Goal: Transaction & Acquisition: Purchase product/service

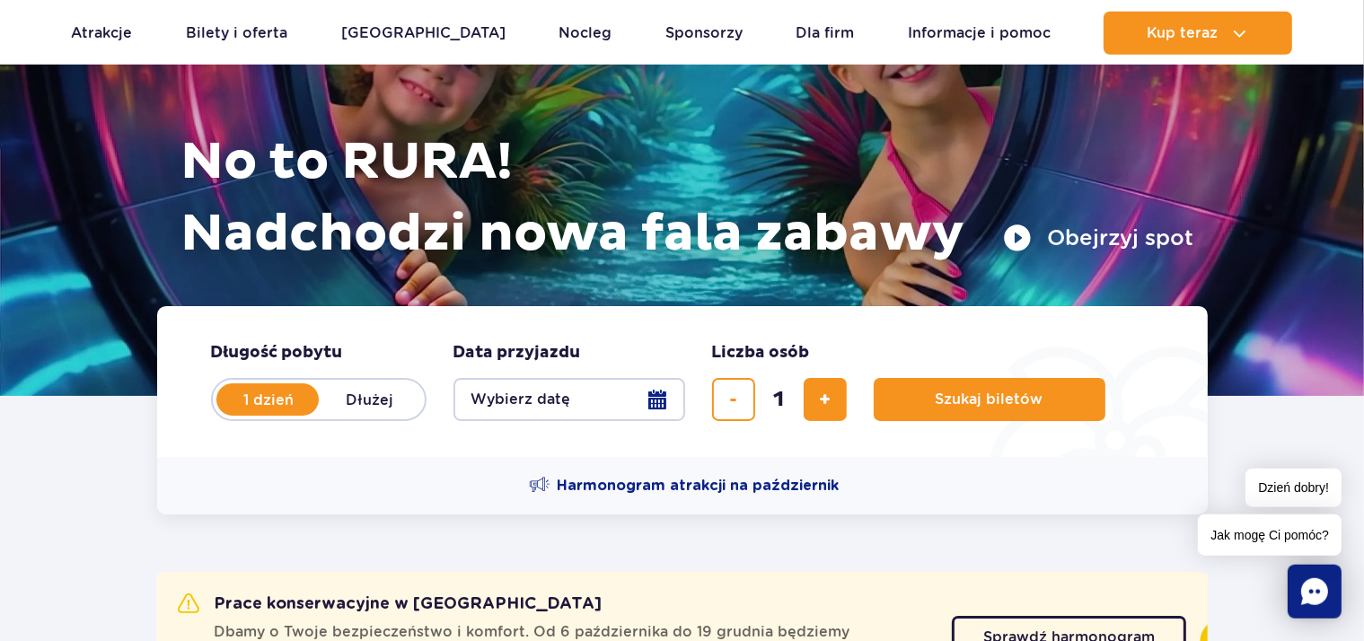
scroll to position [190, 0]
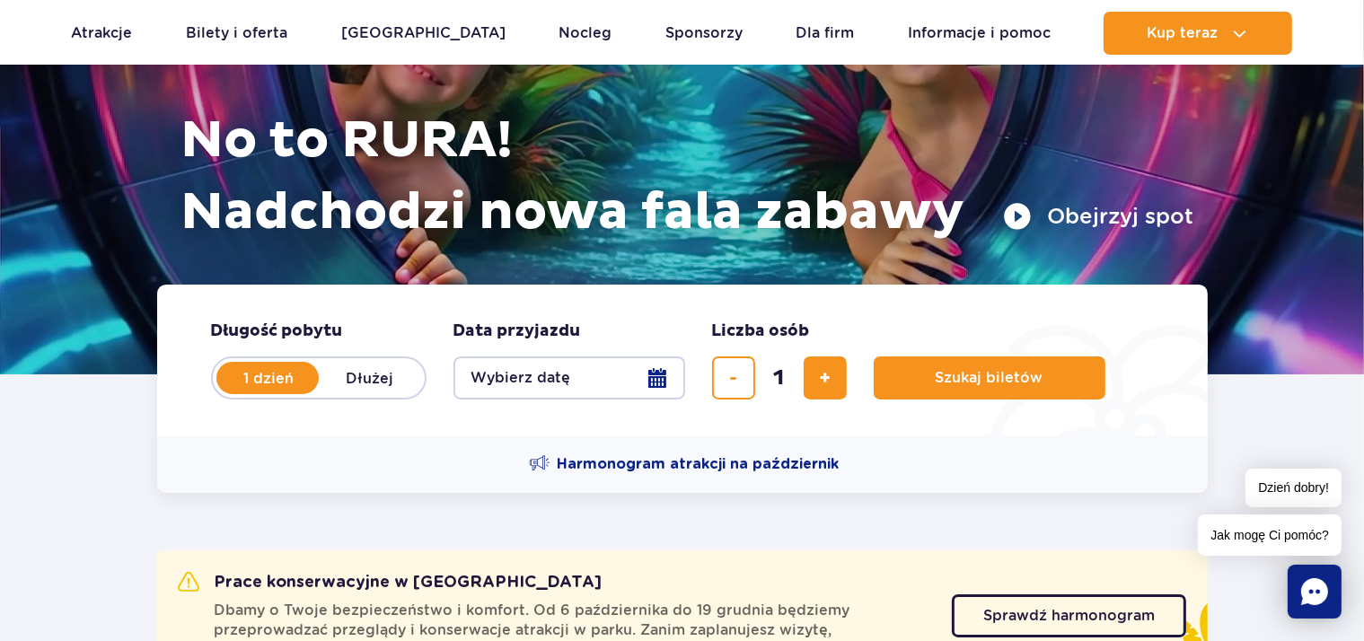
click at [541, 385] on button "Wybierz datę" at bounding box center [570, 378] width 232 height 43
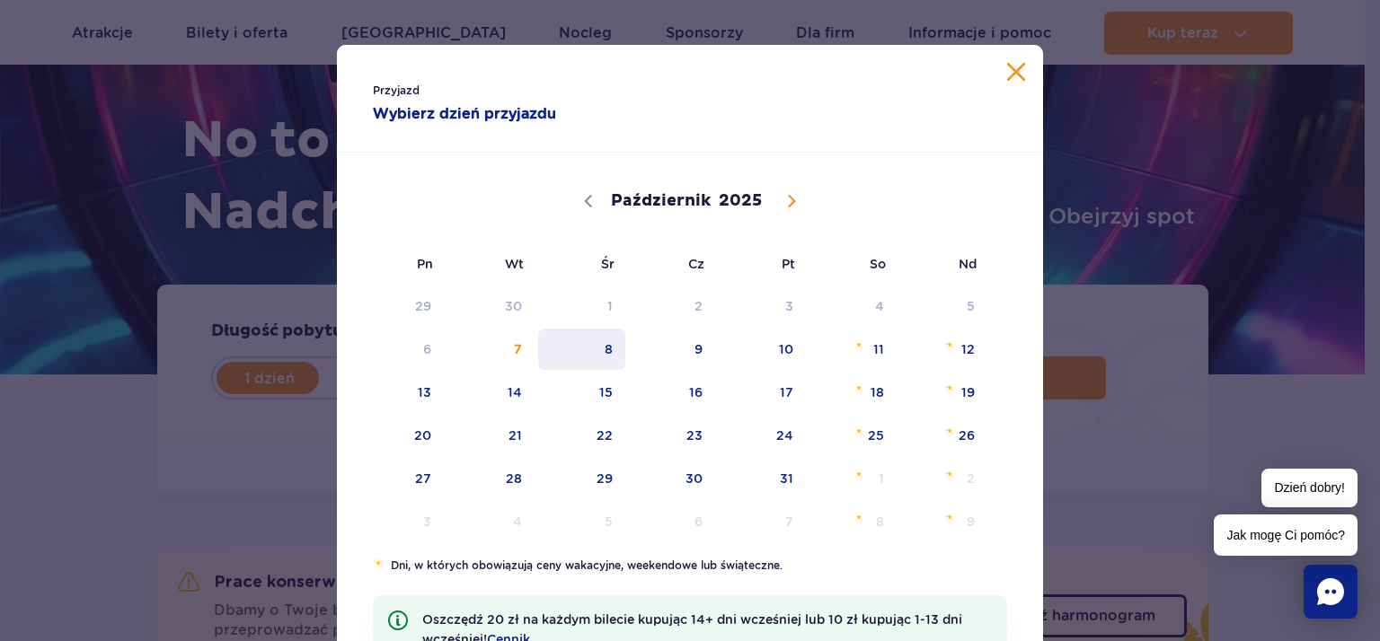
click at [588, 357] on span "8" at bounding box center [581, 349] width 91 height 41
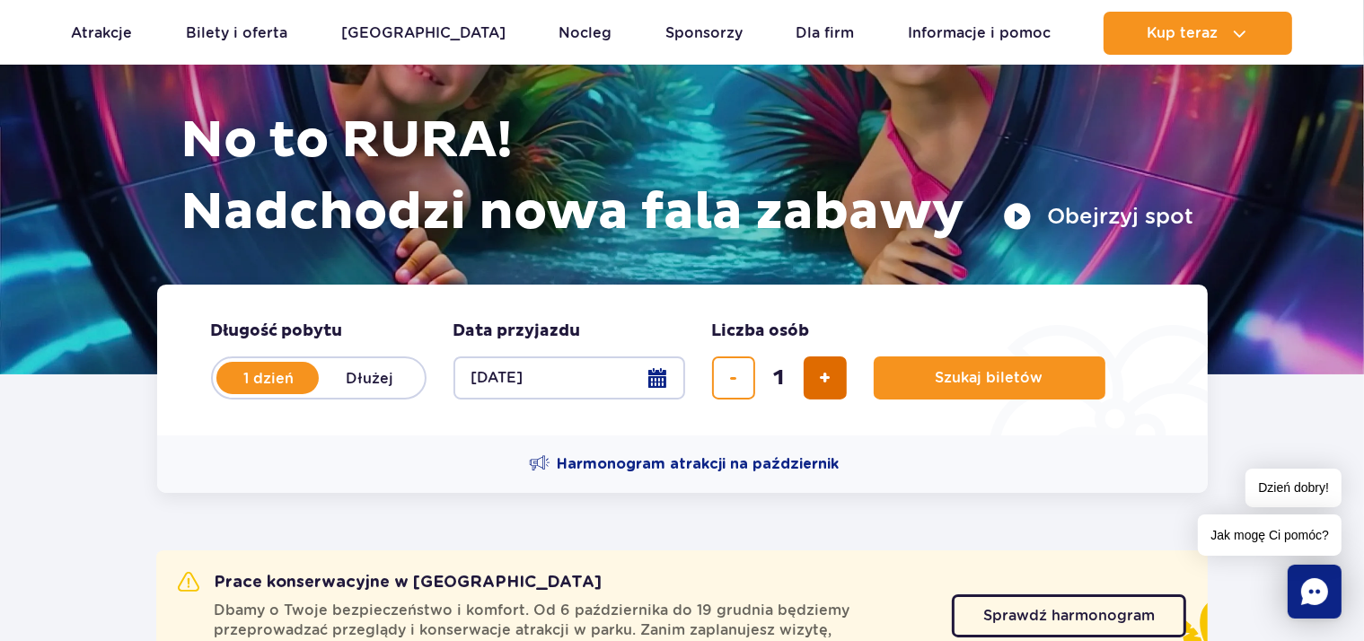
click at [834, 377] on button "dodaj bilet" at bounding box center [825, 378] width 43 height 43
type input "2"
click at [988, 384] on span "Szukaj biletów" at bounding box center [983, 378] width 108 height 16
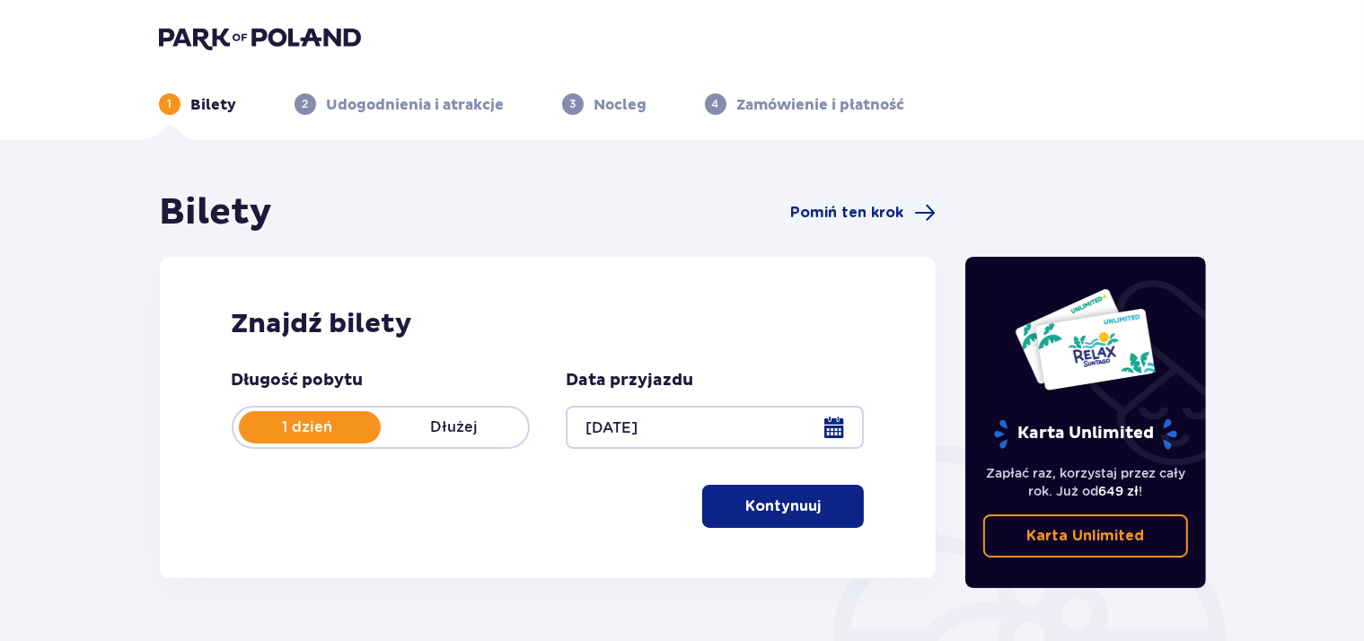
scroll to position [94, 0]
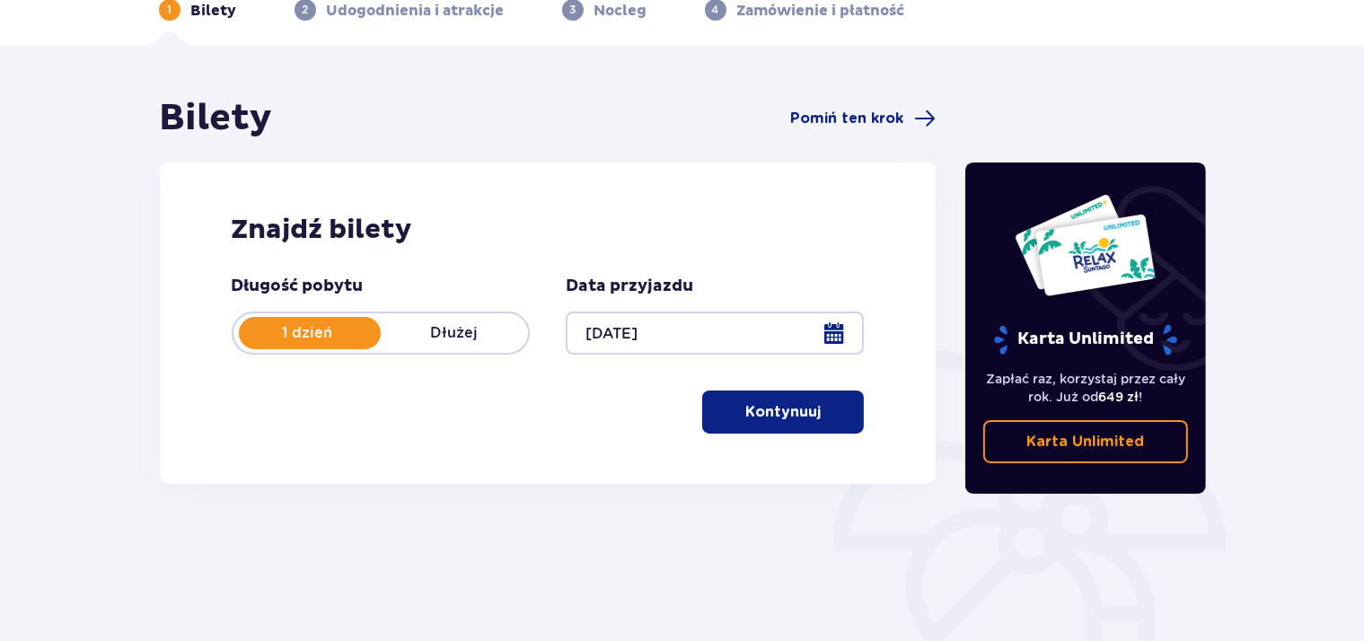
click at [774, 408] on p "Kontynuuj" at bounding box center [783, 412] width 75 height 20
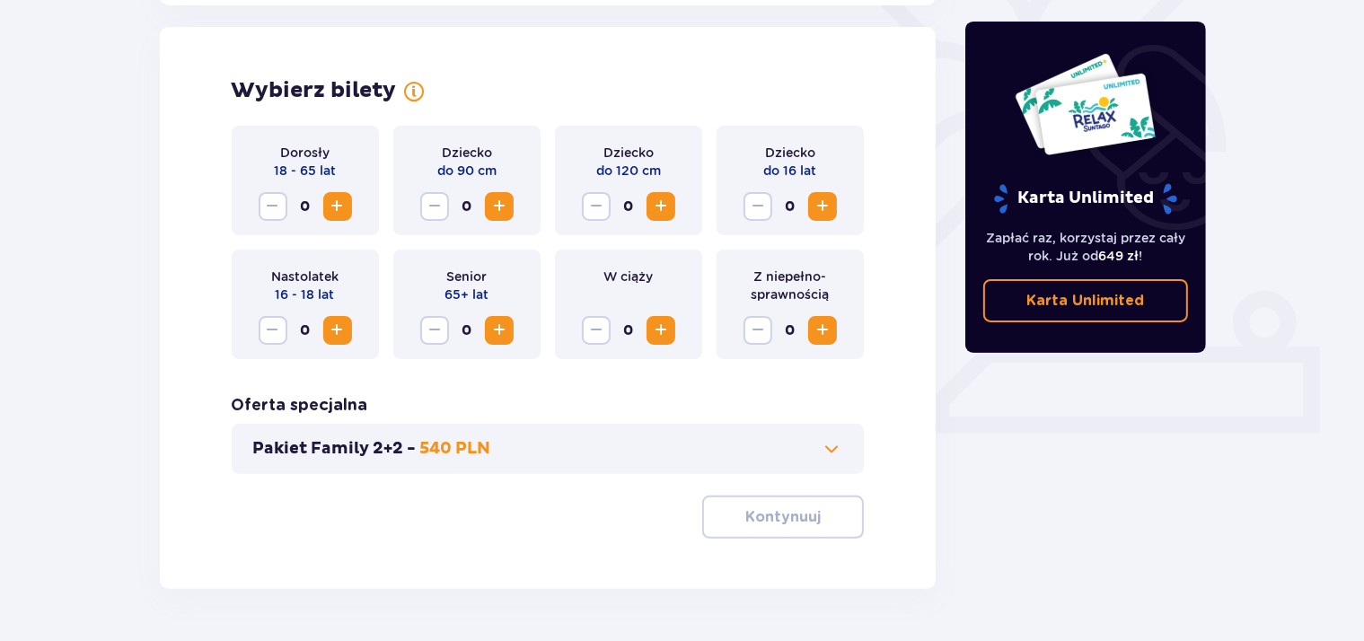
scroll to position [499, 0]
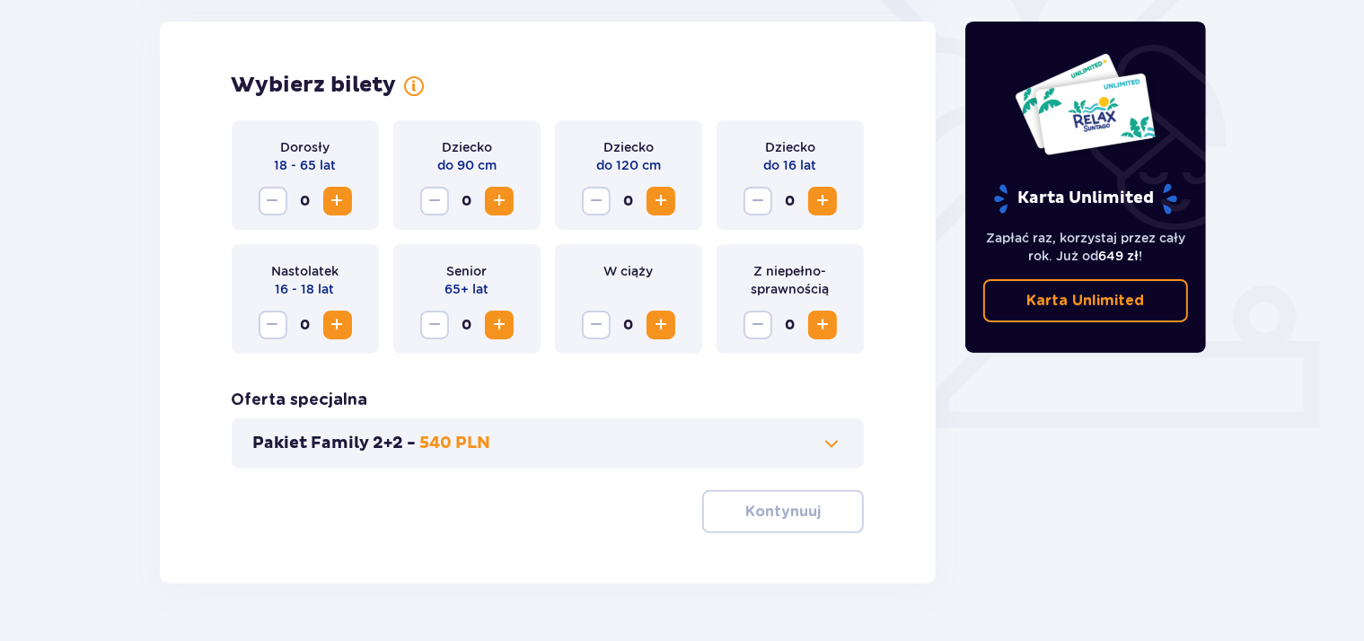
click at [332, 199] on span "Zwiększ" at bounding box center [338, 201] width 22 height 22
click at [278, 202] on span "Zmniejsz" at bounding box center [273, 201] width 22 height 22
click at [613, 508] on div "Dorosły 18 - 65 lat 0 Dziecko do 90 cm 0 Dziecko do 120 cm 0 Dziecko do 16 lat …" at bounding box center [548, 326] width 633 height 413
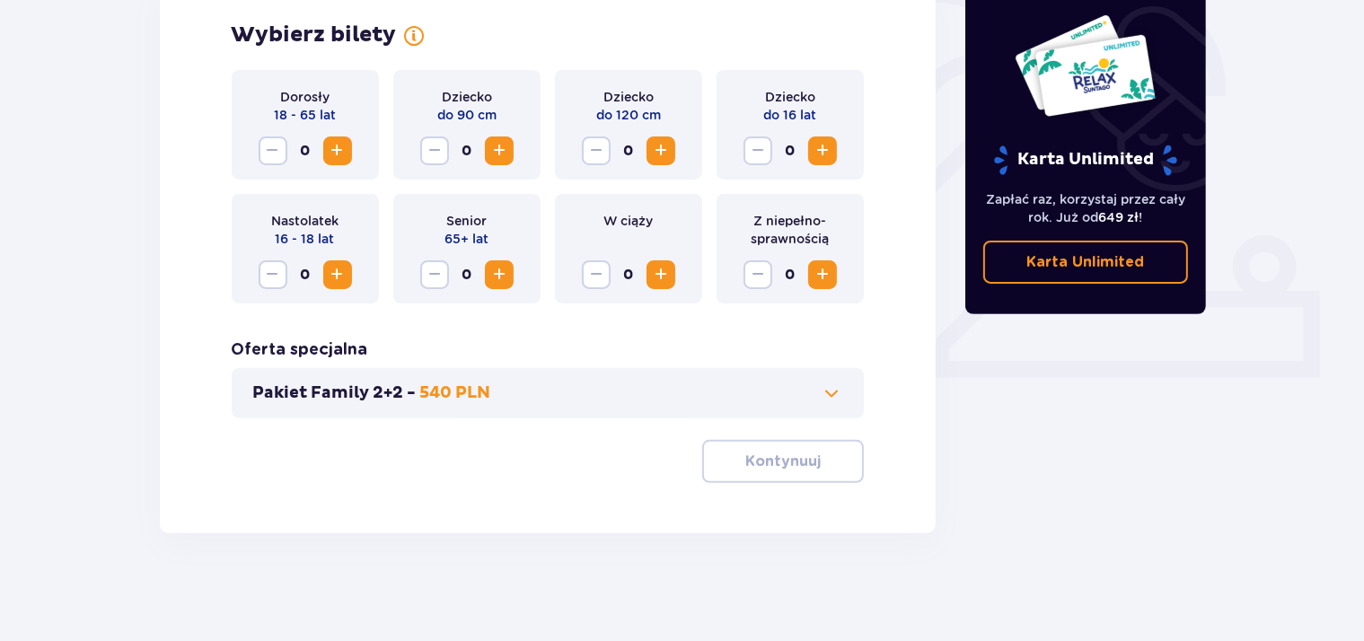
scroll to position [0, 0]
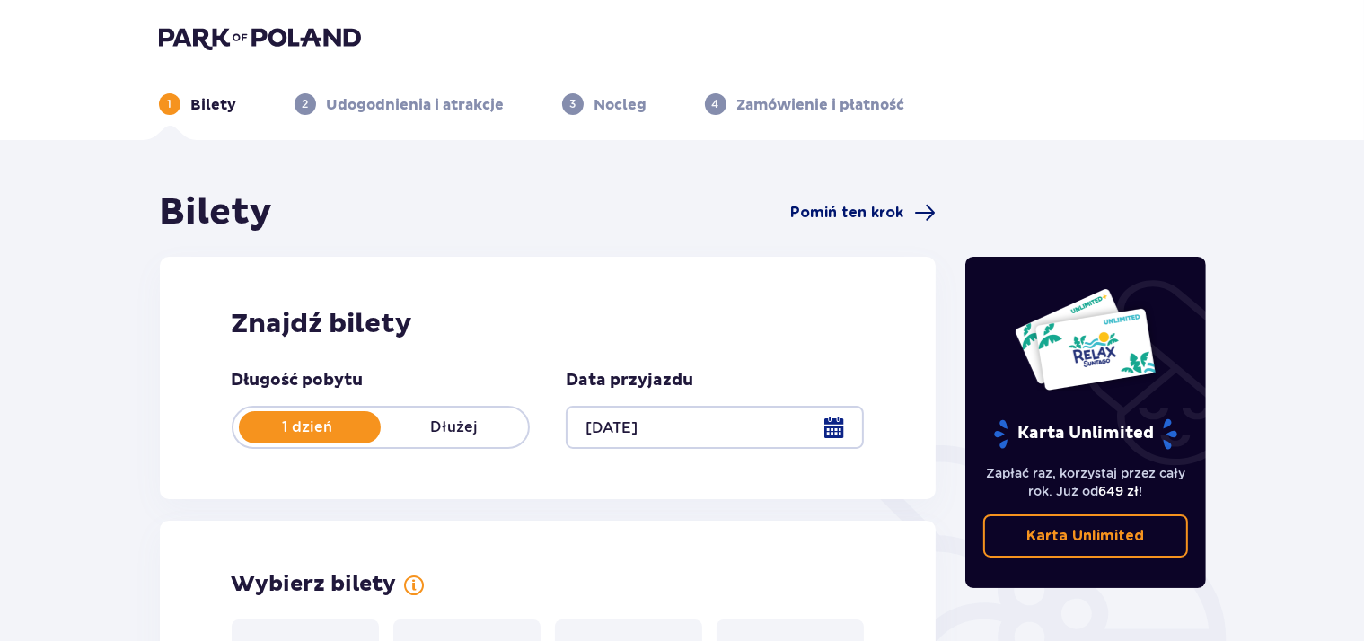
click at [865, 216] on span "Pomiń ten krok" at bounding box center [846, 213] width 113 height 20
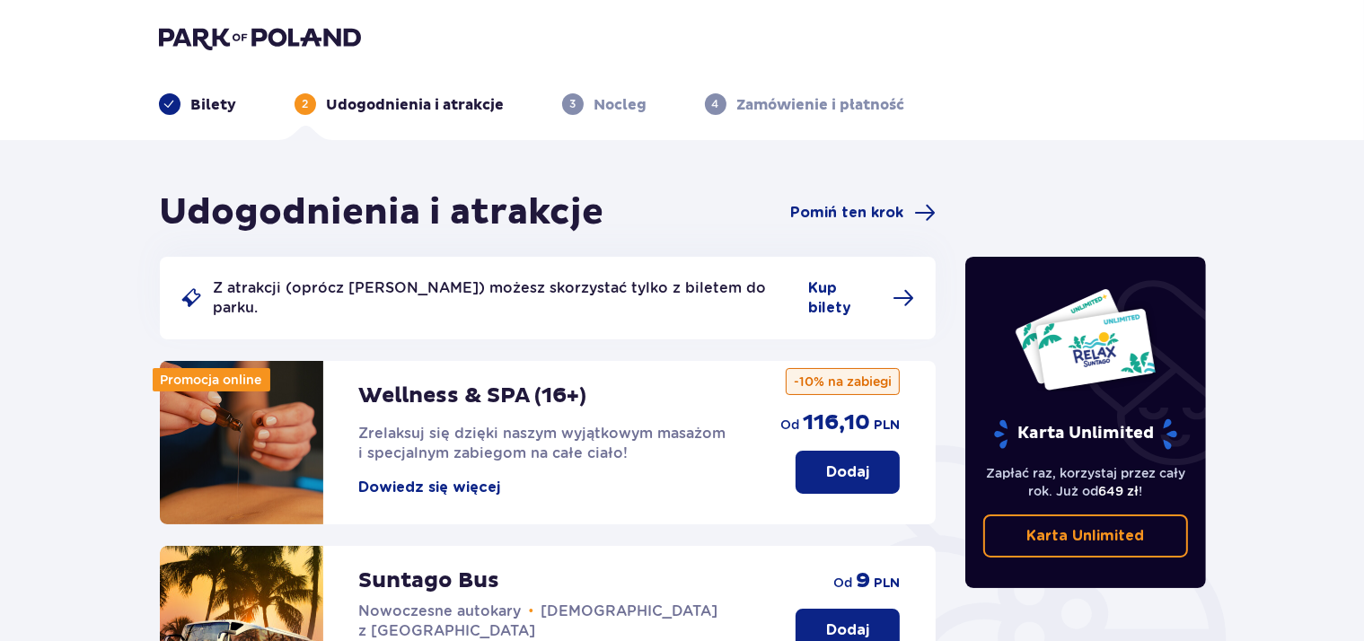
click at [865, 216] on span "Pomiń ten krok" at bounding box center [846, 213] width 113 height 20
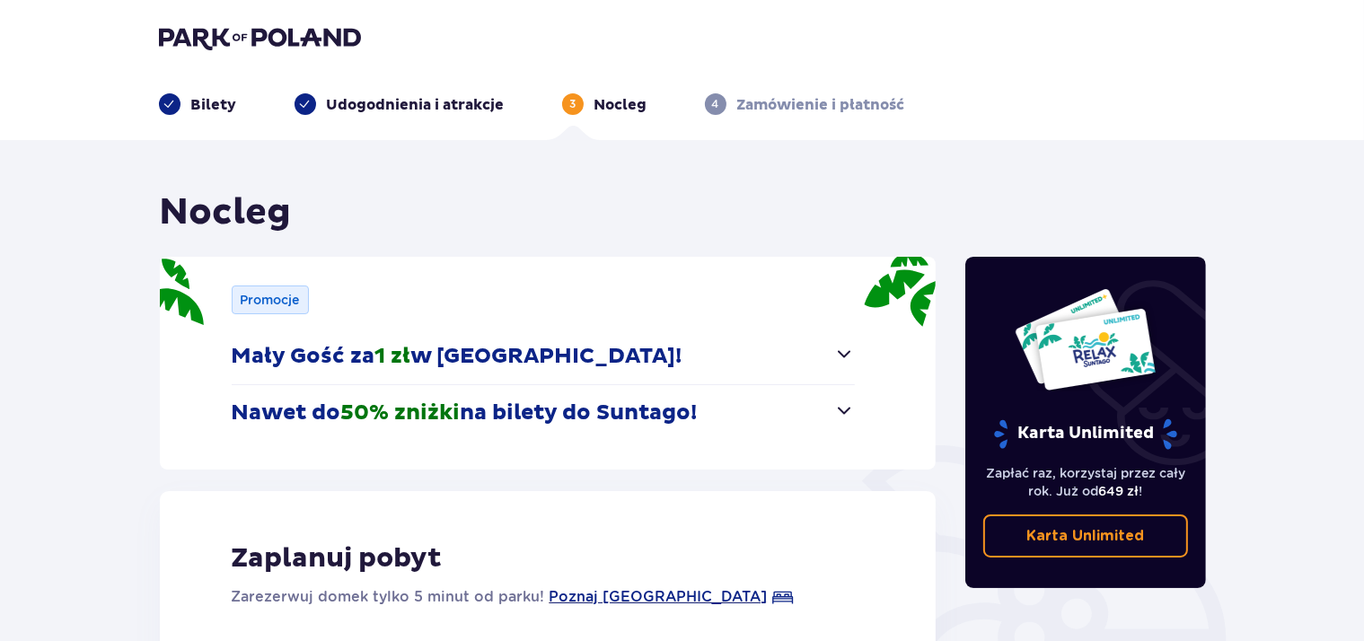
scroll to position [94, 0]
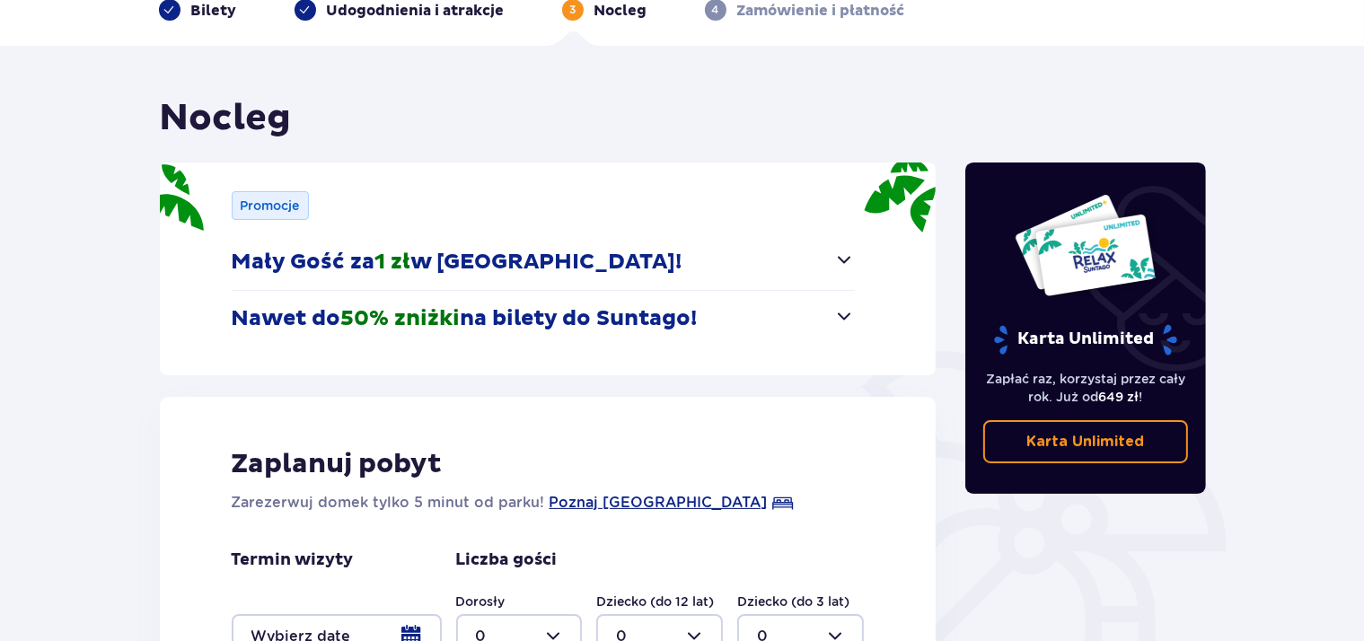
click at [847, 256] on span "button" at bounding box center [845, 260] width 22 height 22
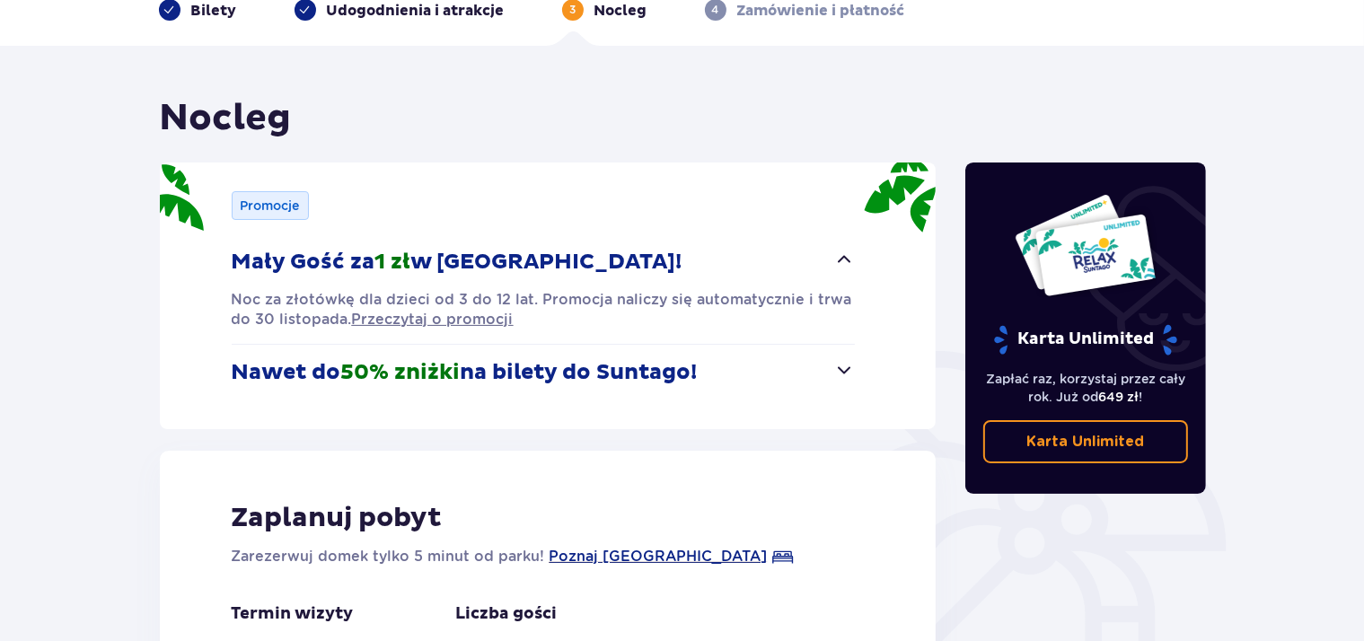
click at [847, 256] on span "button" at bounding box center [845, 260] width 22 height 22
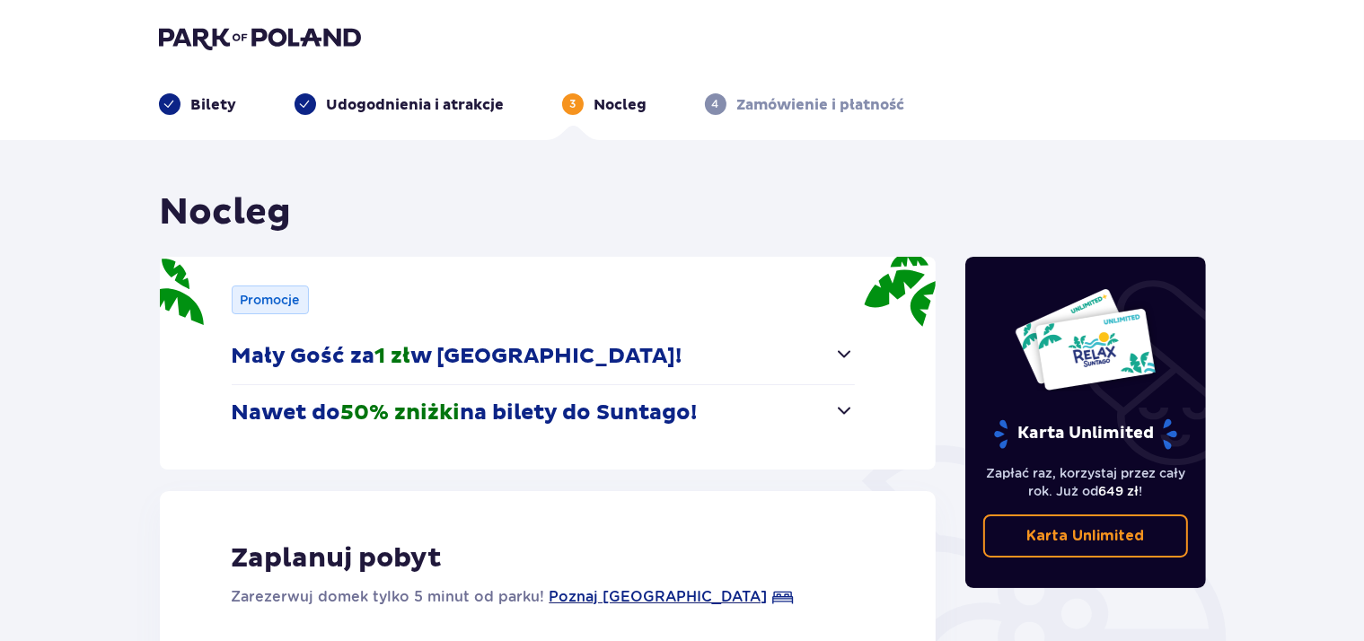
scroll to position [349, 0]
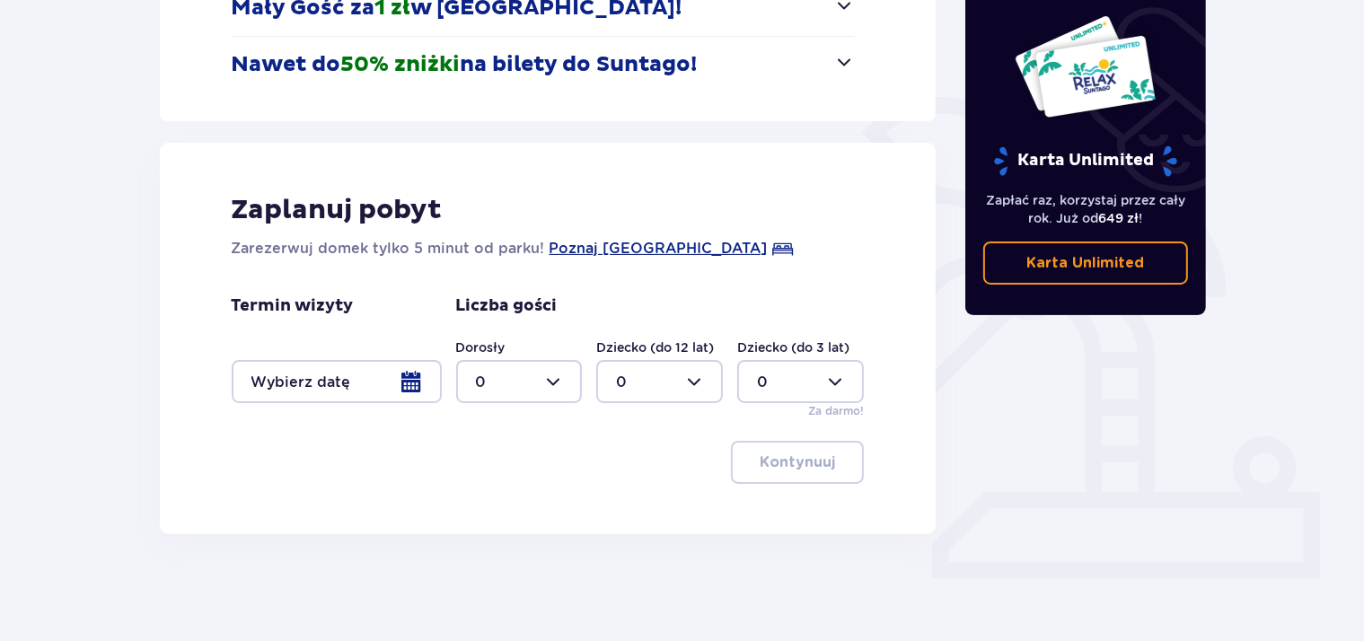
click at [549, 383] on div at bounding box center [519, 381] width 127 height 43
click at [509, 472] on div "1" at bounding box center [519, 474] width 87 height 20
click at [575, 393] on div at bounding box center [519, 381] width 127 height 43
click at [505, 422] on span "0" at bounding box center [519, 437] width 123 height 38
type input "0"
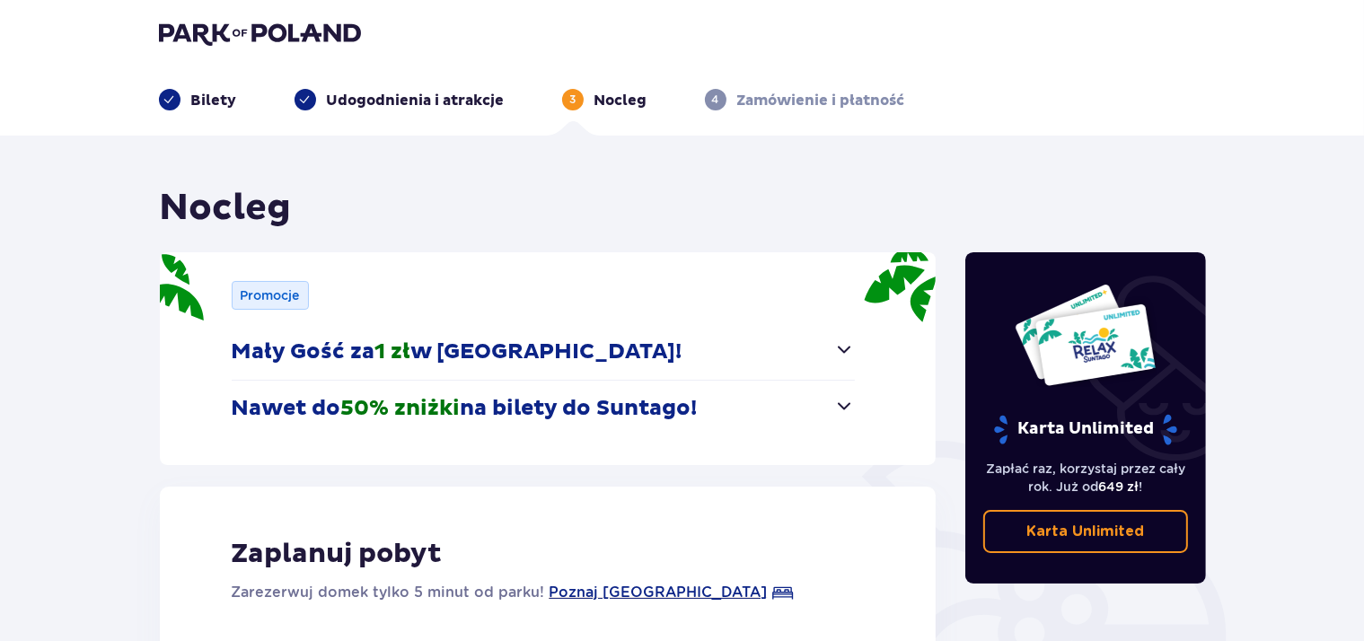
scroll to position [0, 0]
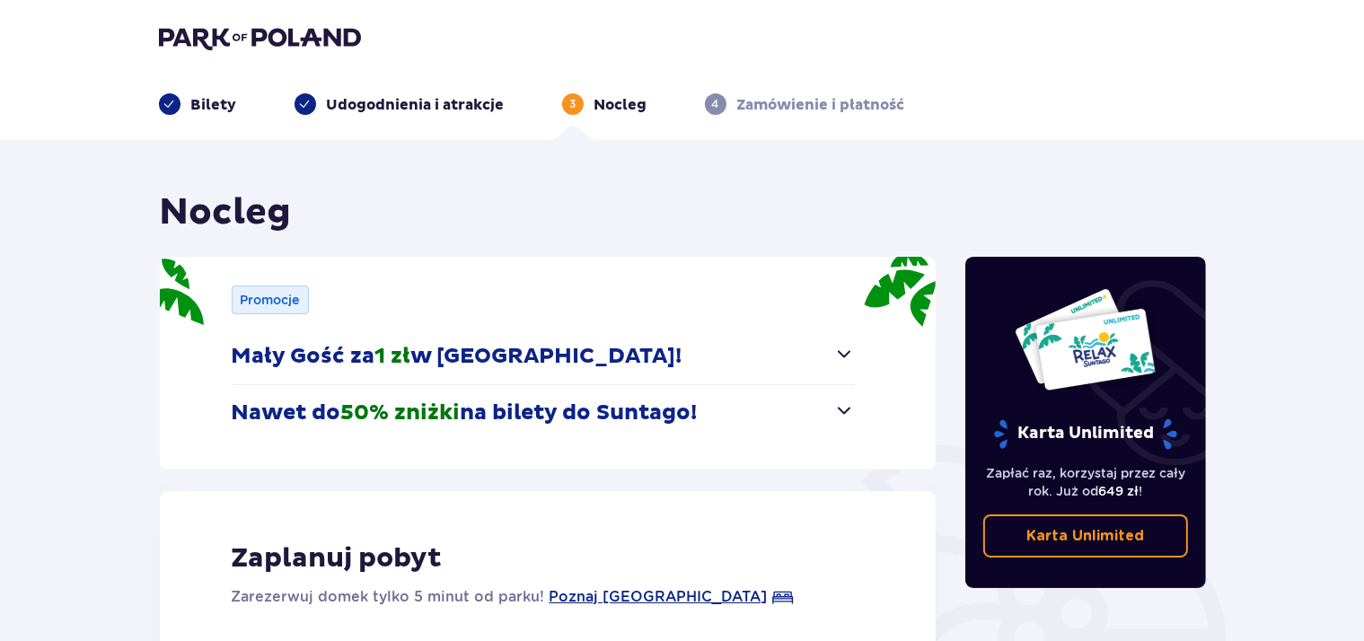
click at [278, 236] on div "Nocleg Promocje Mały Gość za 1 zł w Suntago Village! Noc za złotówkę dla dzieci…" at bounding box center [548, 536] width 777 height 693
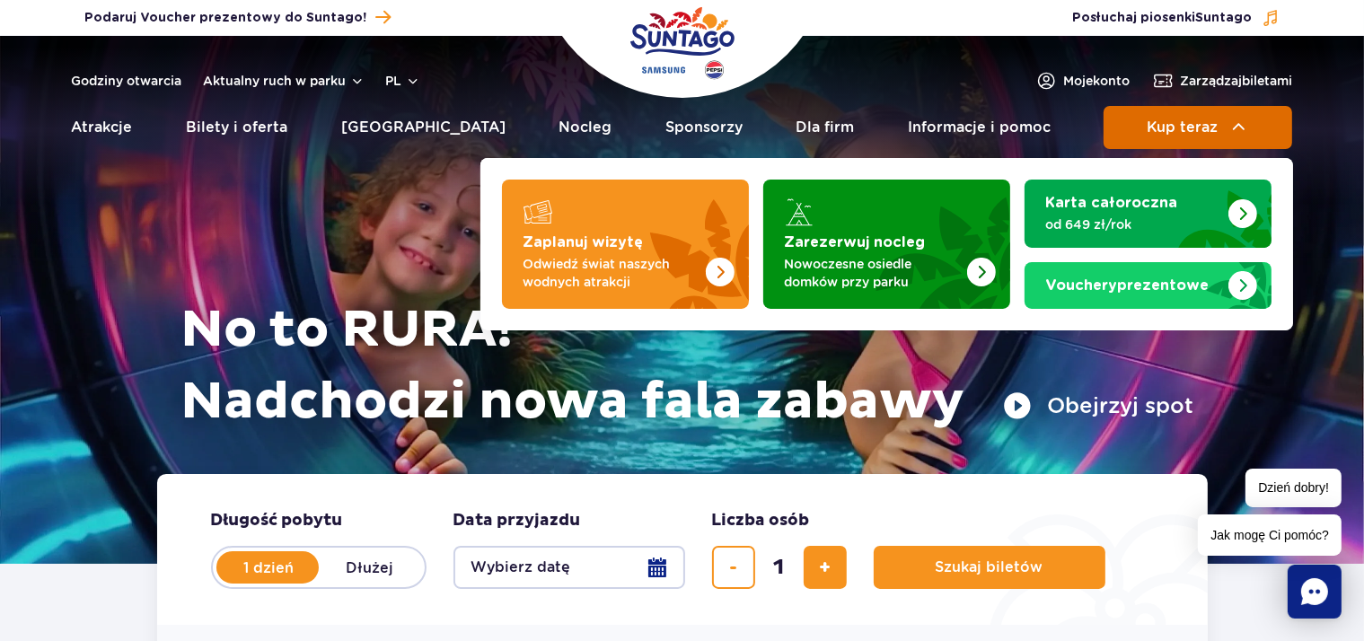
click at [1220, 136] on button "Kup teraz" at bounding box center [1198, 127] width 189 height 43
click at [1174, 129] on span "Kup teraz" at bounding box center [1182, 127] width 71 height 16
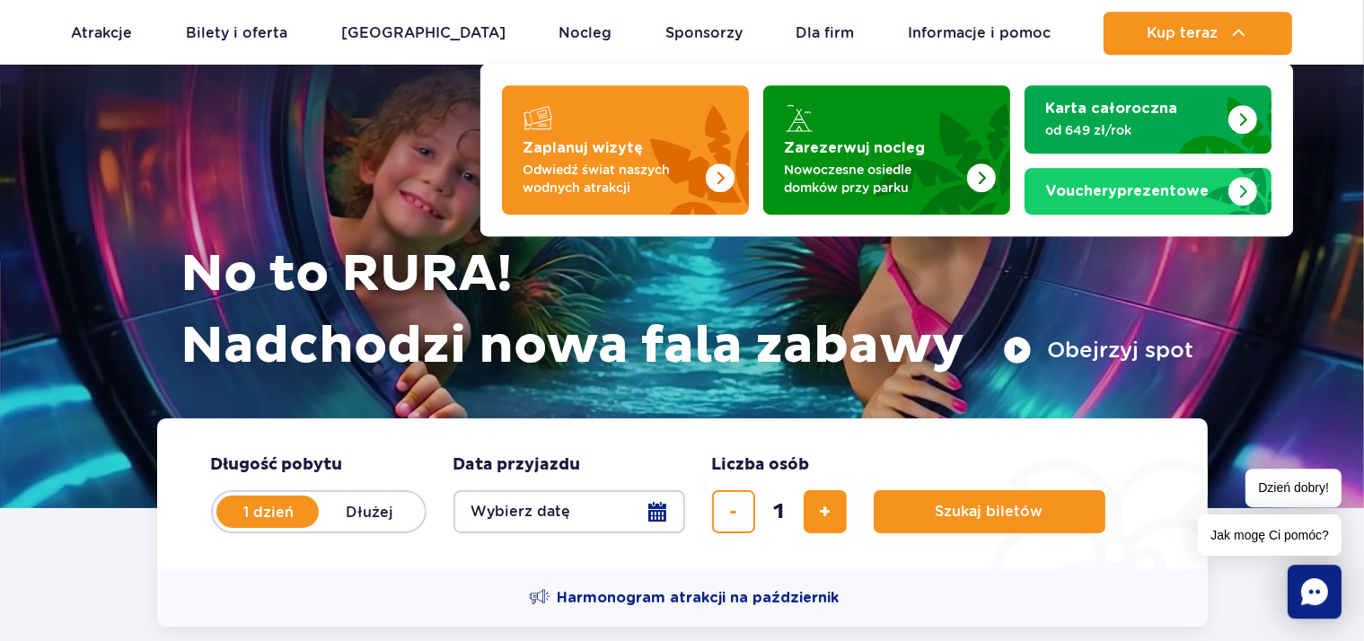
scroll to position [190, 0]
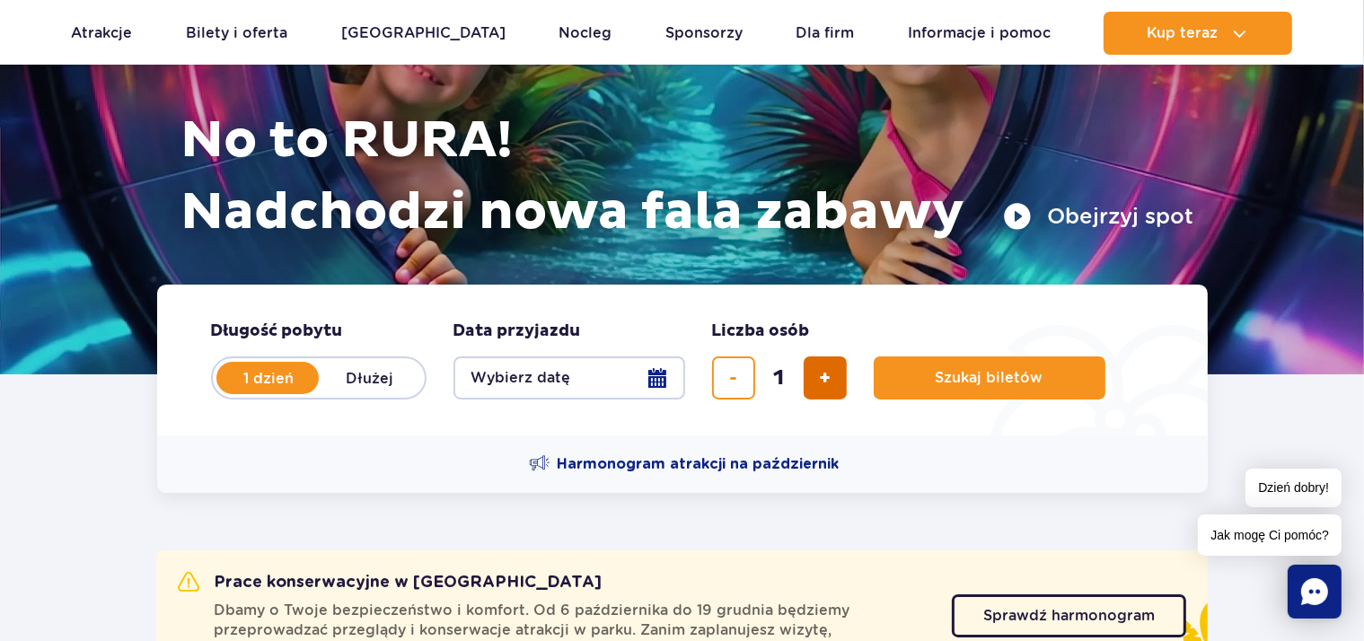
click at [835, 379] on button "dodaj bilet" at bounding box center [825, 378] width 43 height 43
type input "2"
click at [650, 387] on button "Wybierz datę" at bounding box center [570, 378] width 232 height 43
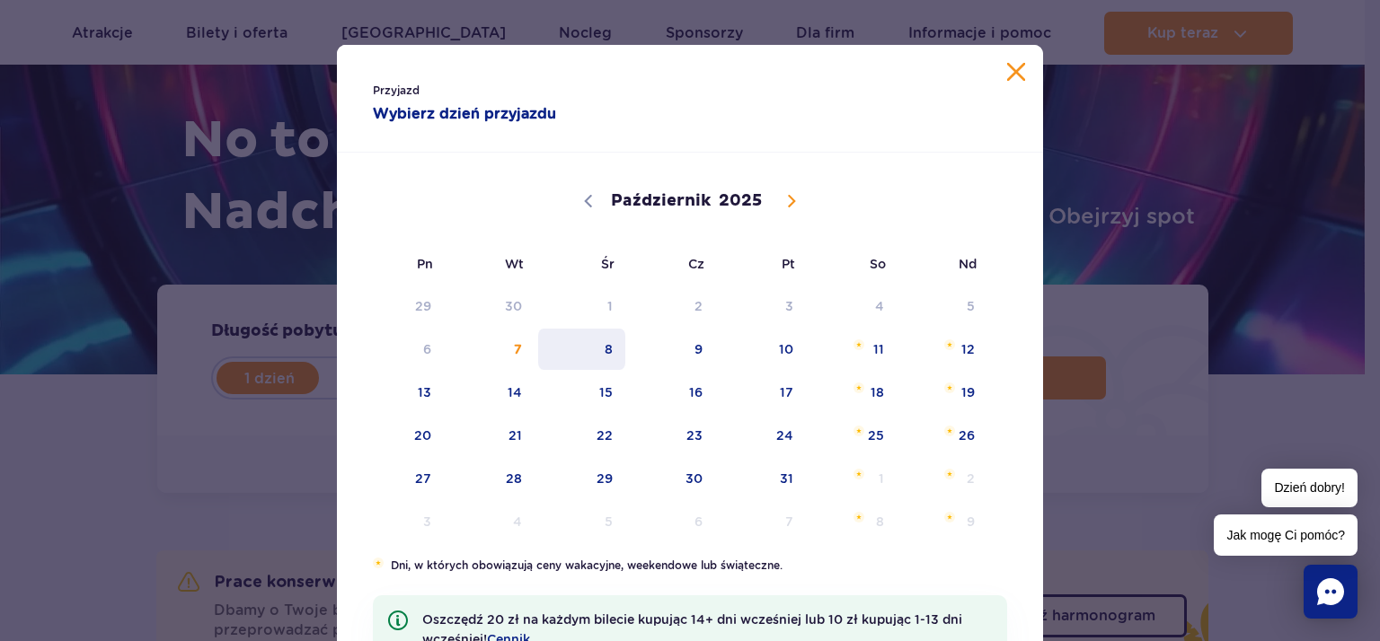
click at [597, 354] on span "8" at bounding box center [581, 349] width 91 height 41
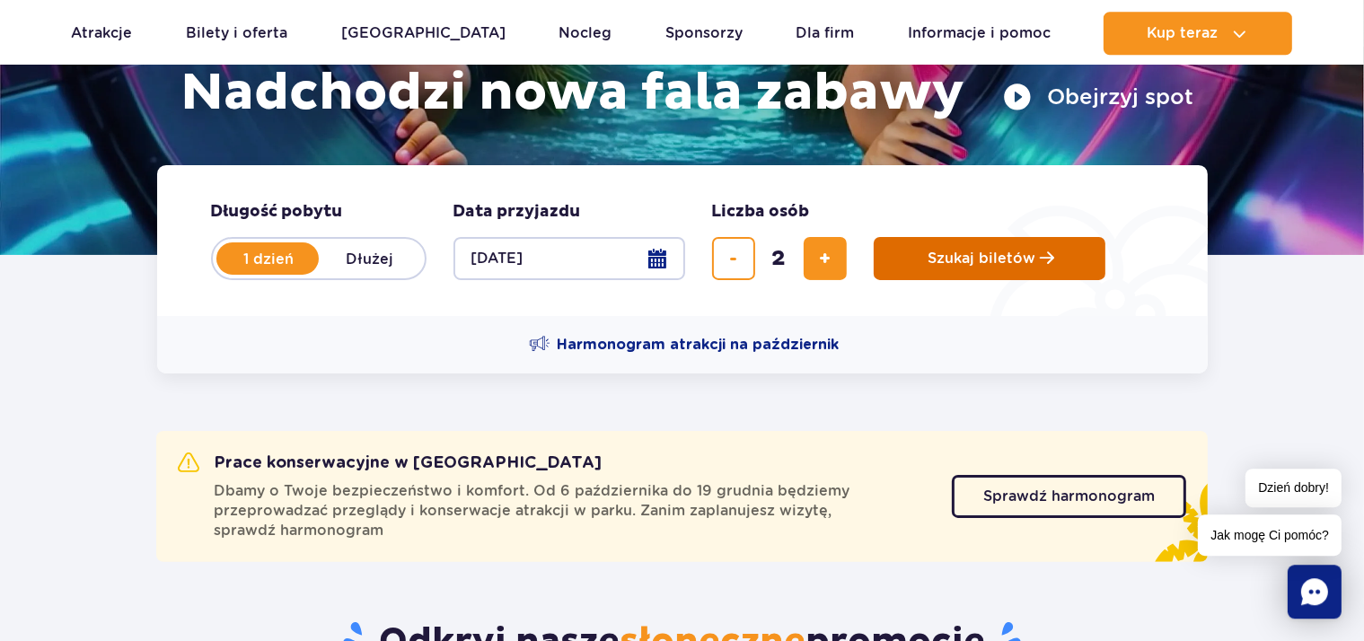
scroll to position [569, 0]
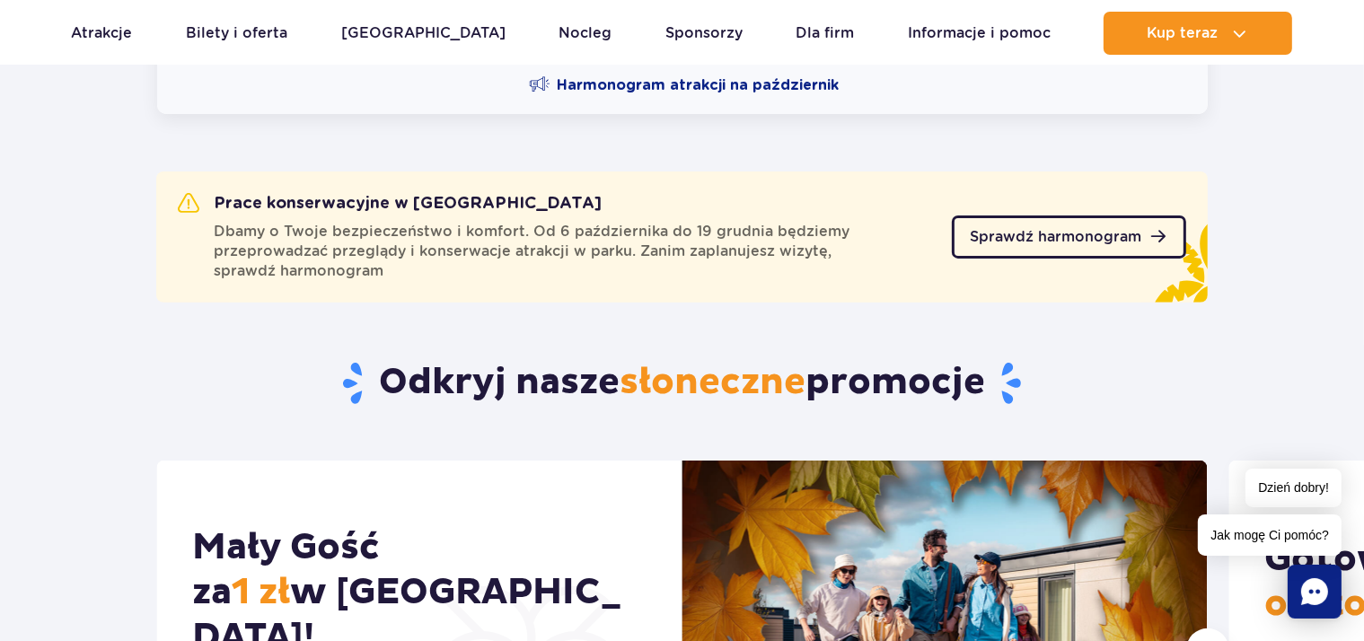
click at [1133, 244] on span "Sprawdź harmonogram" at bounding box center [1056, 237] width 172 height 14
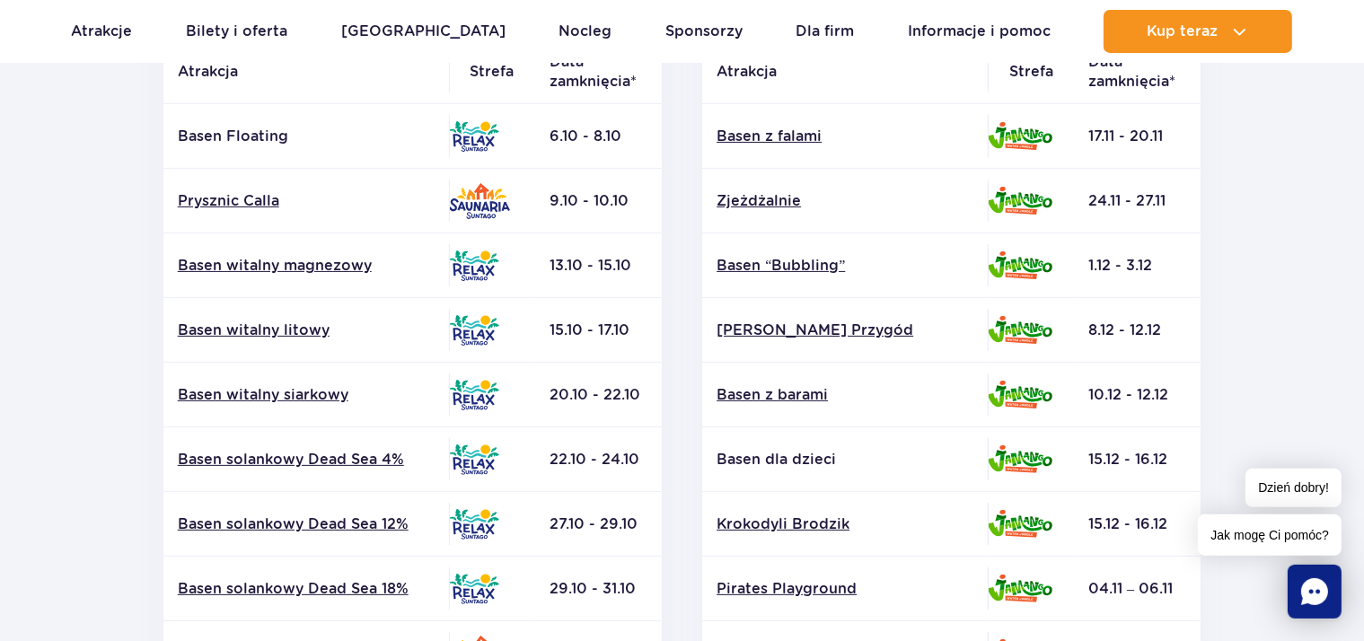
scroll to position [428, 0]
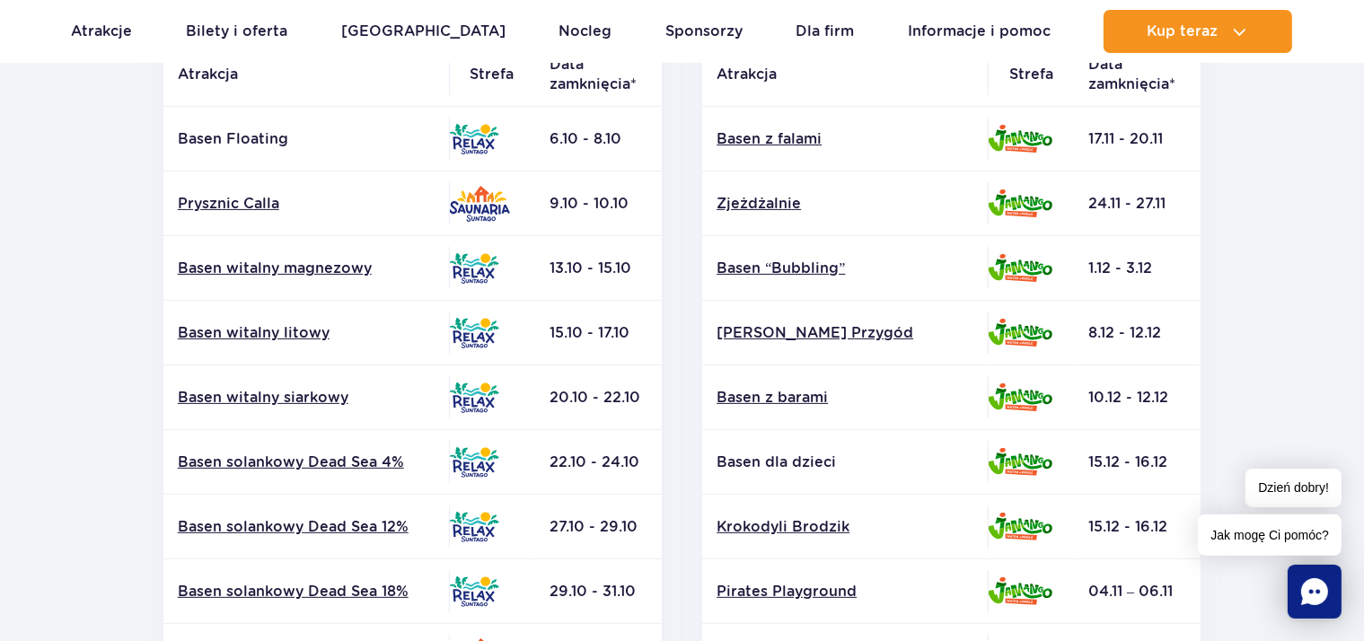
click at [270, 138] on p "Basen Floating" at bounding box center [306, 139] width 257 height 20
click at [239, 137] on p "Basen Floating" at bounding box center [306, 139] width 257 height 20
click at [210, 135] on p "Basen Floating" at bounding box center [306, 139] width 257 height 20
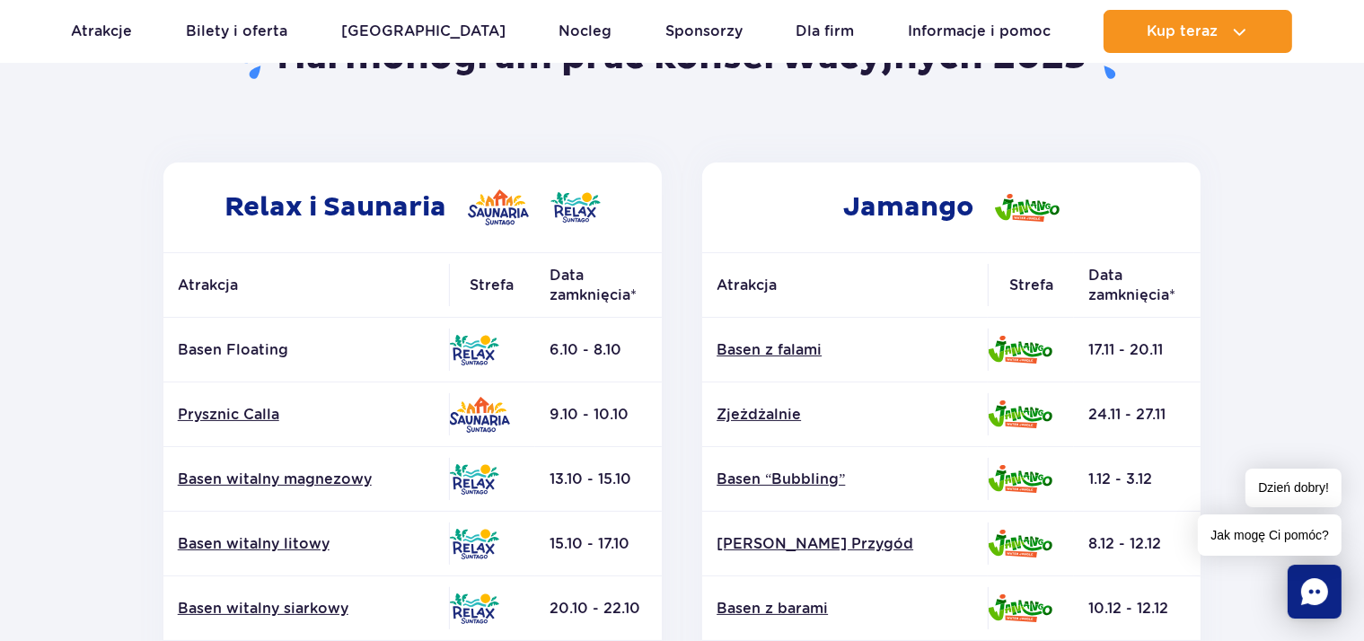
scroll to position [237, 0]
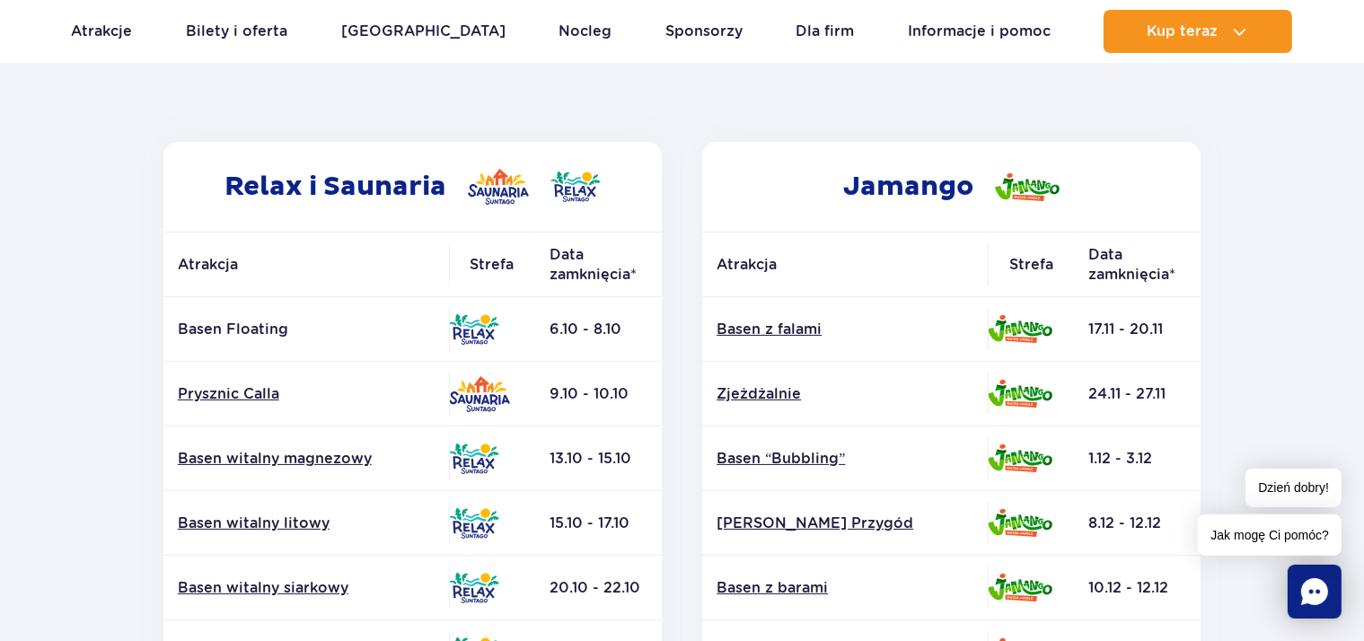
click at [480, 328] on img at bounding box center [474, 329] width 50 height 31
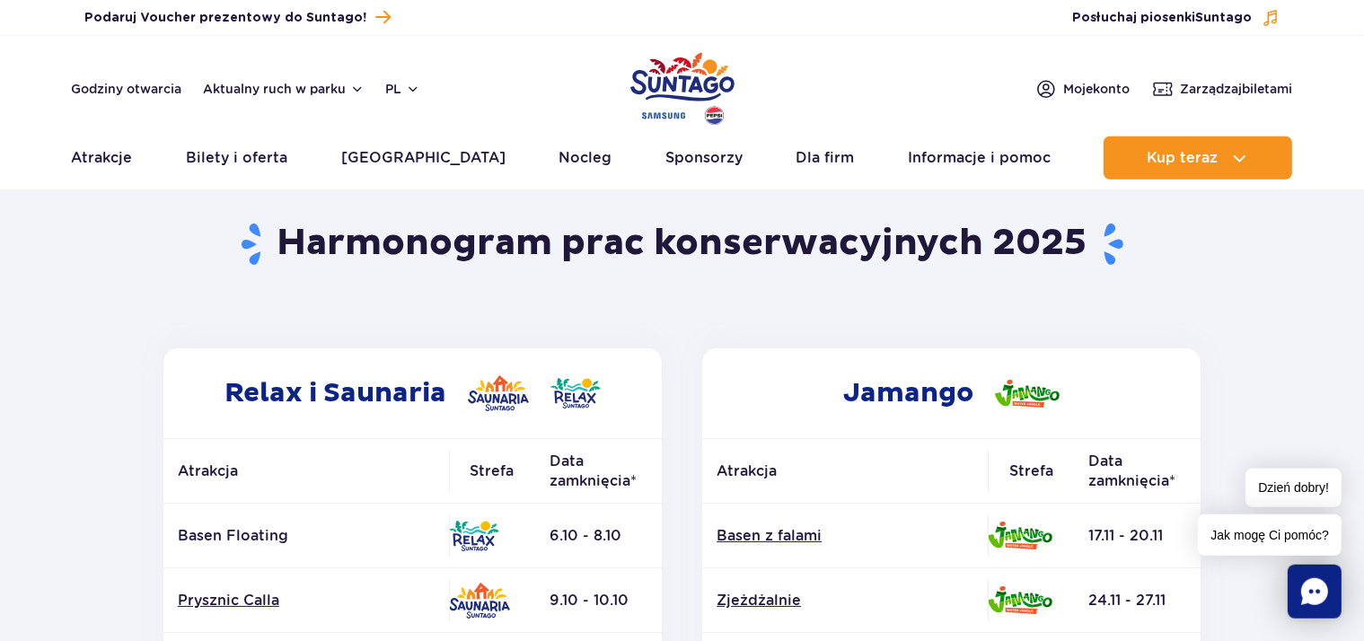
scroll to position [0, 0]
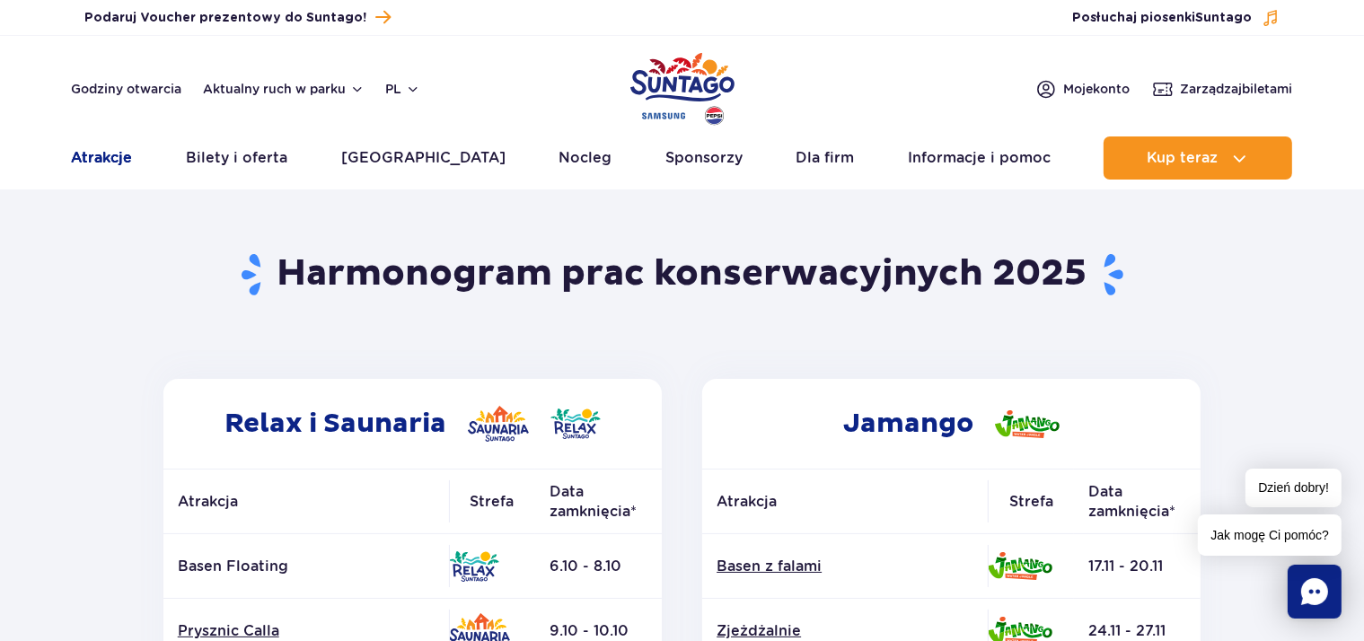
click at [111, 163] on link "Atrakcje" at bounding box center [102, 158] width 61 height 43
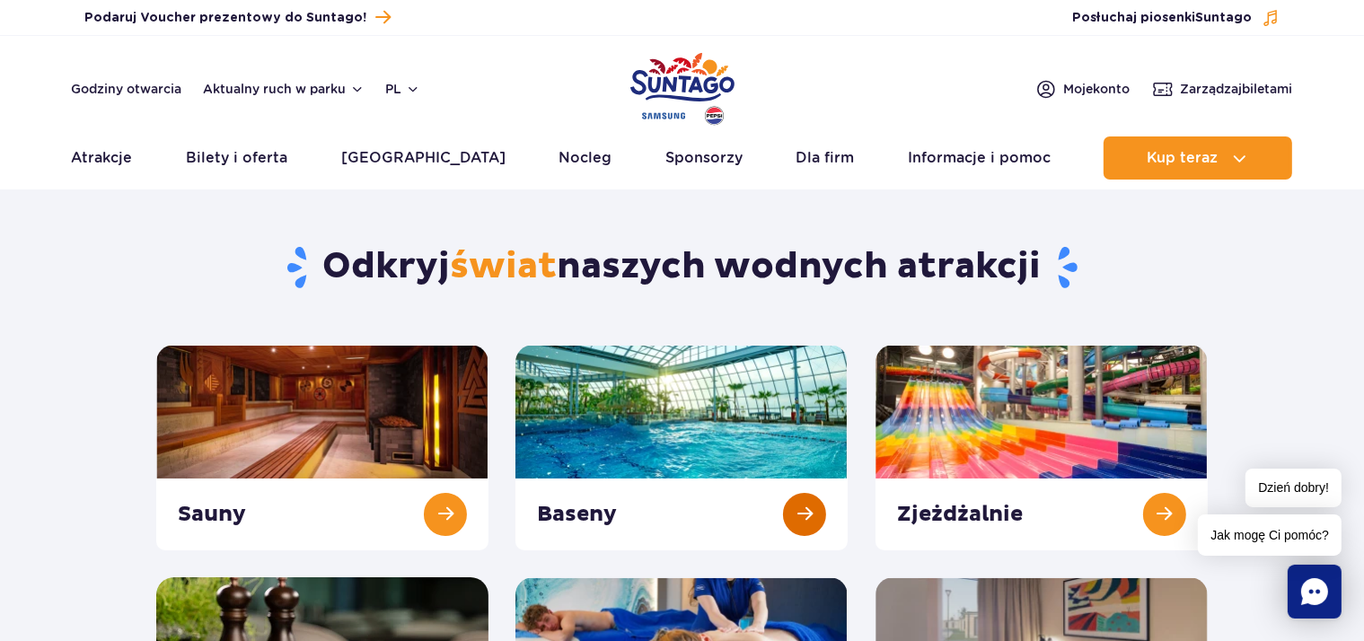
click at [767, 502] on link at bounding box center [682, 448] width 332 height 206
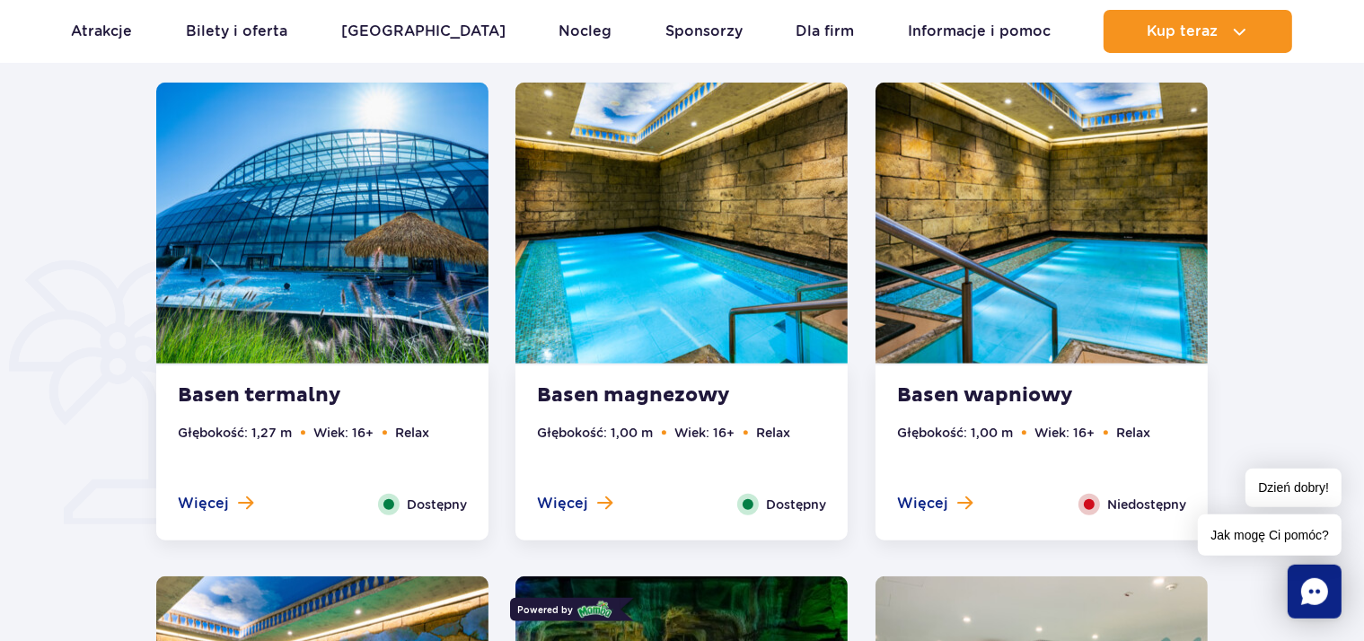
scroll to position [828, 0]
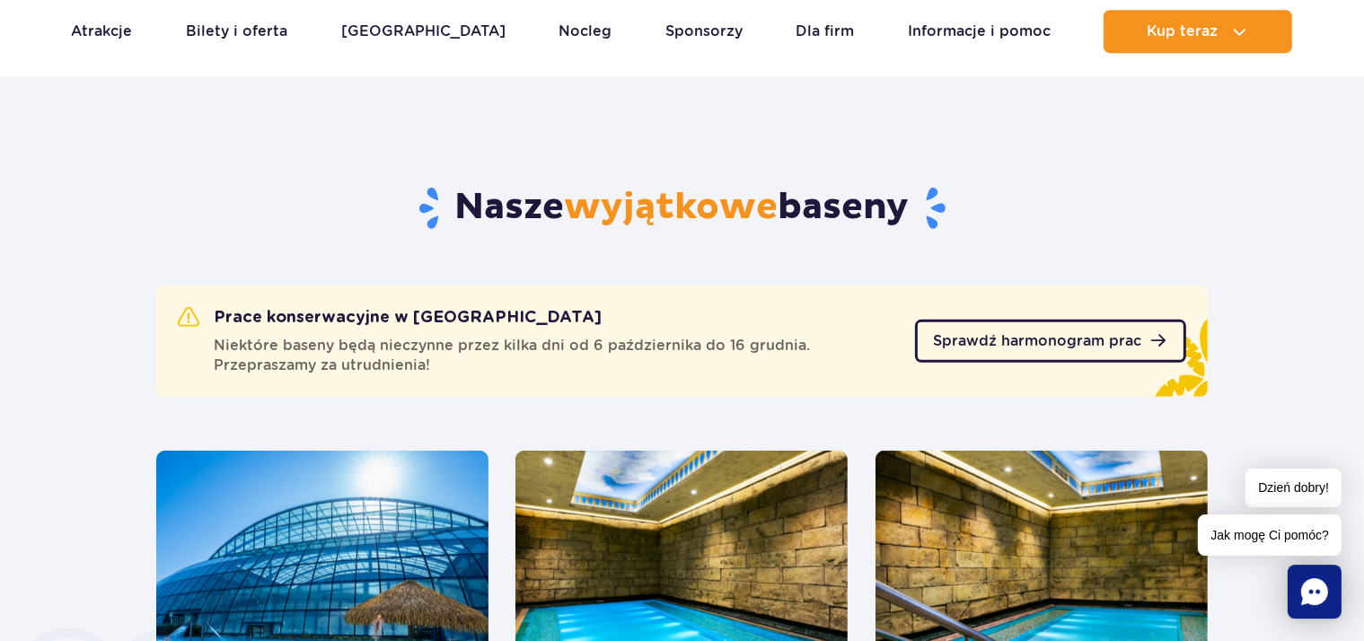
click at [1079, 336] on span "Sprawdź harmonogram prac" at bounding box center [1037, 341] width 208 height 14
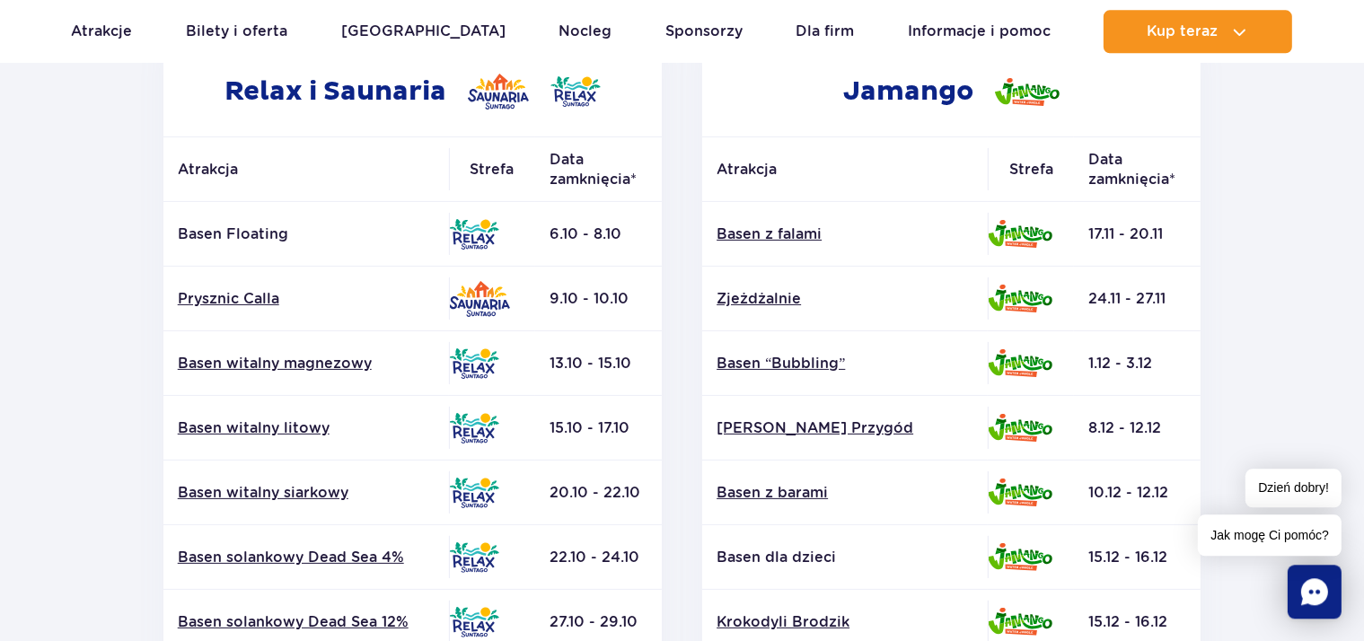
scroll to position [379, 0]
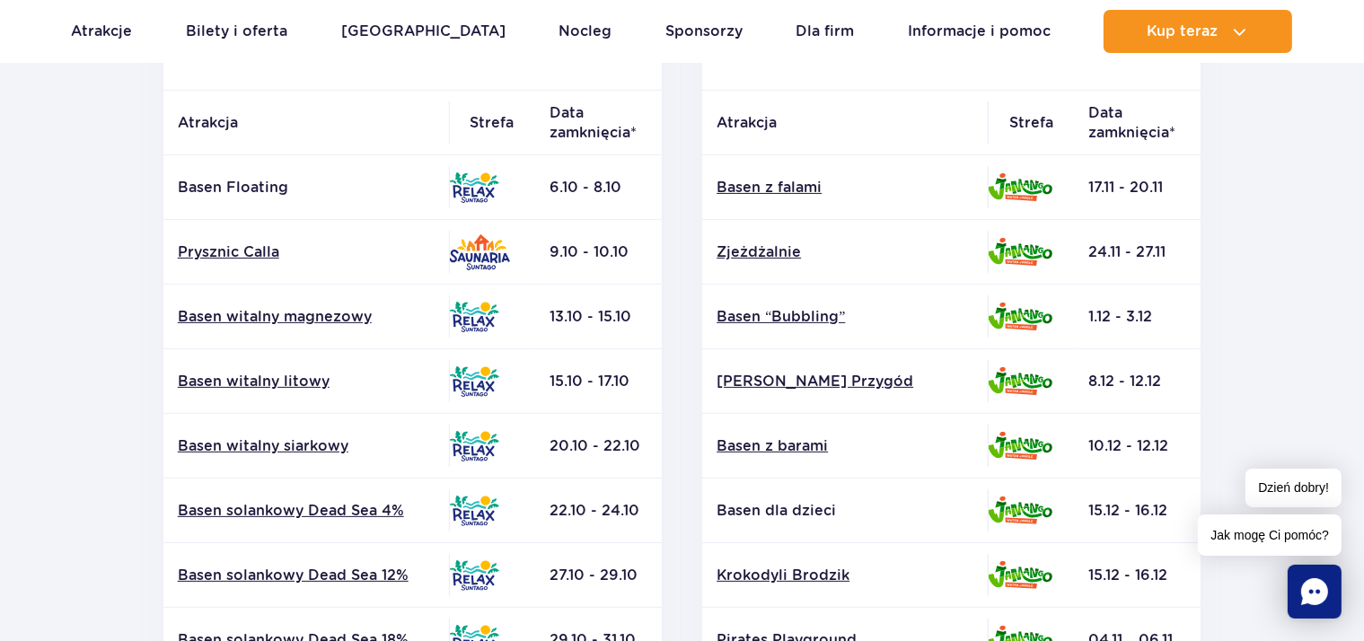
click at [243, 182] on p "Basen Floating" at bounding box center [306, 188] width 257 height 20
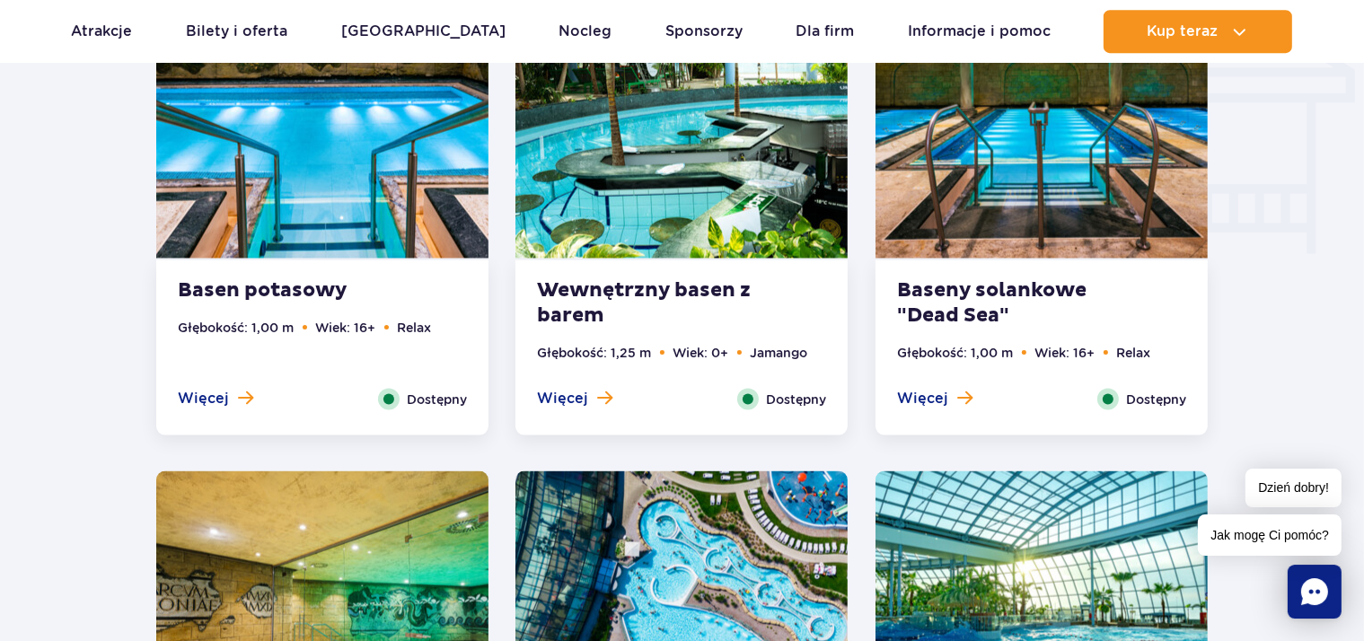
scroll to position [2558, 0]
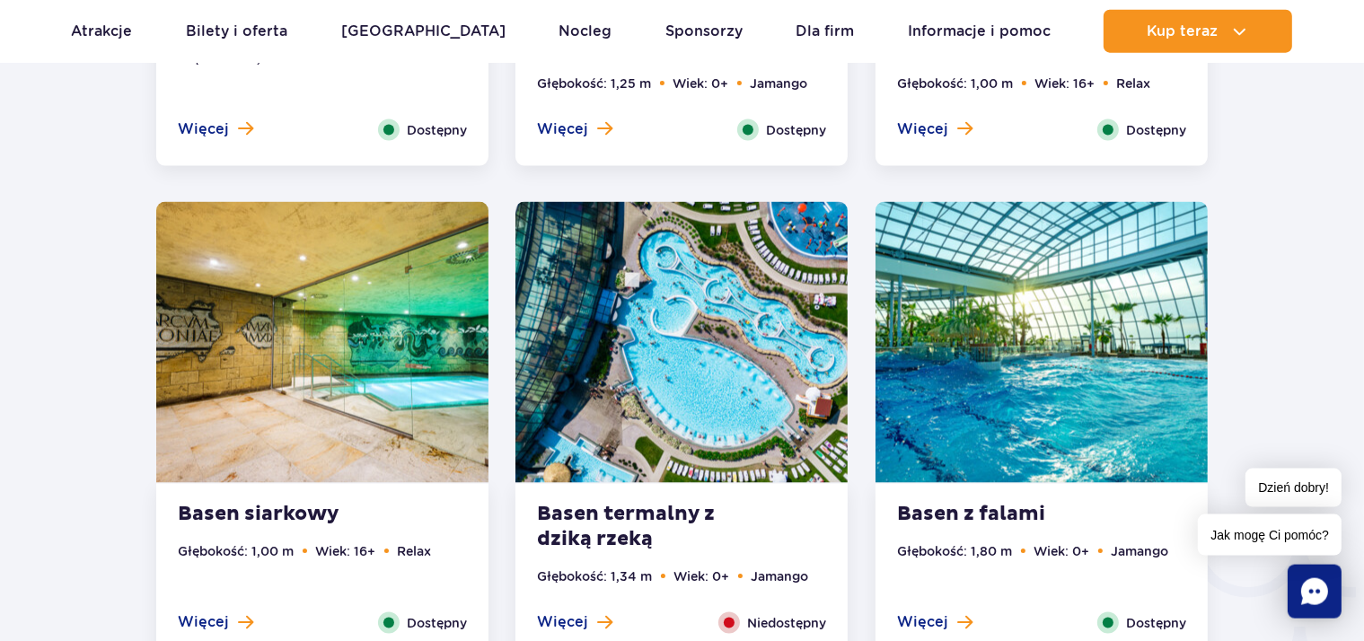
click at [726, 392] on img at bounding box center [682, 342] width 332 height 281
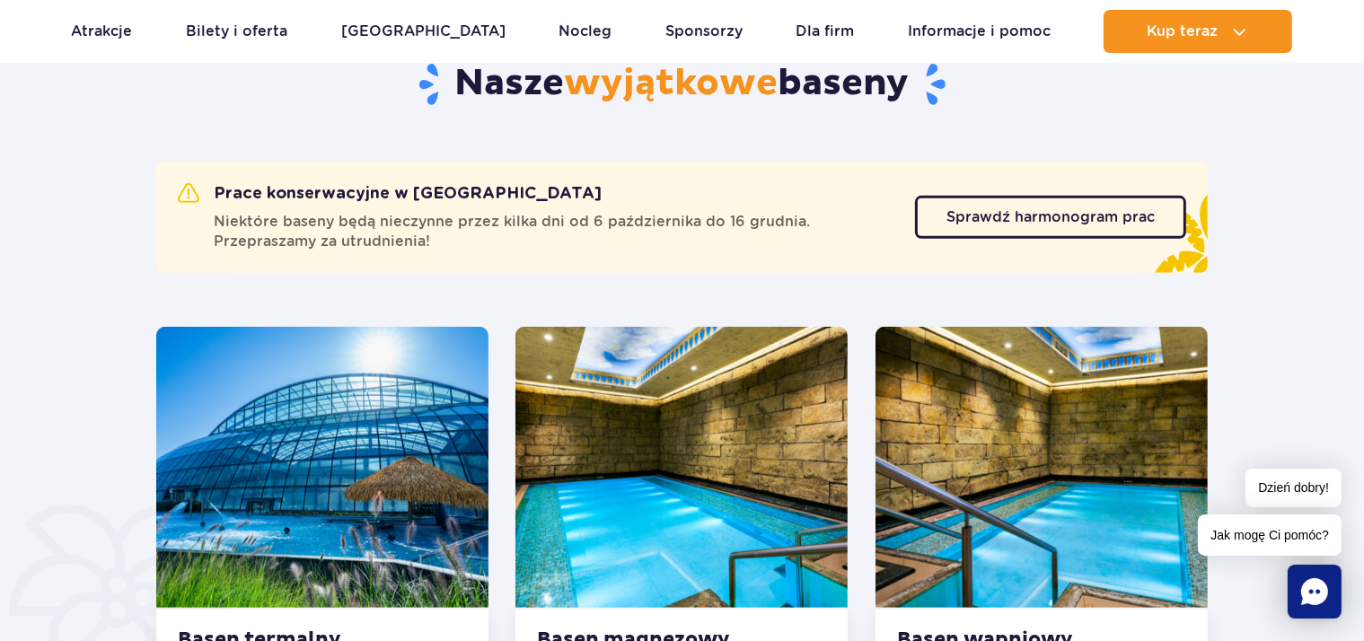
scroll to position [779, 0]
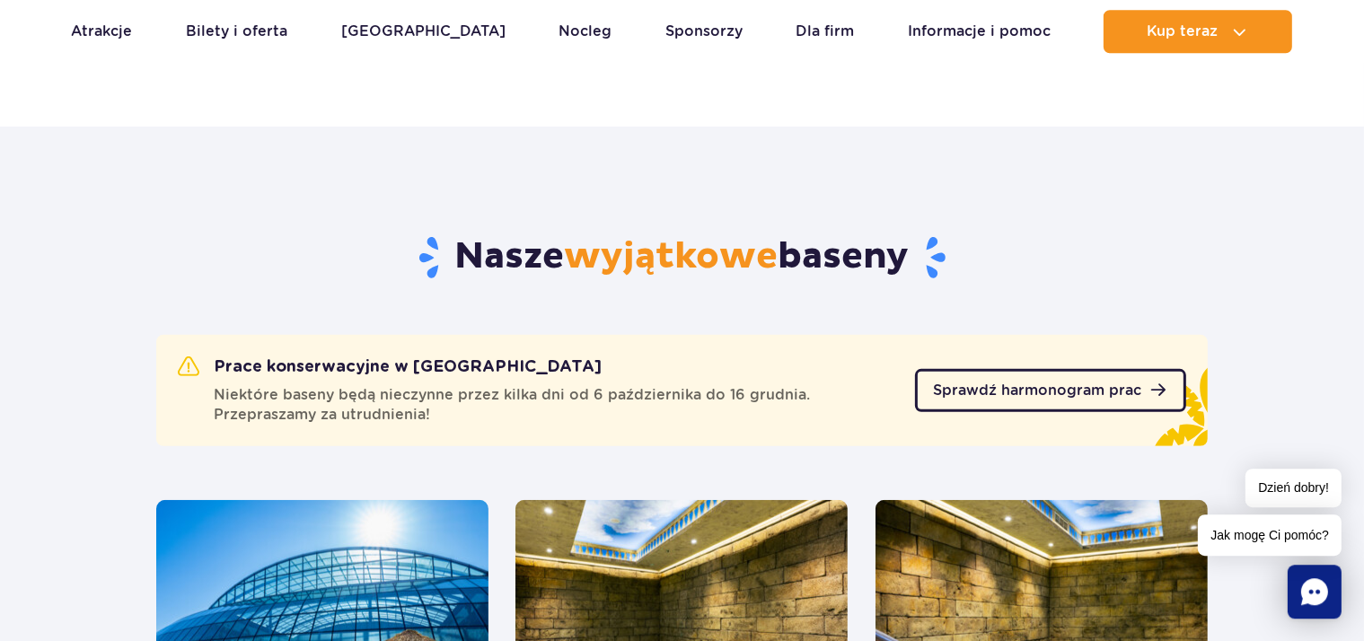
click at [975, 372] on link "Sprawdź harmonogram prac" at bounding box center [1050, 390] width 271 height 43
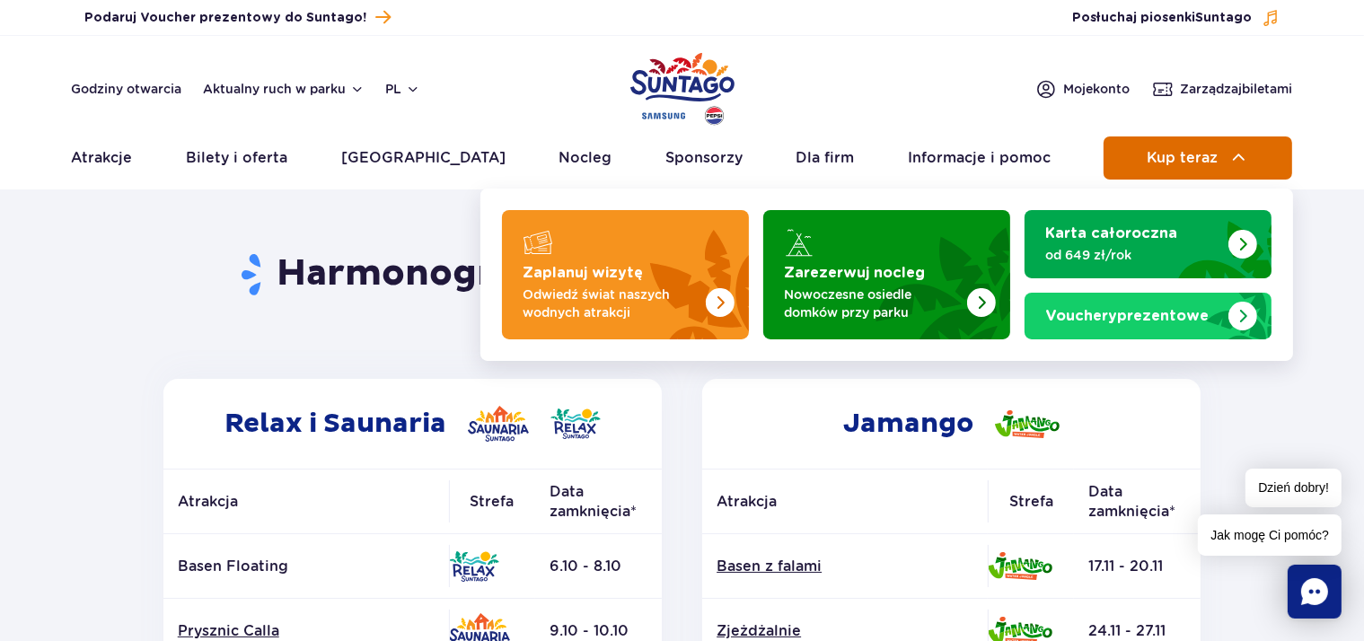
click at [1187, 162] on span "Kup teraz" at bounding box center [1182, 158] width 71 height 16
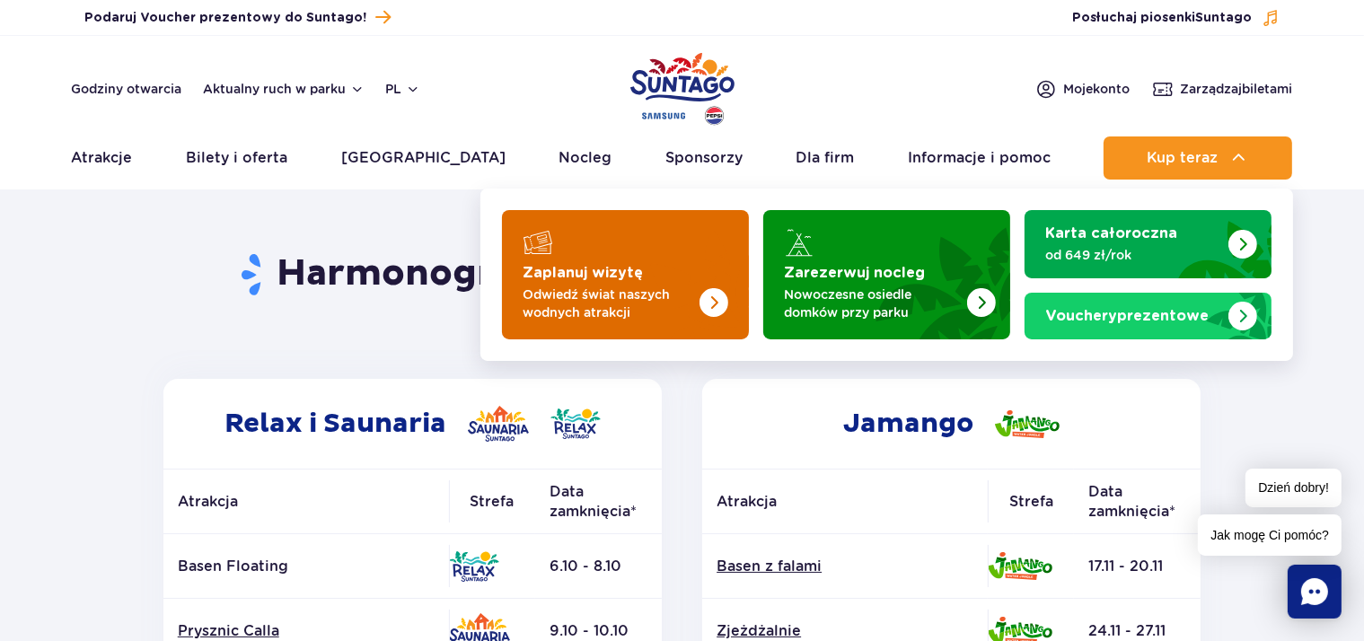
click at [695, 283] on img "Zaplanuj wizytę" at bounding box center [677, 269] width 143 height 140
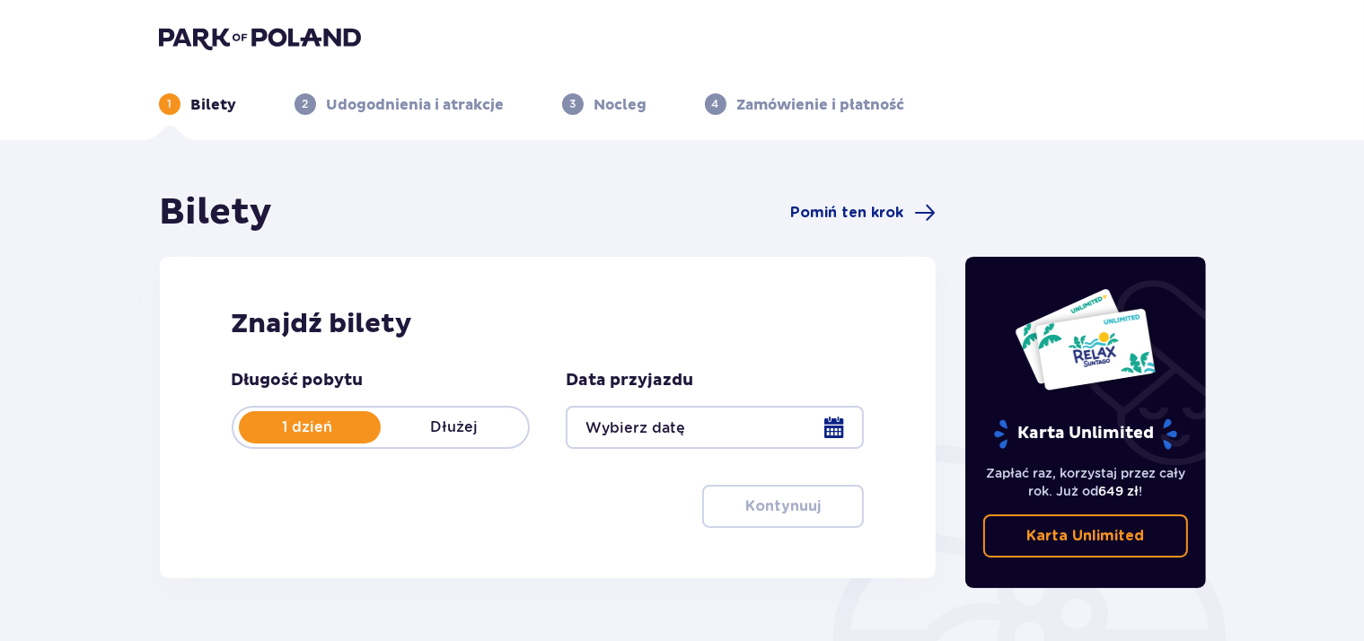
click at [641, 419] on div at bounding box center [715, 427] width 298 height 43
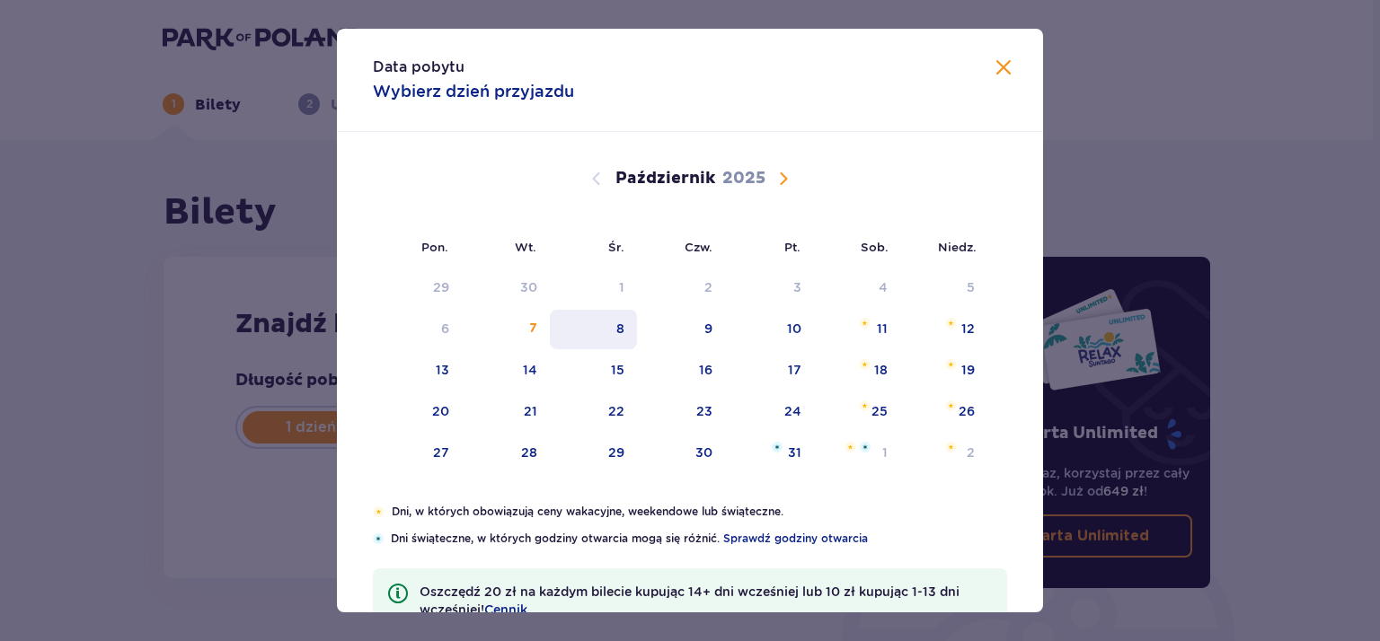
click at [602, 326] on div "8" at bounding box center [593, 330] width 87 height 40
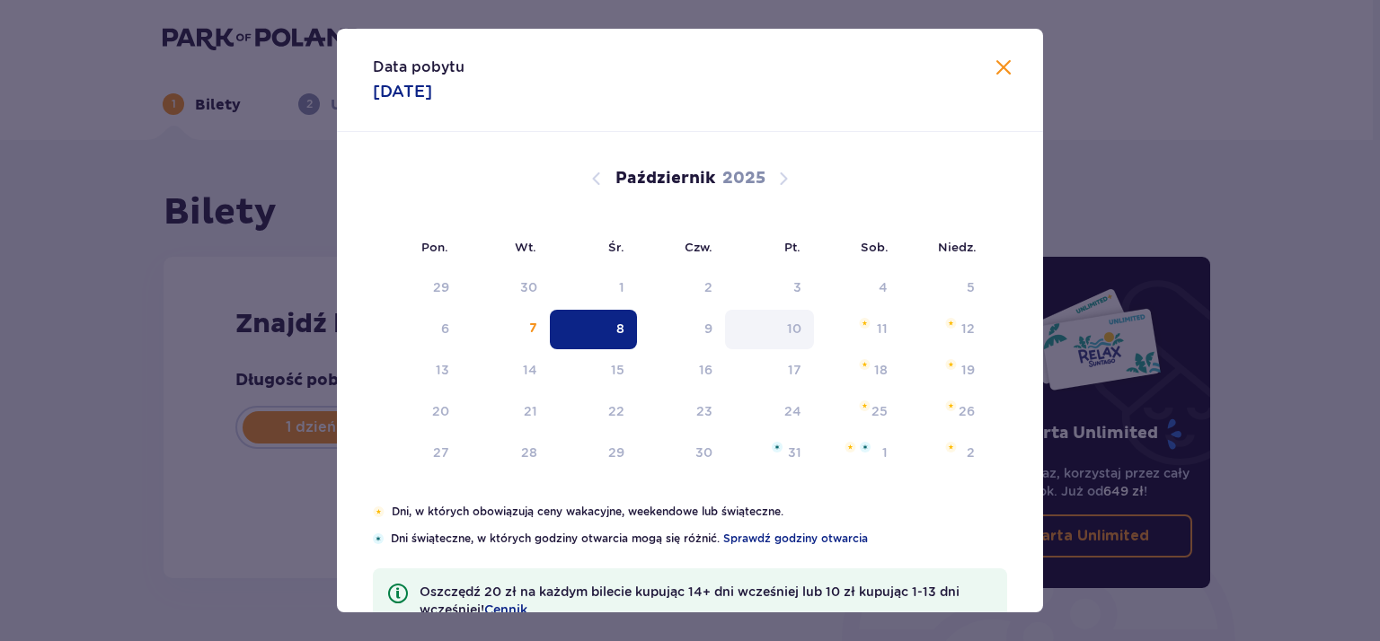
type input "08.10.25"
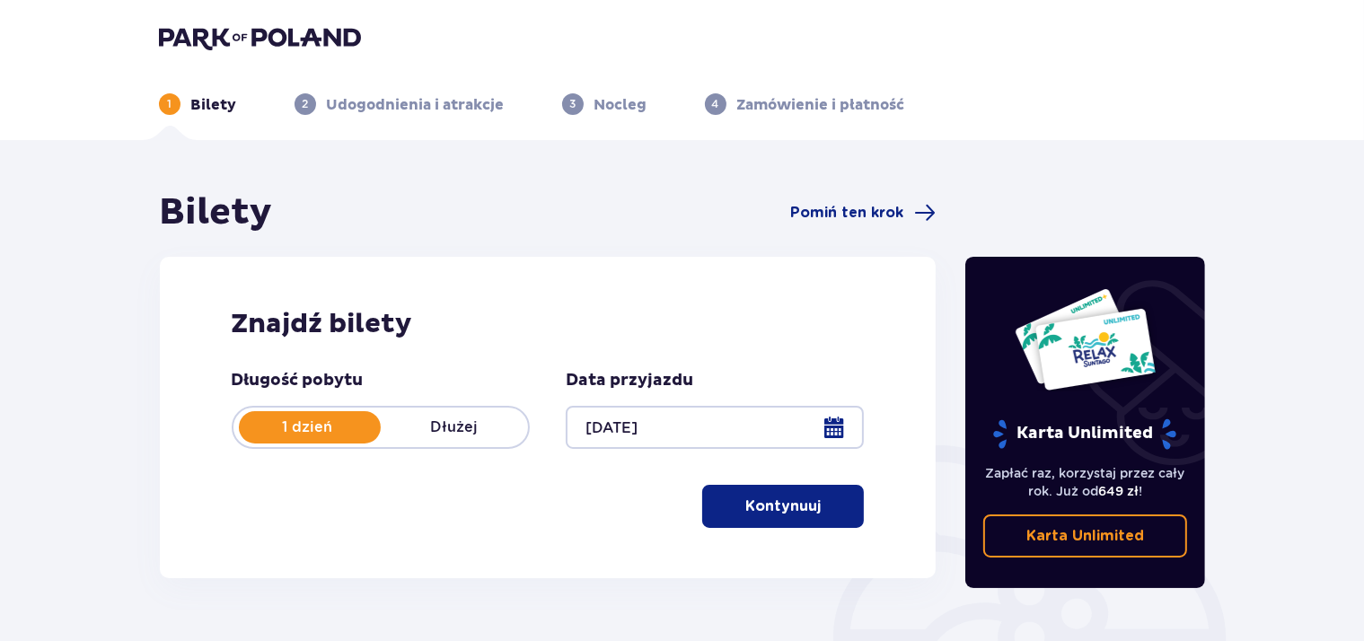
scroll to position [94, 0]
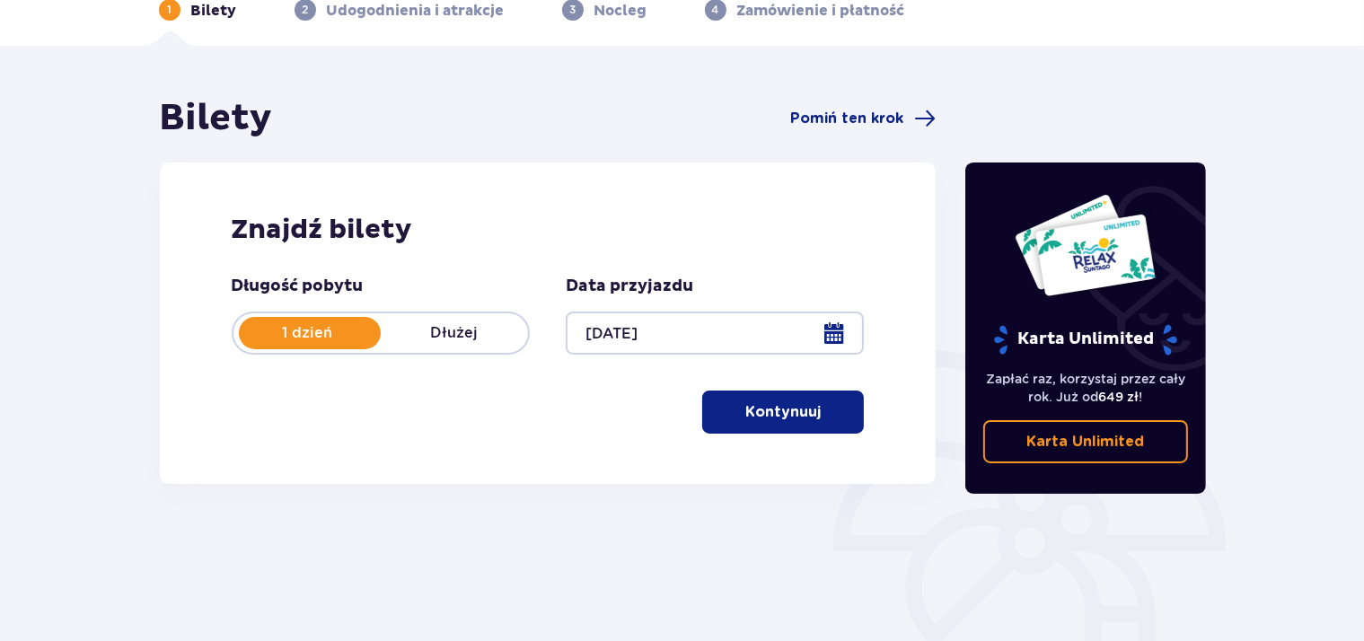
click at [789, 408] on p "Kontynuuj" at bounding box center [783, 412] width 75 height 20
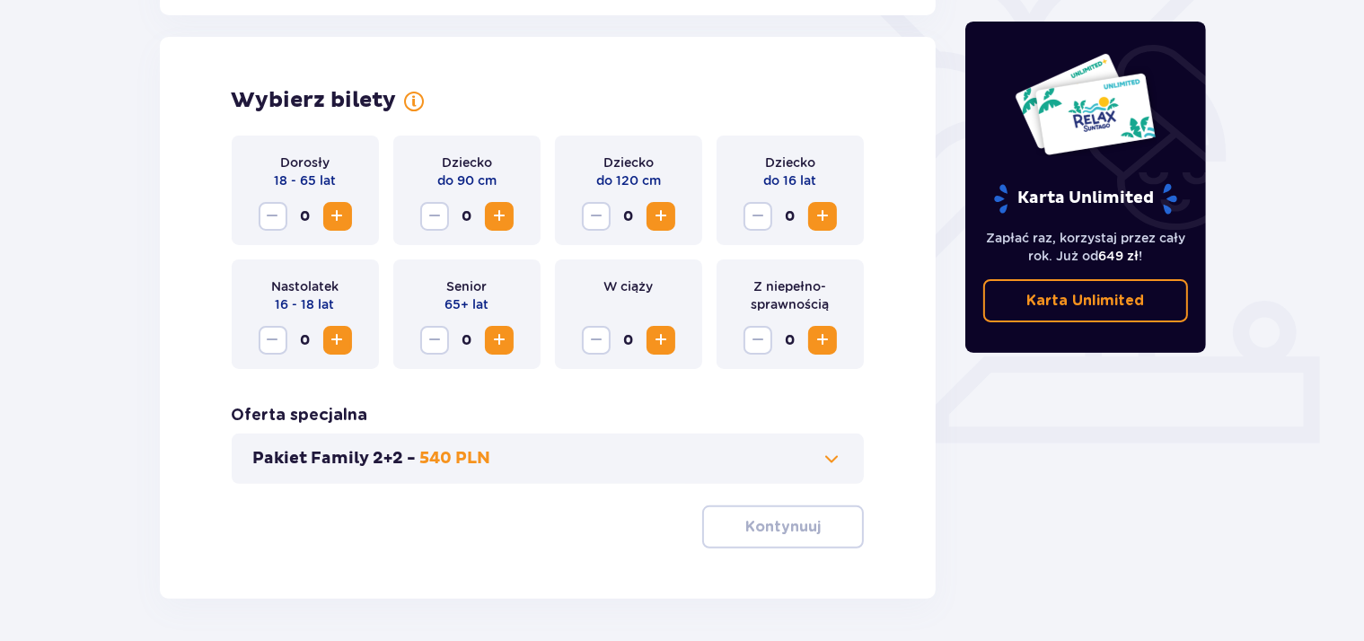
scroll to position [499, 0]
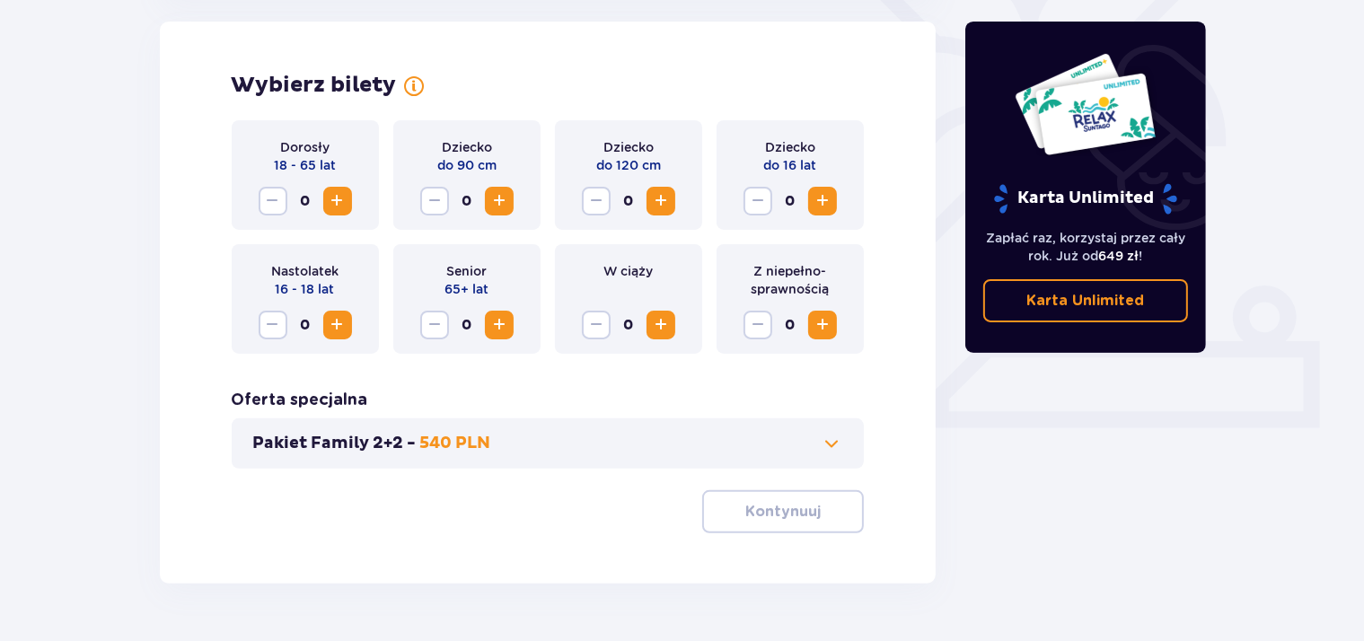
click at [333, 206] on span "Zwiększ" at bounding box center [338, 201] width 22 height 22
click at [746, 505] on p "Kontynuuj" at bounding box center [783, 512] width 75 height 20
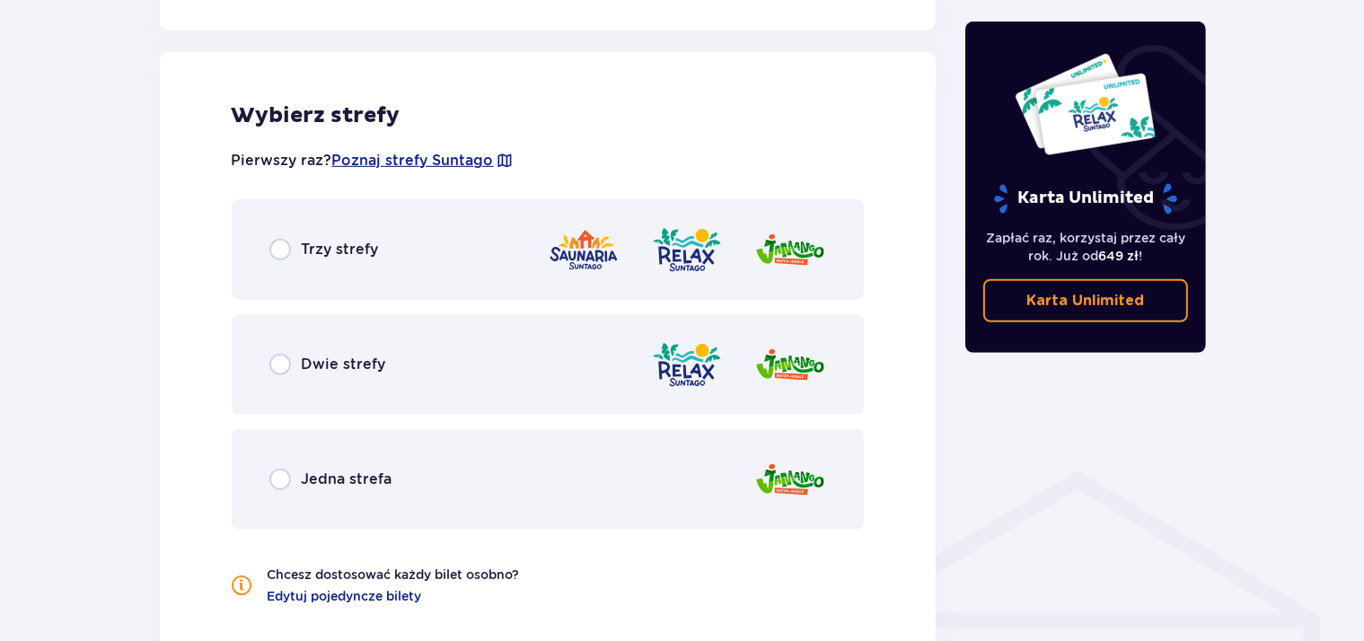
scroll to position [997, 0]
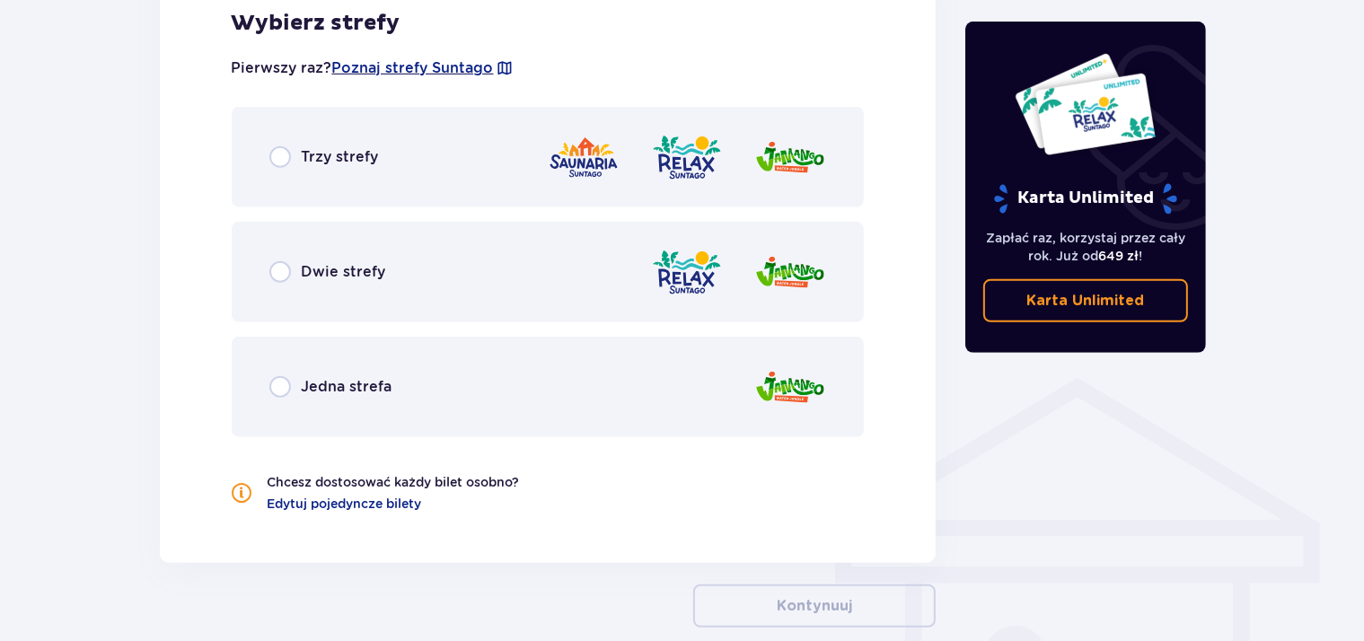
click at [289, 163] on input "radio" at bounding box center [280, 157] width 22 height 22
radio input "true"
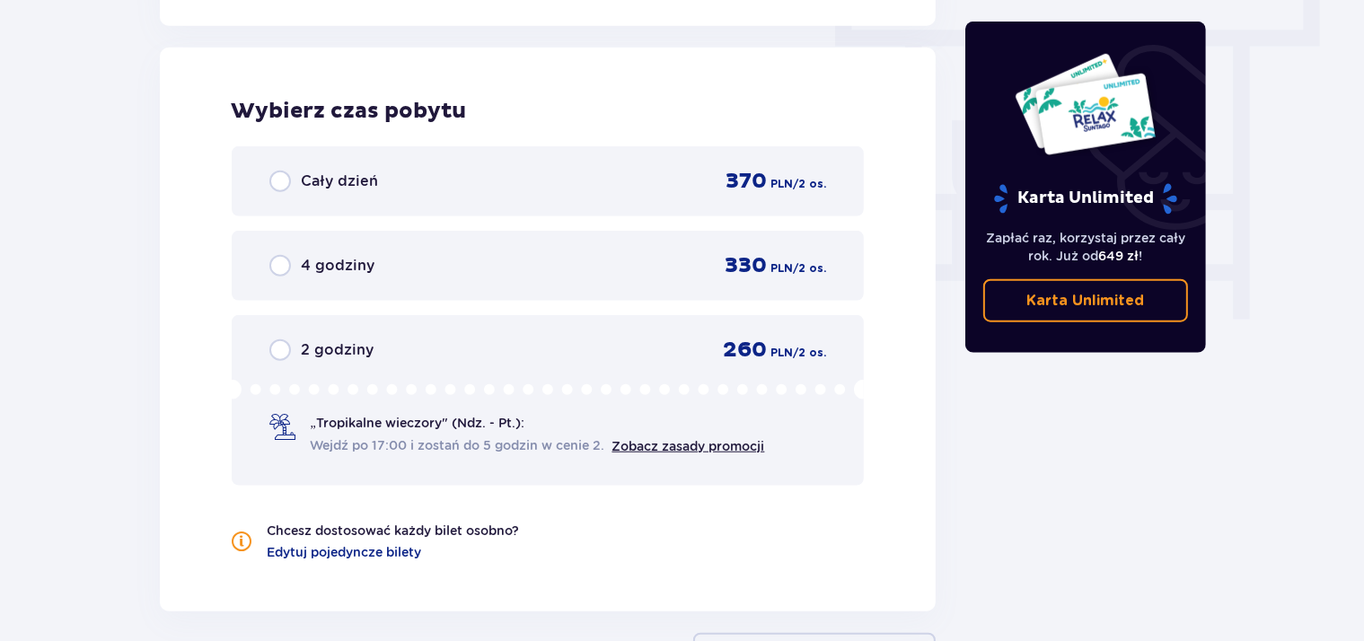
scroll to position [1622, 0]
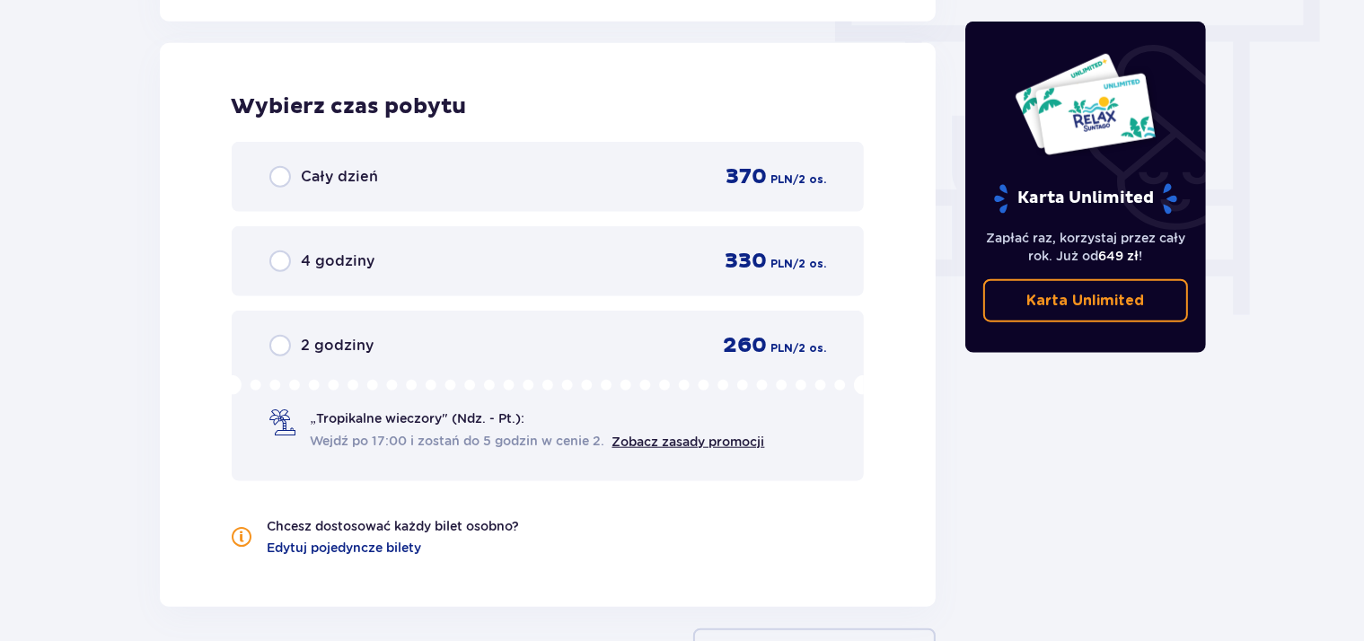
click at [295, 254] on div "4 godziny" at bounding box center [322, 262] width 106 height 22
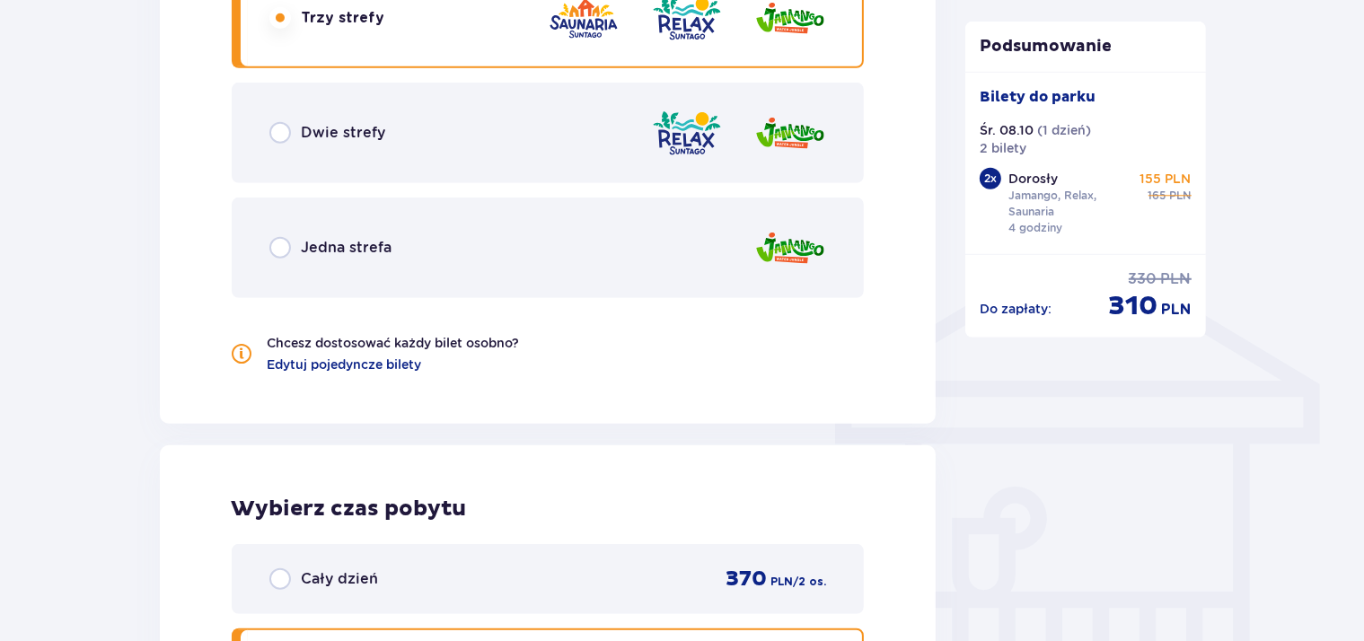
scroll to position [1180, 0]
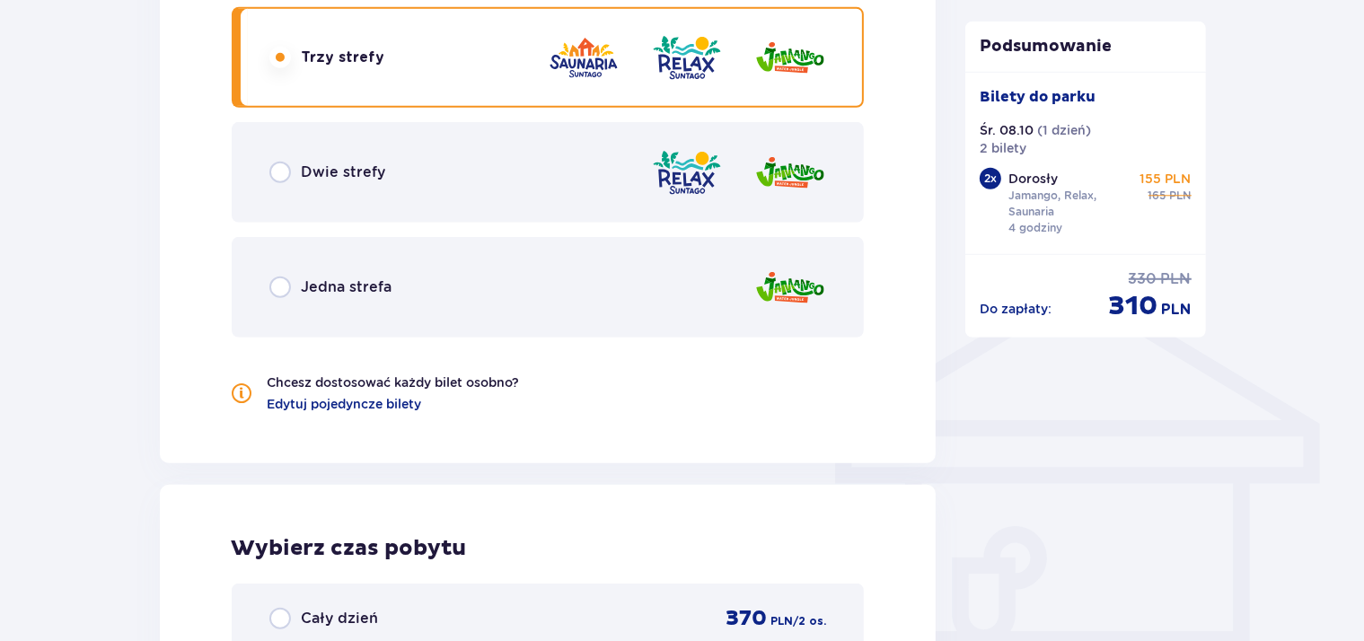
click at [343, 185] on div "Dwie strefy" at bounding box center [548, 172] width 633 height 101
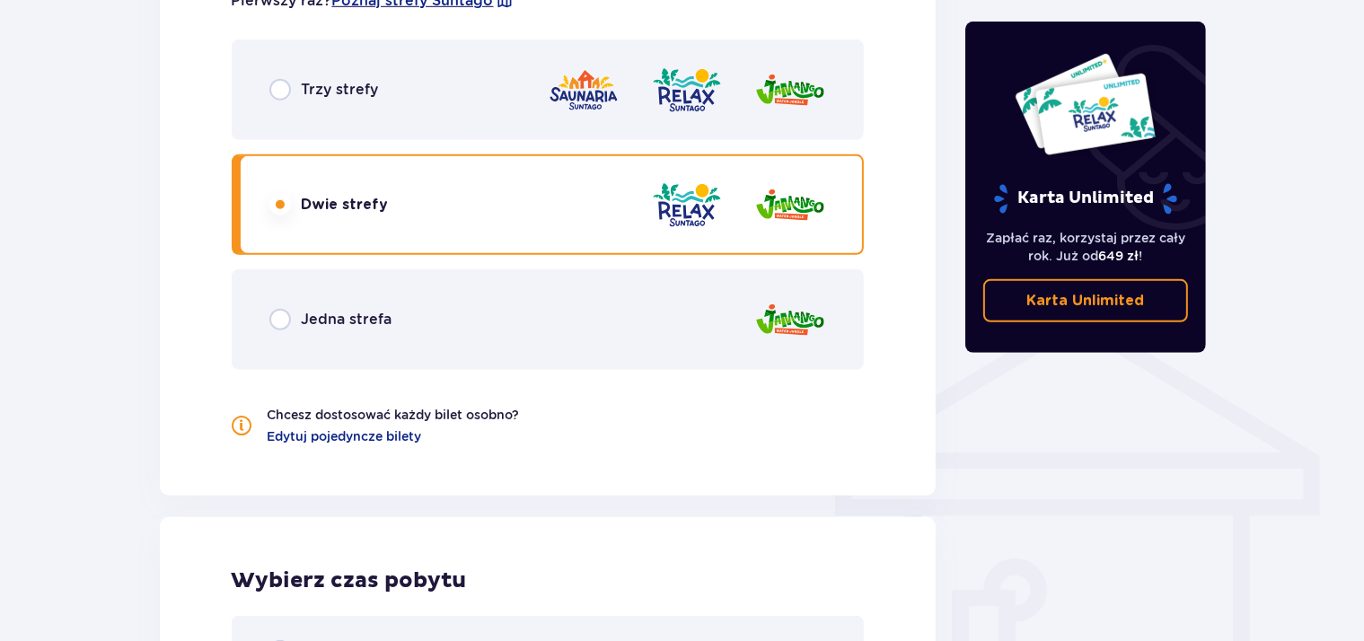
scroll to position [1527, 0]
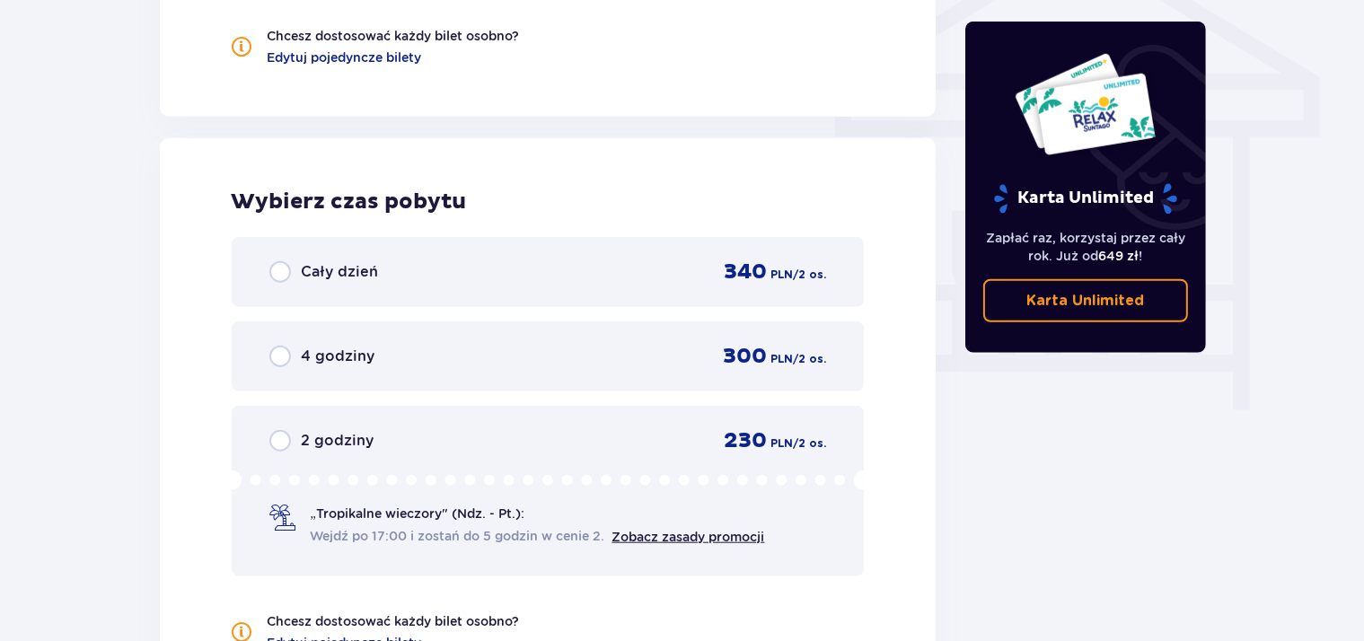
click at [357, 359] on span "4 godziny" at bounding box center [339, 357] width 74 height 20
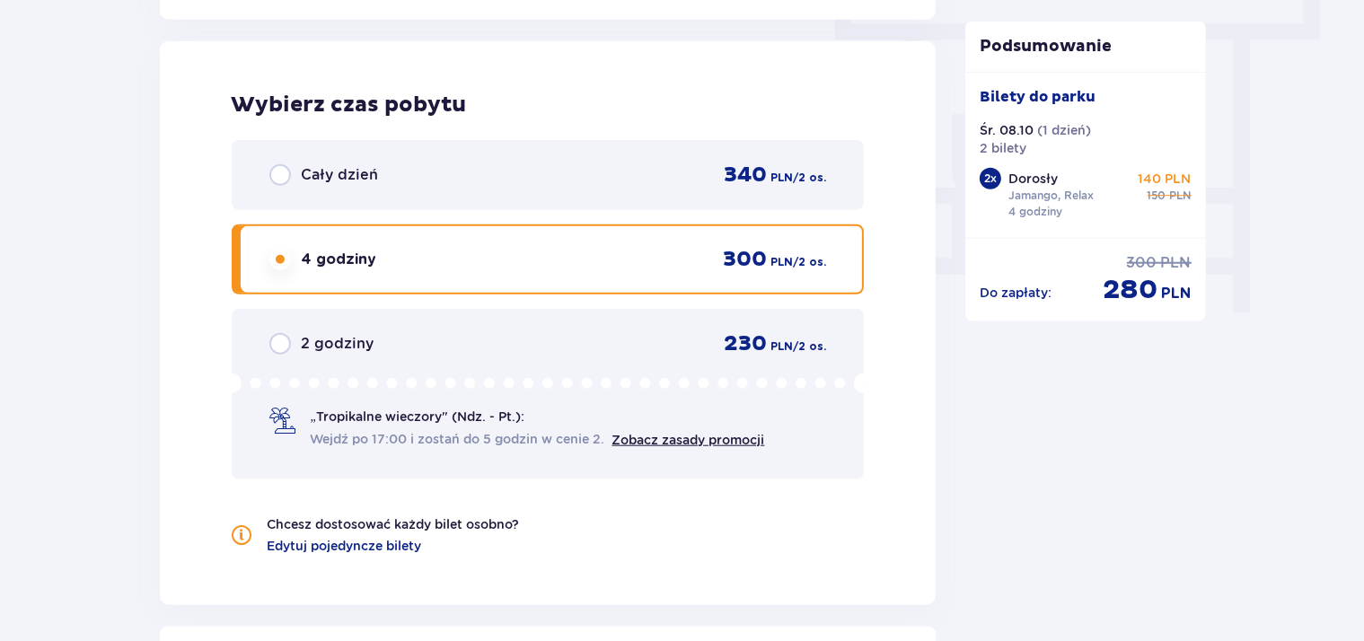
scroll to position [1574, 0]
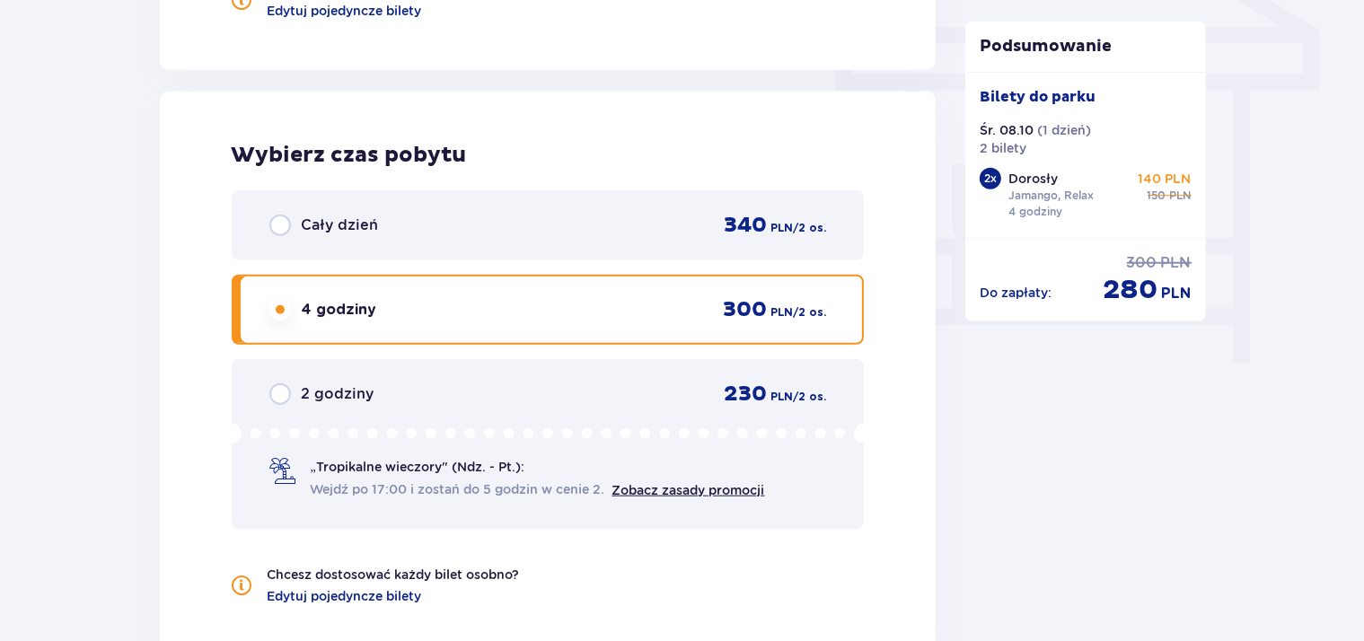
click at [343, 221] on span "Cały dzień" at bounding box center [340, 226] width 77 height 20
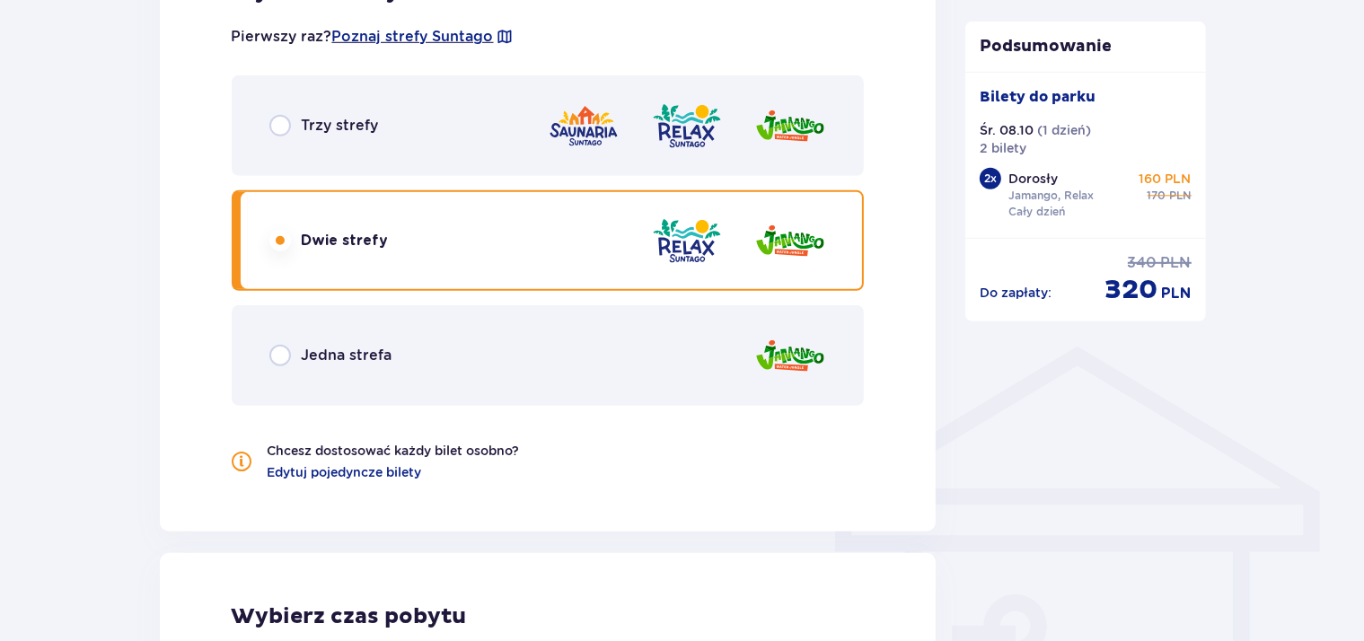
scroll to position [1100, 0]
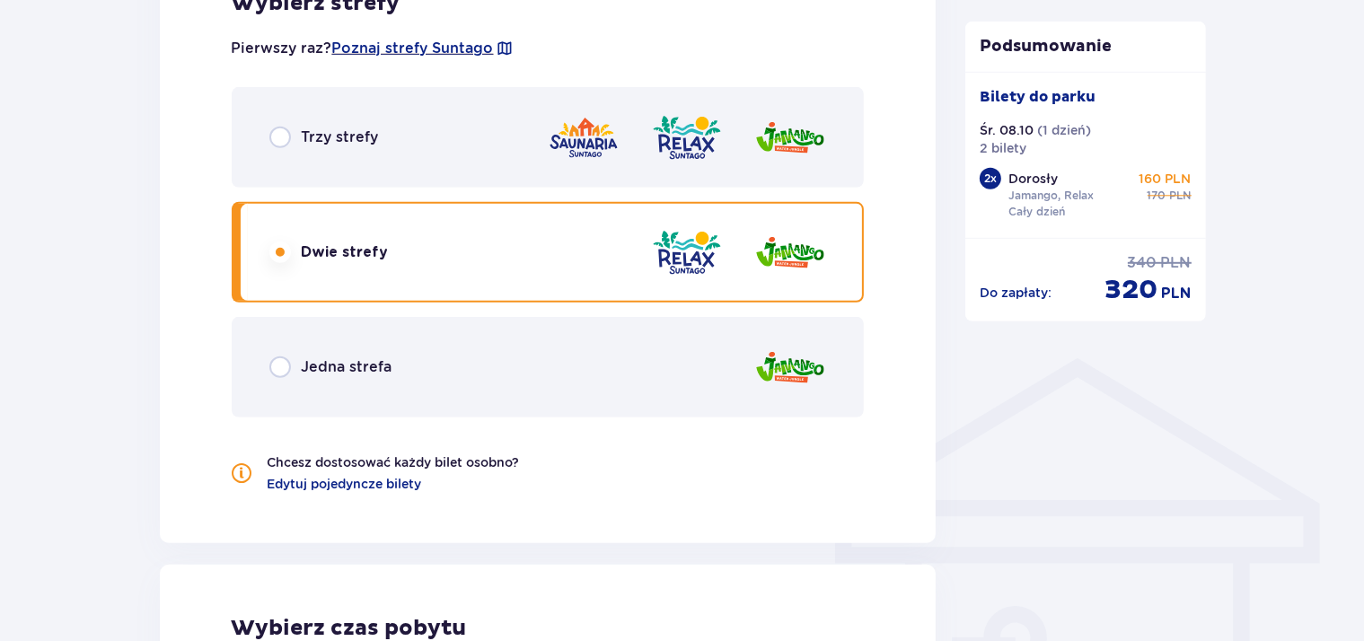
click at [399, 142] on div "Trzy strefy" at bounding box center [548, 137] width 633 height 101
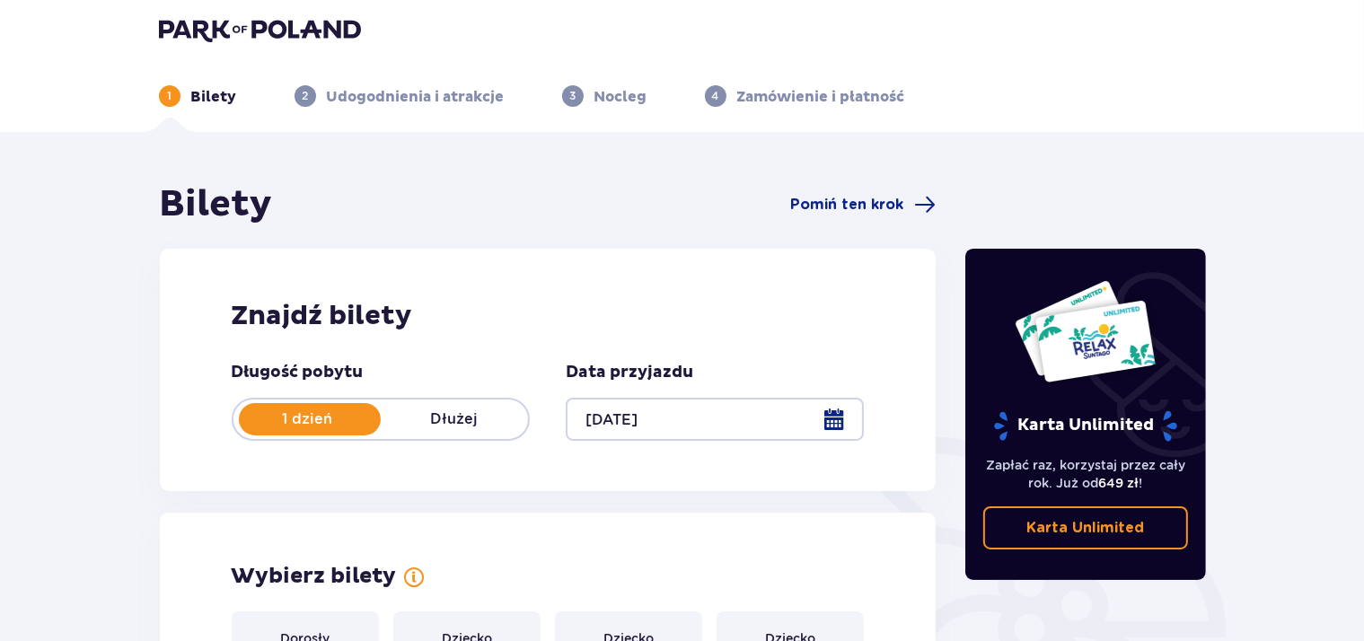
scroll to position [0, 0]
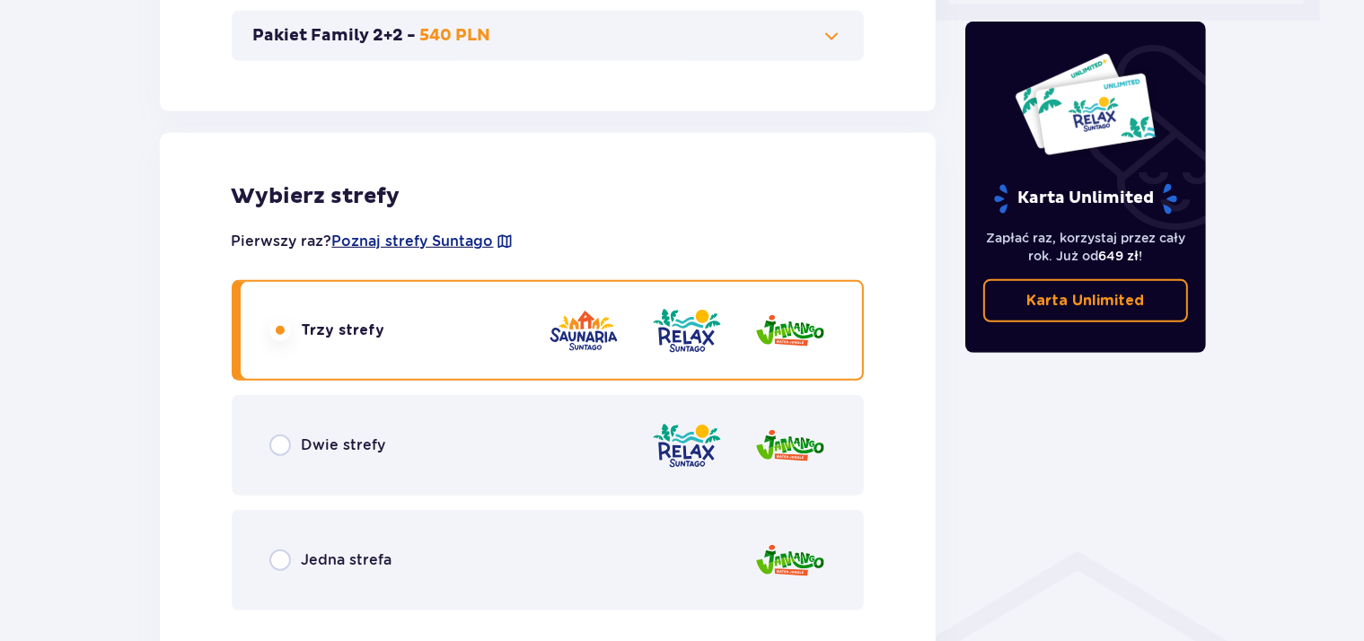
scroll to position [1138, 0]
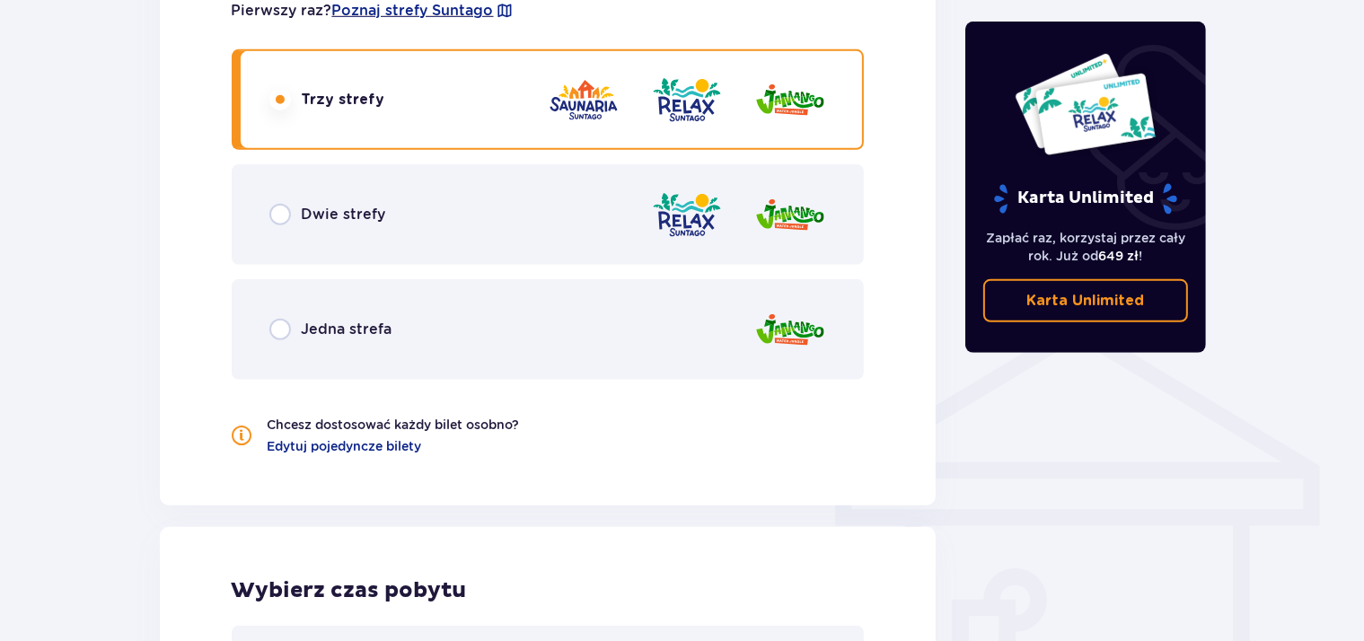
click at [1144, 468] on div "Usunięto bilety z zamówienia Karta Unlimited Zapłać raz, korzystaj przez cały r…" at bounding box center [1085, 104] width 269 height 2104
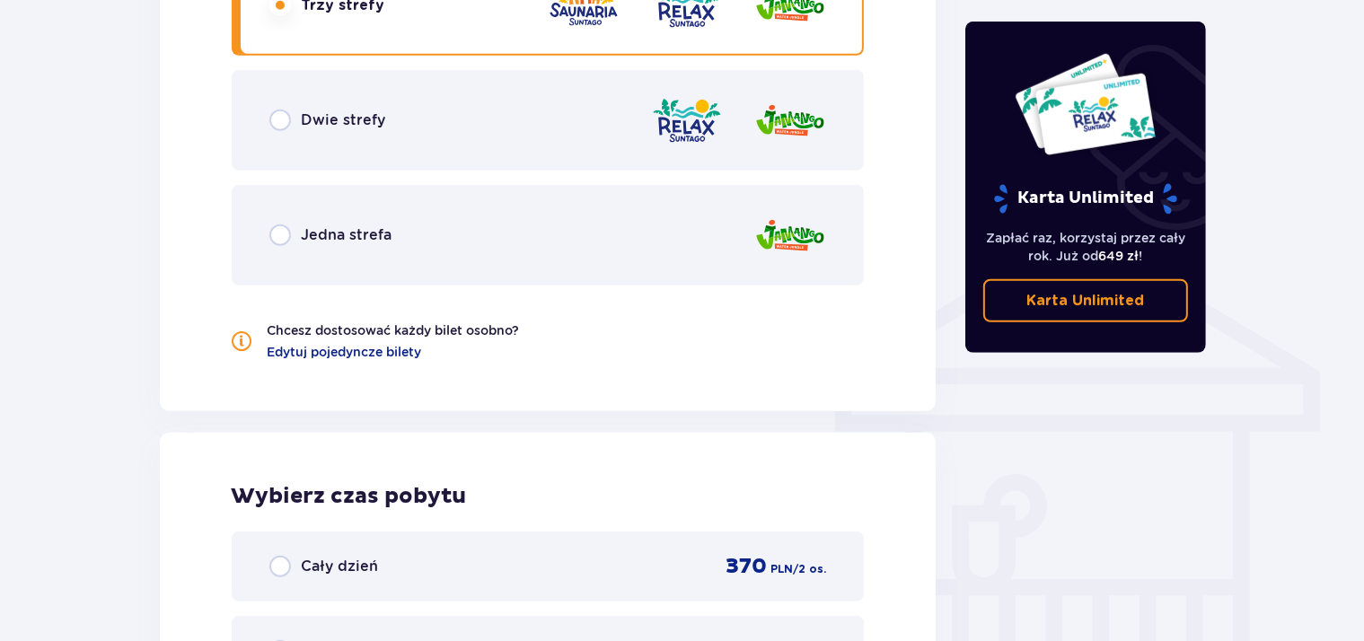
scroll to position [1517, 0]
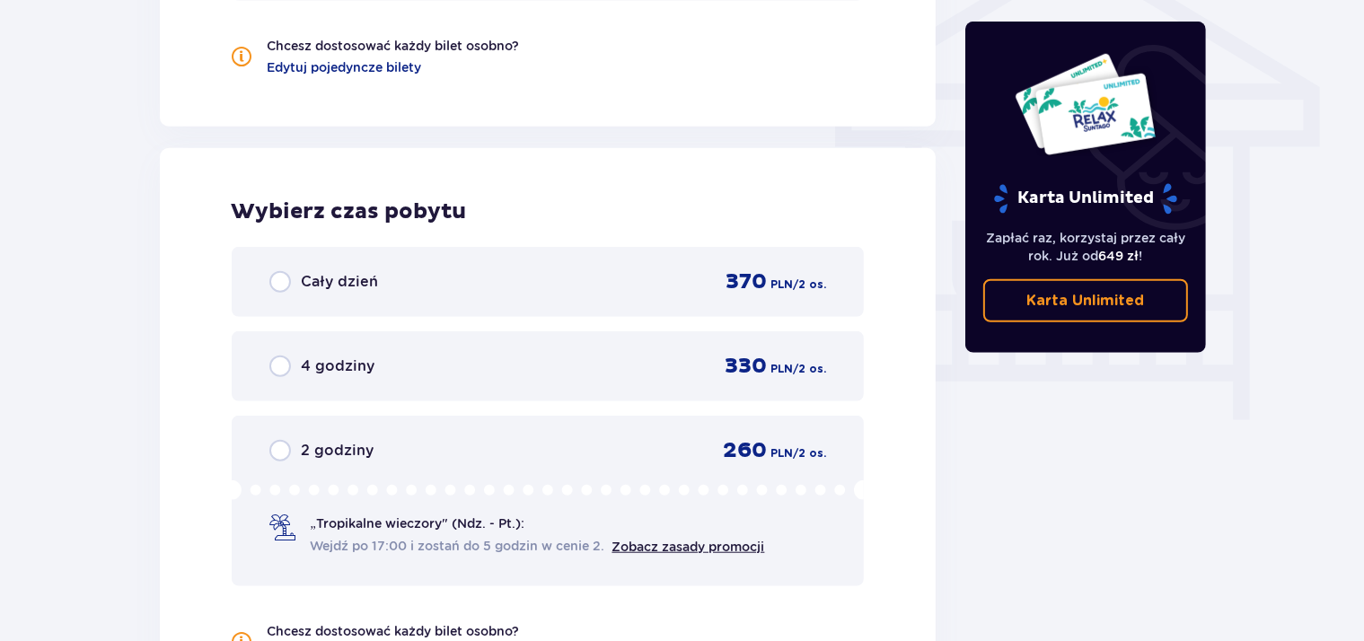
click at [324, 272] on span "Cały dzień" at bounding box center [340, 282] width 77 height 20
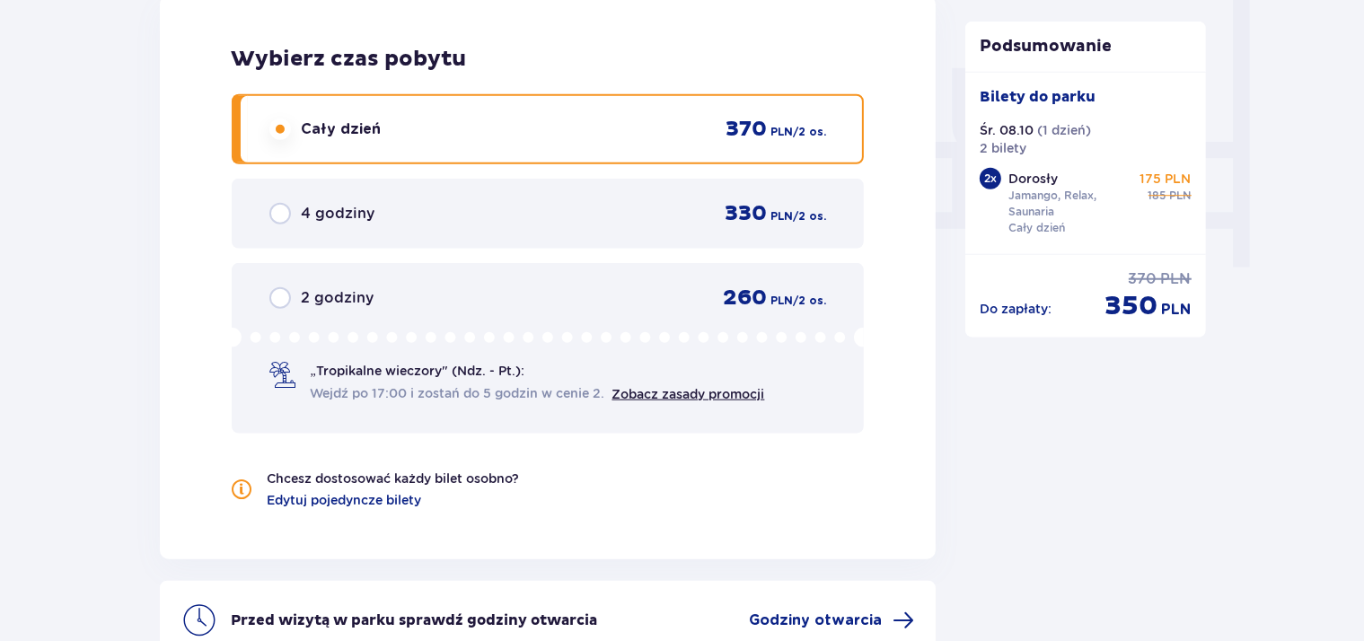
scroll to position [1669, 0]
click at [307, 214] on span "4 godziny" at bounding box center [339, 215] width 74 height 20
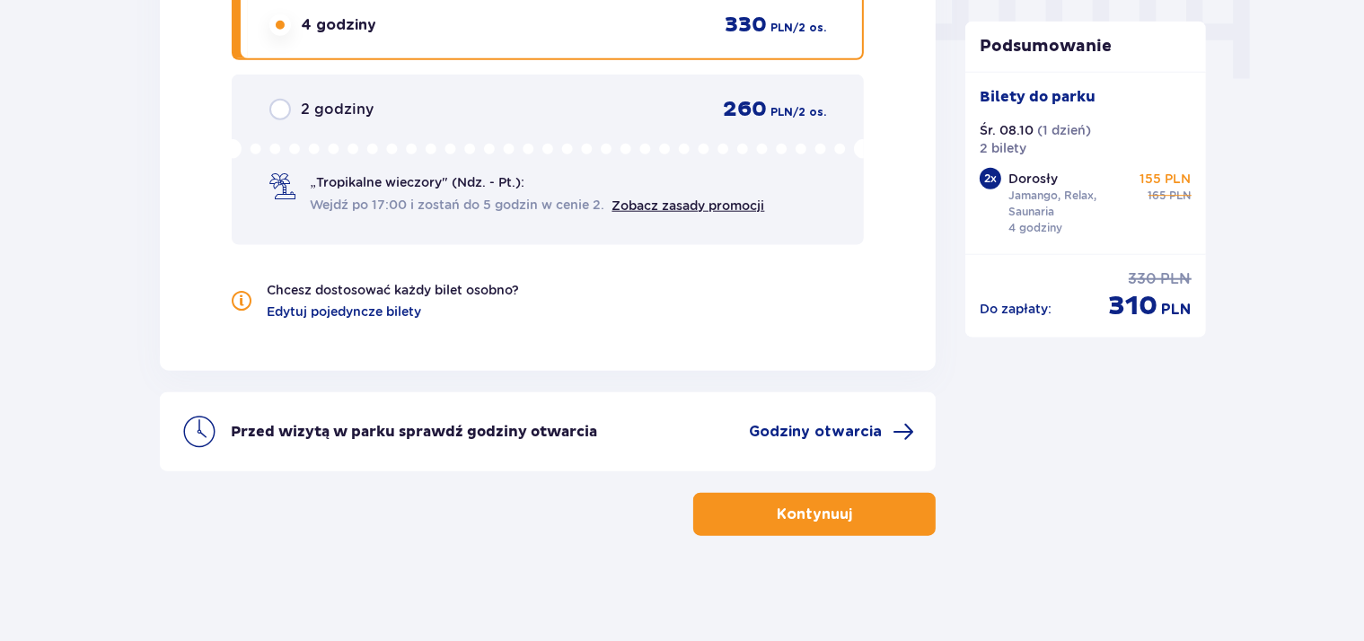
scroll to position [1859, 0]
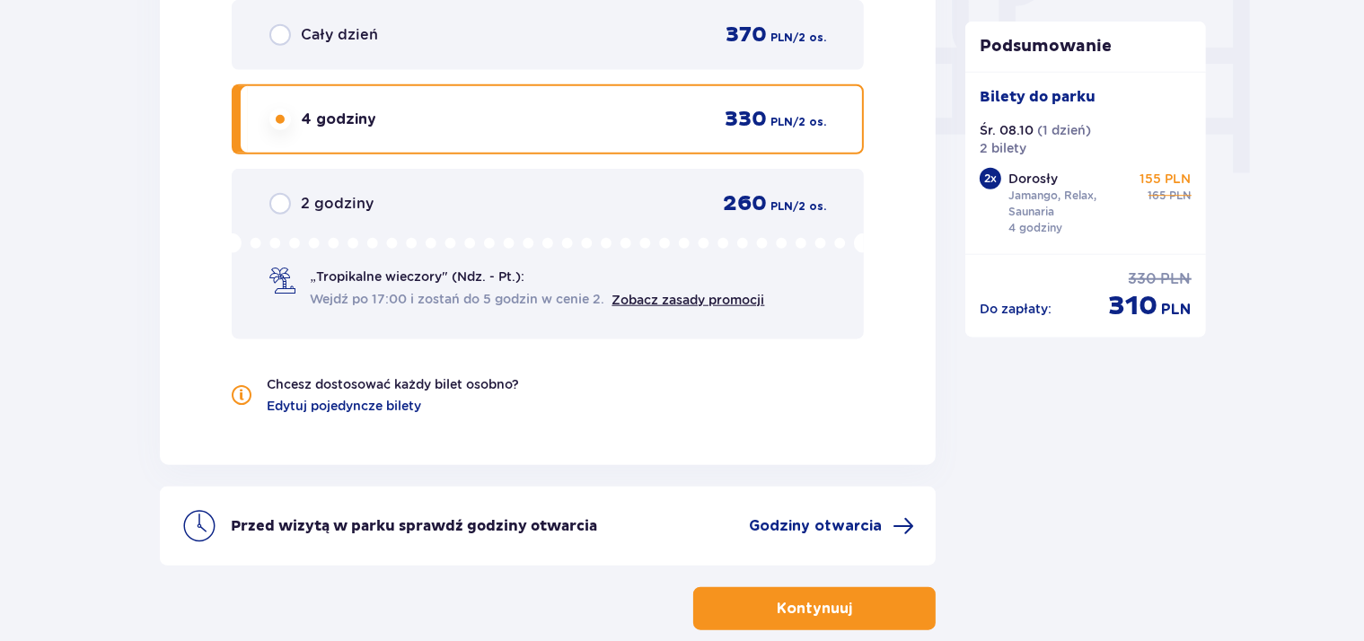
click at [325, 35] on span "Cały dzień" at bounding box center [340, 35] width 77 height 20
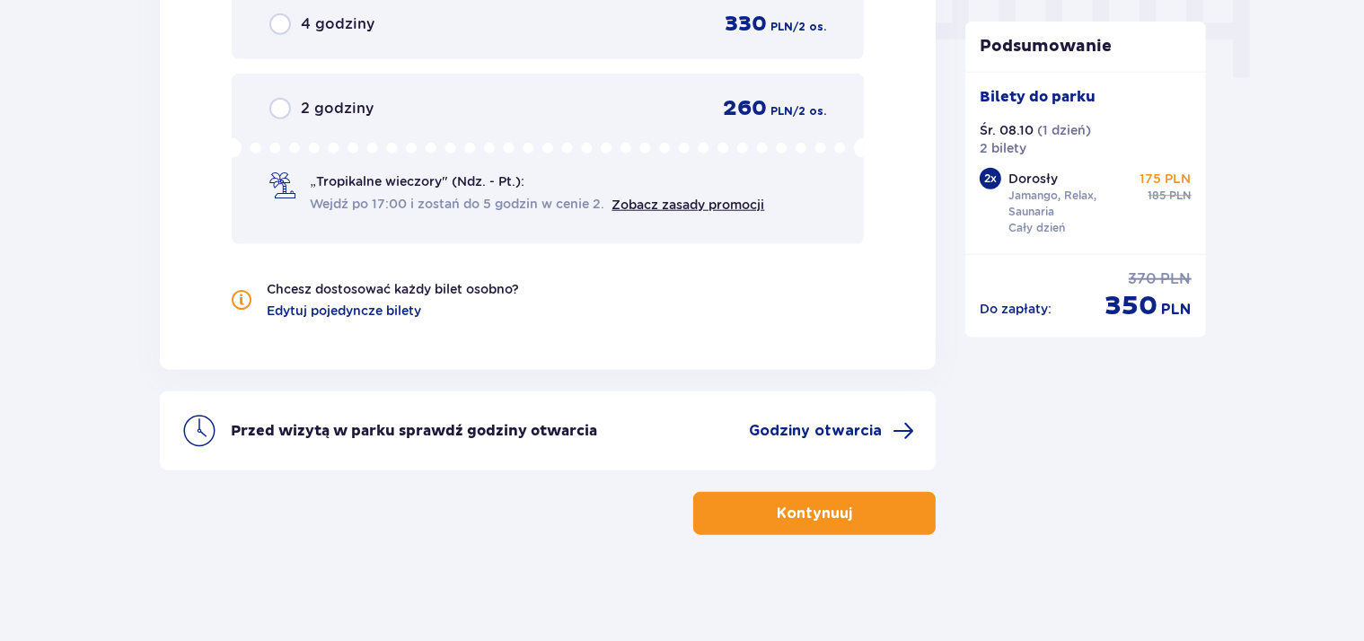
click at [777, 514] on p "Kontynuuj" at bounding box center [814, 514] width 75 height 20
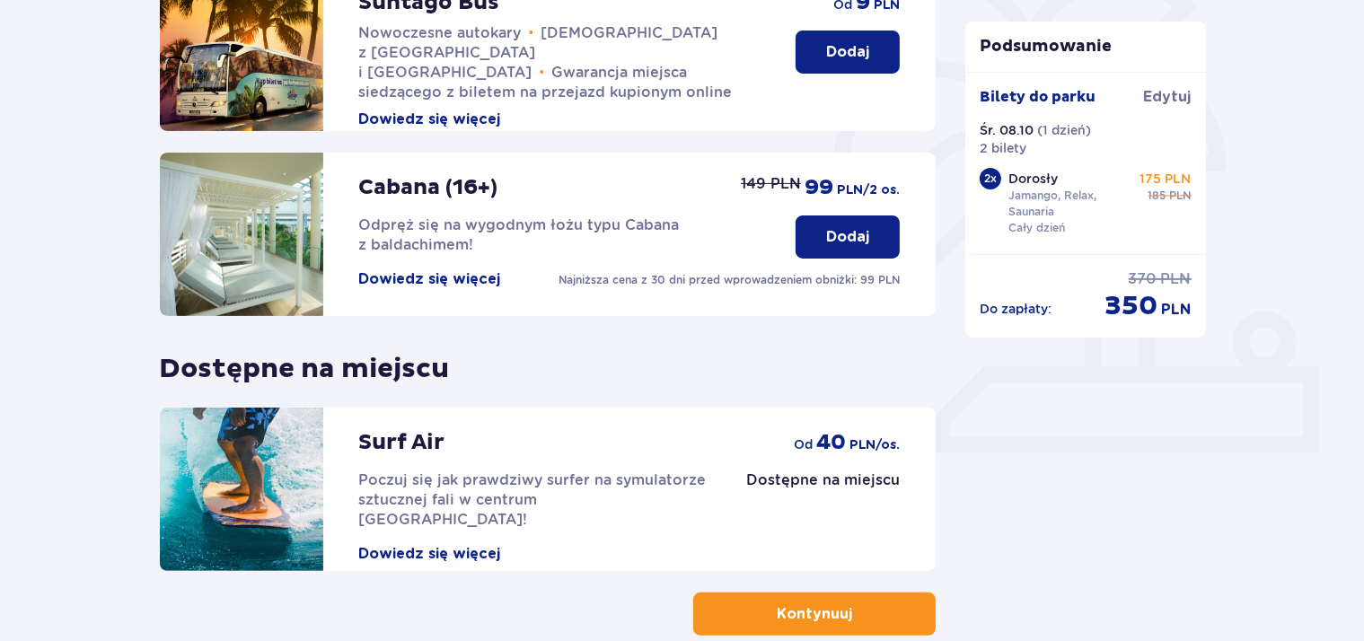
scroll to position [577, 0]
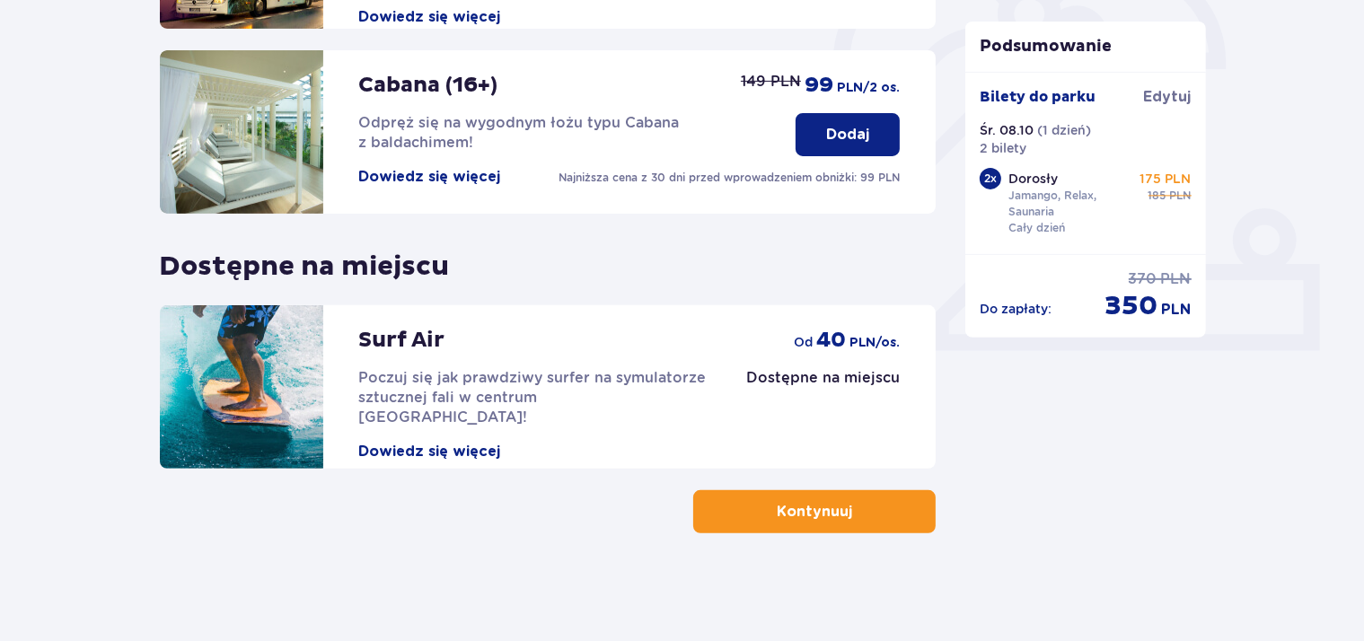
click at [825, 523] on button "Kontynuuj" at bounding box center [814, 511] width 243 height 43
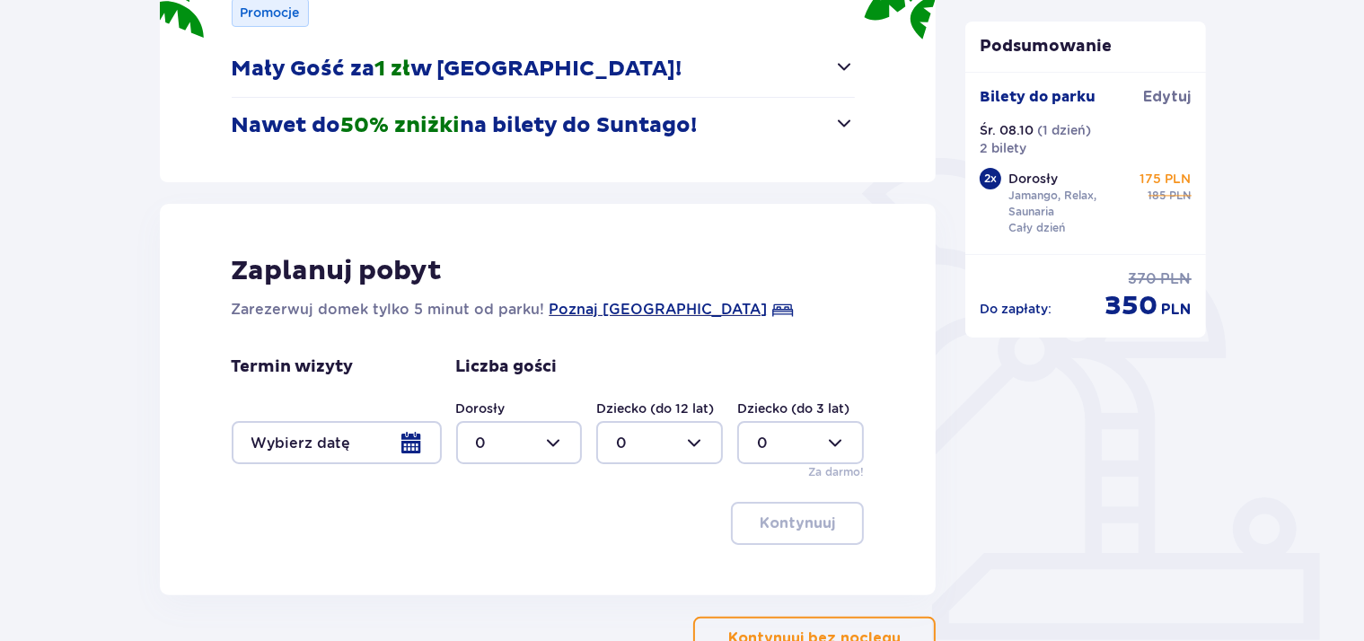
scroll to position [413, 0]
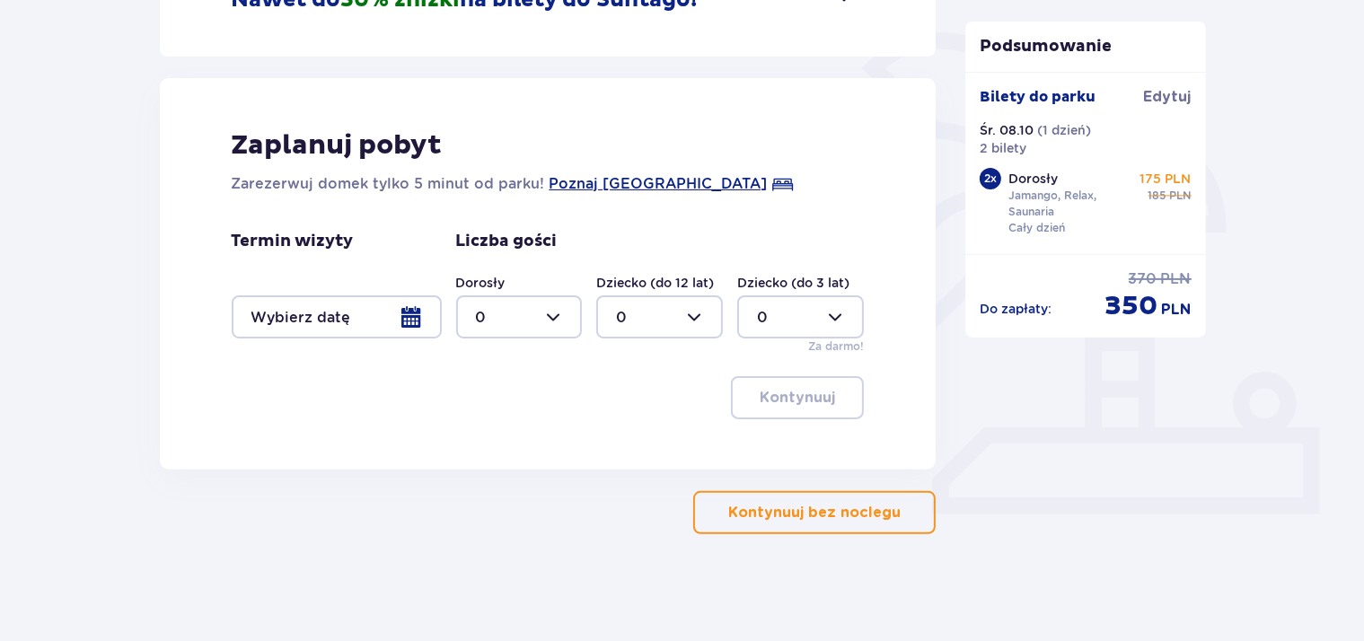
click at [780, 515] on p "Kontynuuj bez noclegu" at bounding box center [814, 513] width 172 height 20
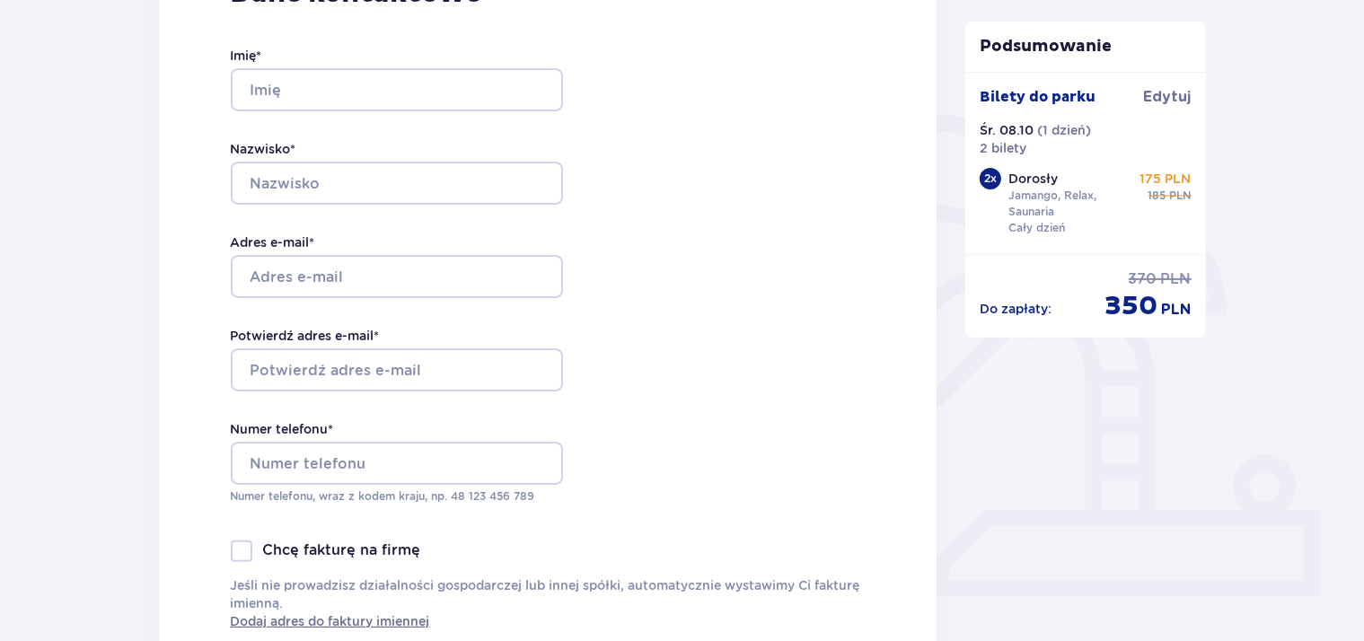
scroll to position [379, 0]
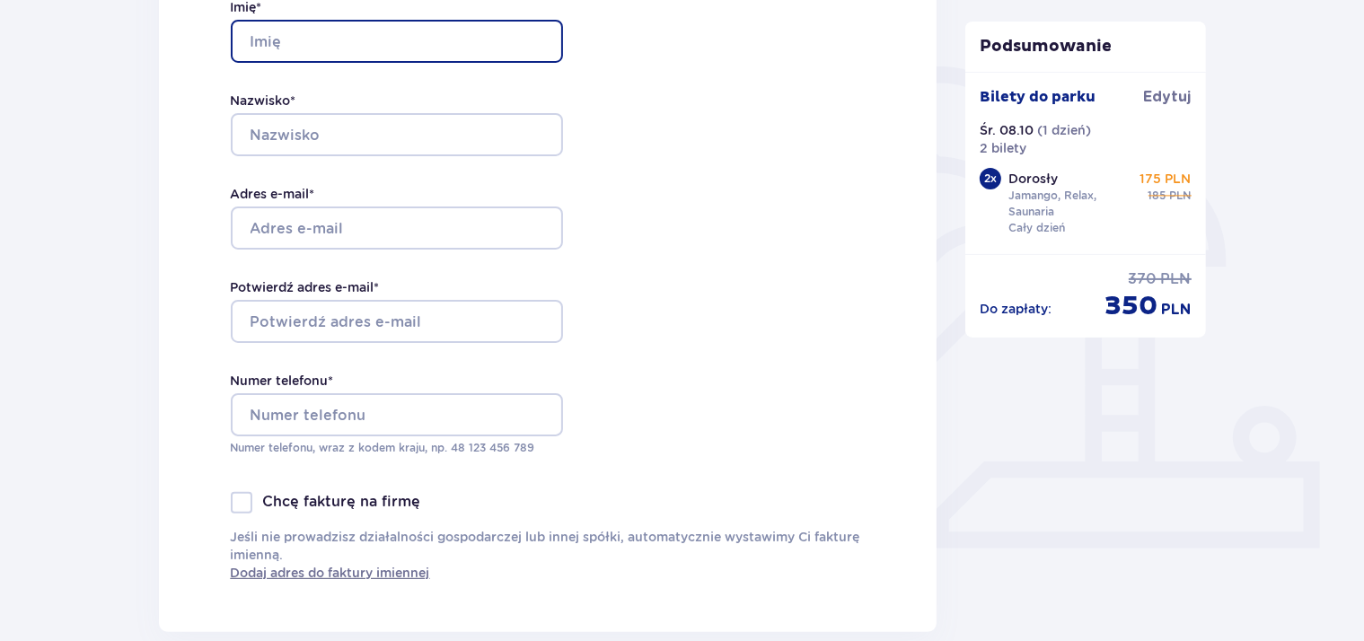
click at [329, 46] on input "Imię *" at bounding box center [397, 41] width 332 height 43
type input "Sebastian"
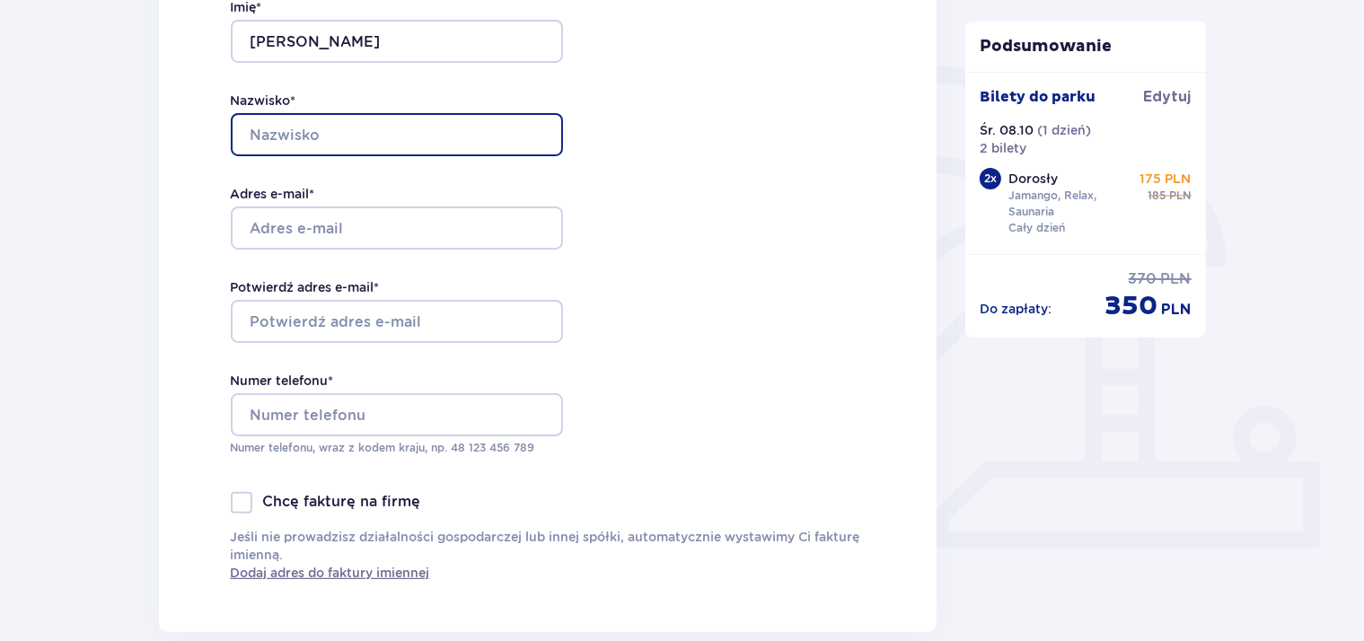
type input "Prochenka"
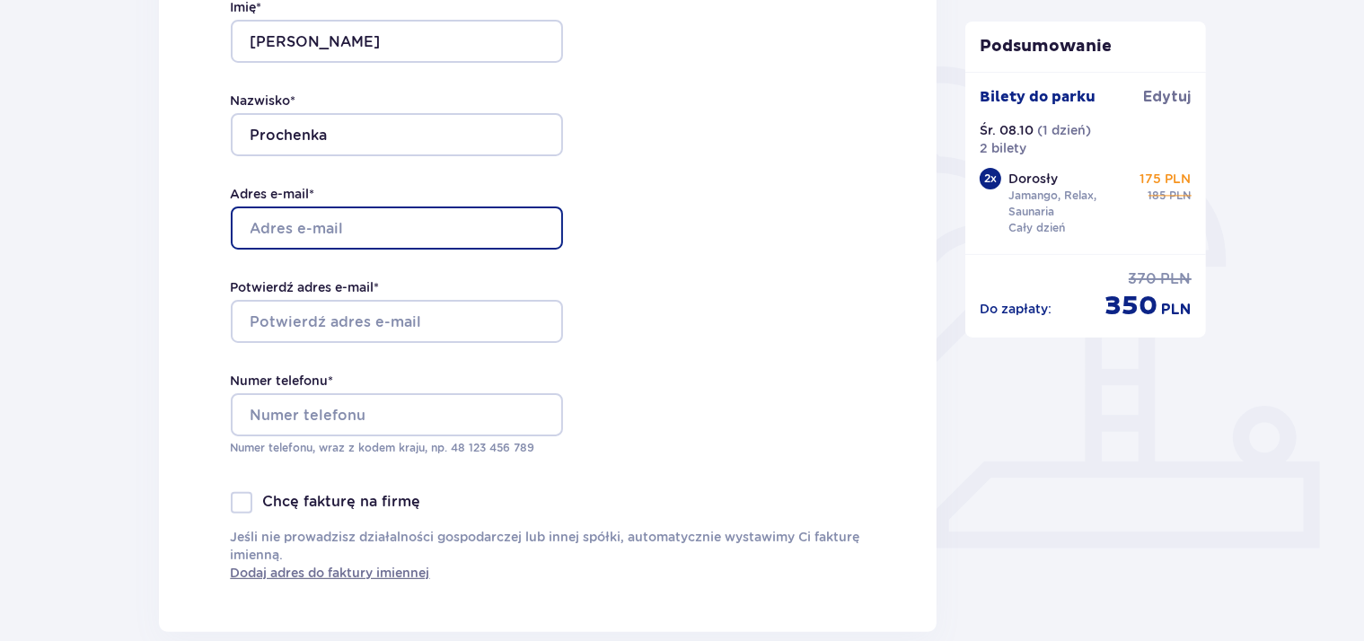
type input "biuro@carbonway.pl"
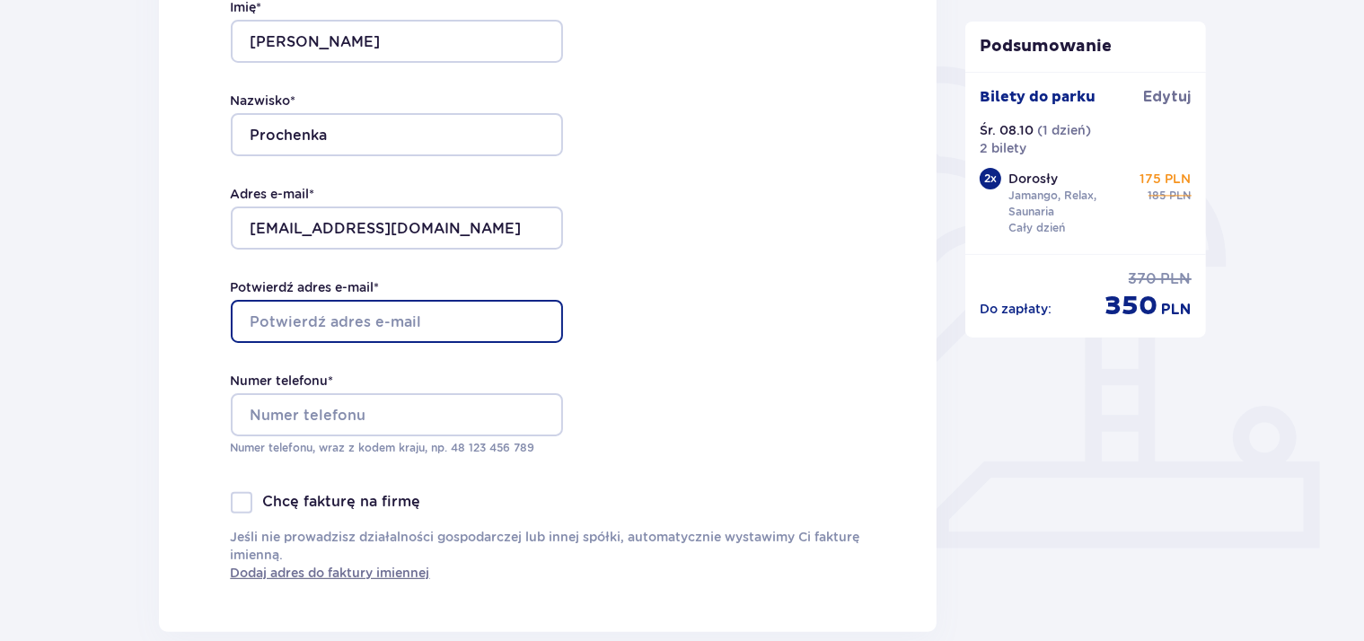
type input "biuro@carbonway.pl"
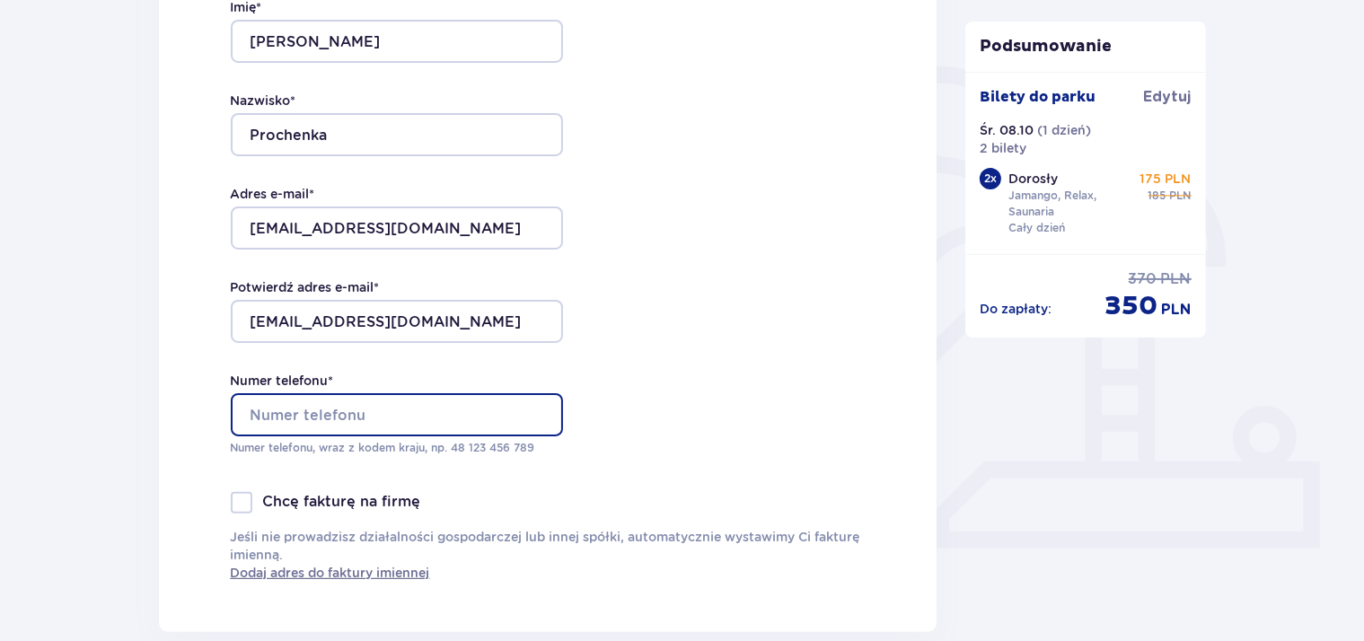
type input "+48534440225"
click at [390, 411] on input "+48534440225" at bounding box center [397, 414] width 332 height 43
drag, startPoint x: 390, startPoint y: 411, endPoint x: 179, endPoint y: 408, distance: 211.1
click at [231, 408] on input "+48534440225" at bounding box center [397, 414] width 332 height 43
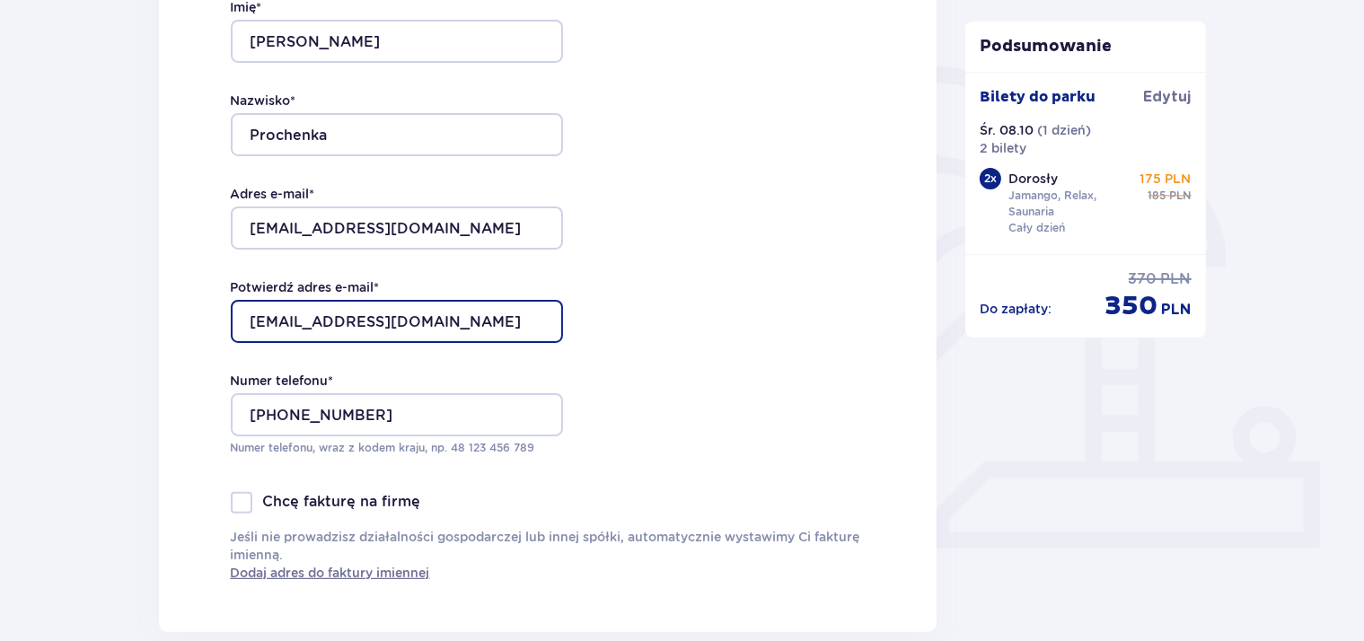
click at [394, 315] on input "biuro@carbonway.pl" at bounding box center [397, 321] width 332 height 43
click at [361, 315] on input "biuro@carbonway.pl" at bounding box center [397, 321] width 332 height 43
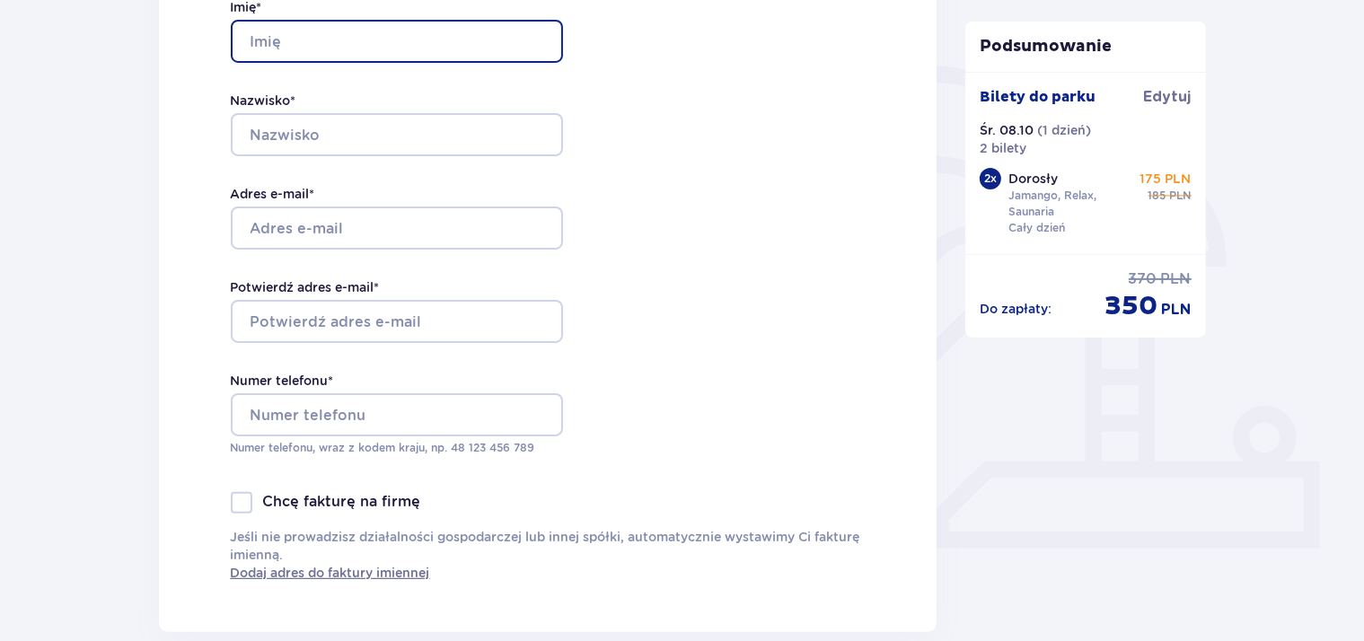
click at [367, 43] on input "Imię *" at bounding box center [397, 41] width 332 height 43
type input "Sebastian"
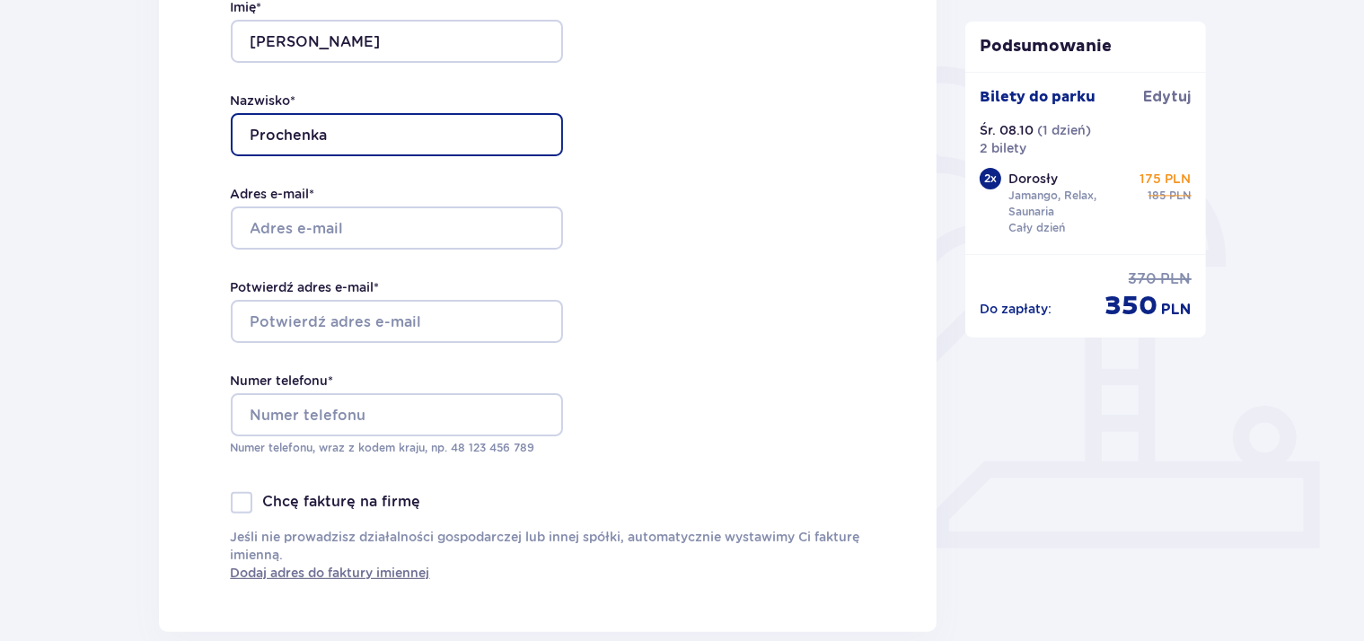
type input "Prochenka"
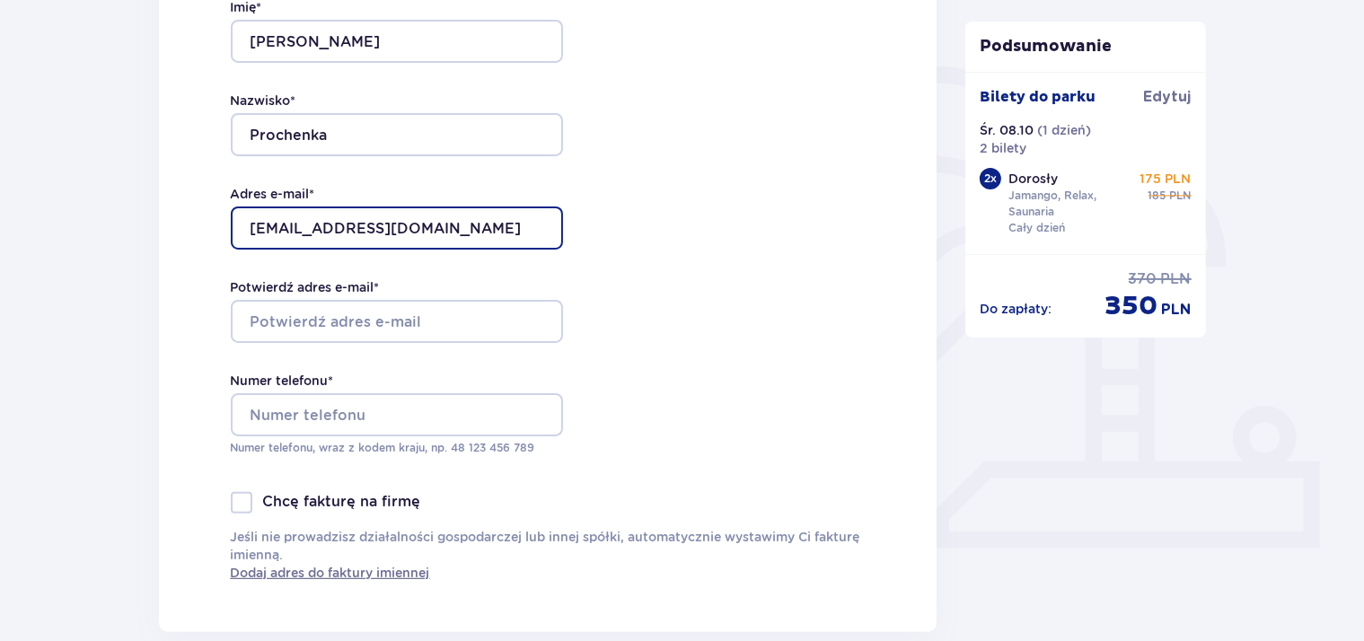
type input "[EMAIL_ADDRESS][DOMAIN_NAME]"
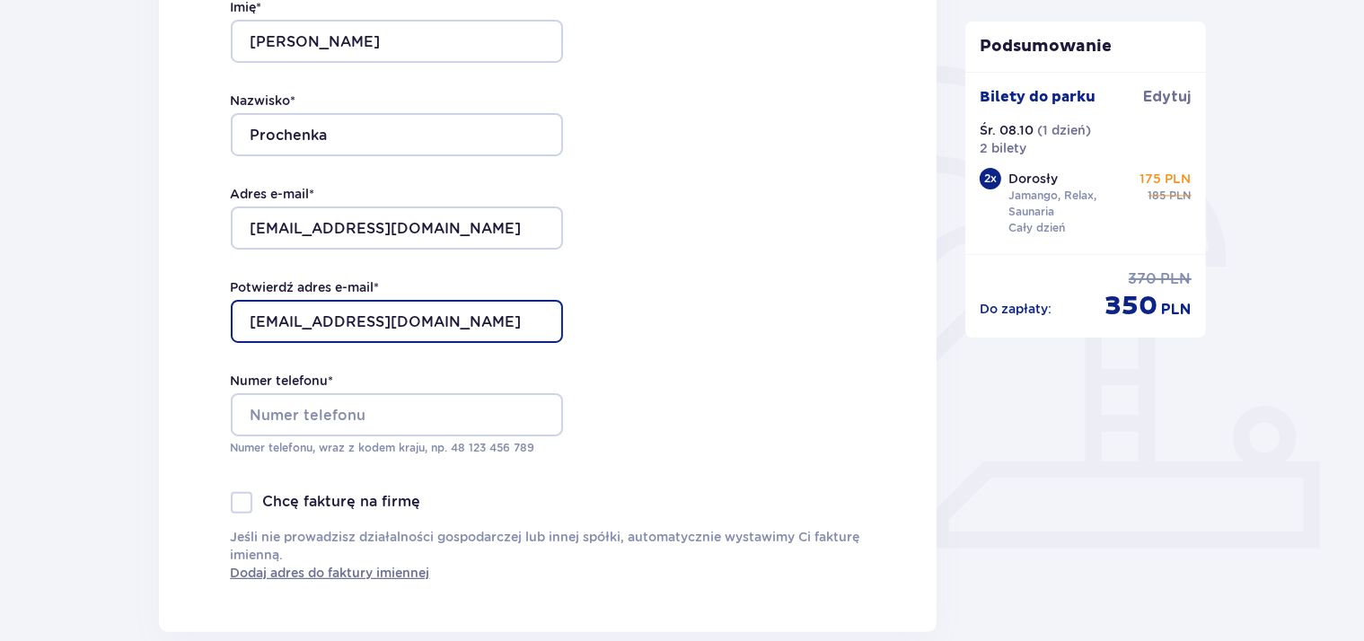
type input "[EMAIL_ADDRESS][DOMAIN_NAME]"
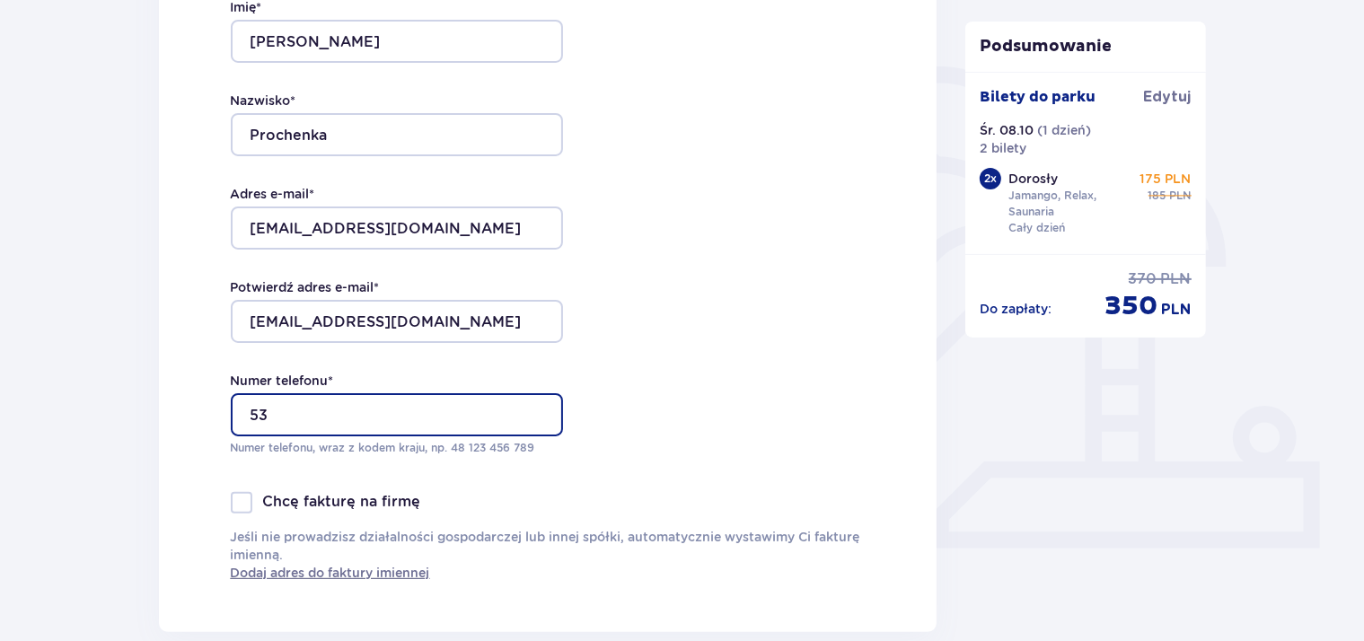
type input "5"
type input "509393107"
click at [171, 428] on div "Dane kontaktowe Imię * Sebastian Nazwisko * Prochenka Adres e-mail * sprochenka…" at bounding box center [548, 255] width 779 height 755
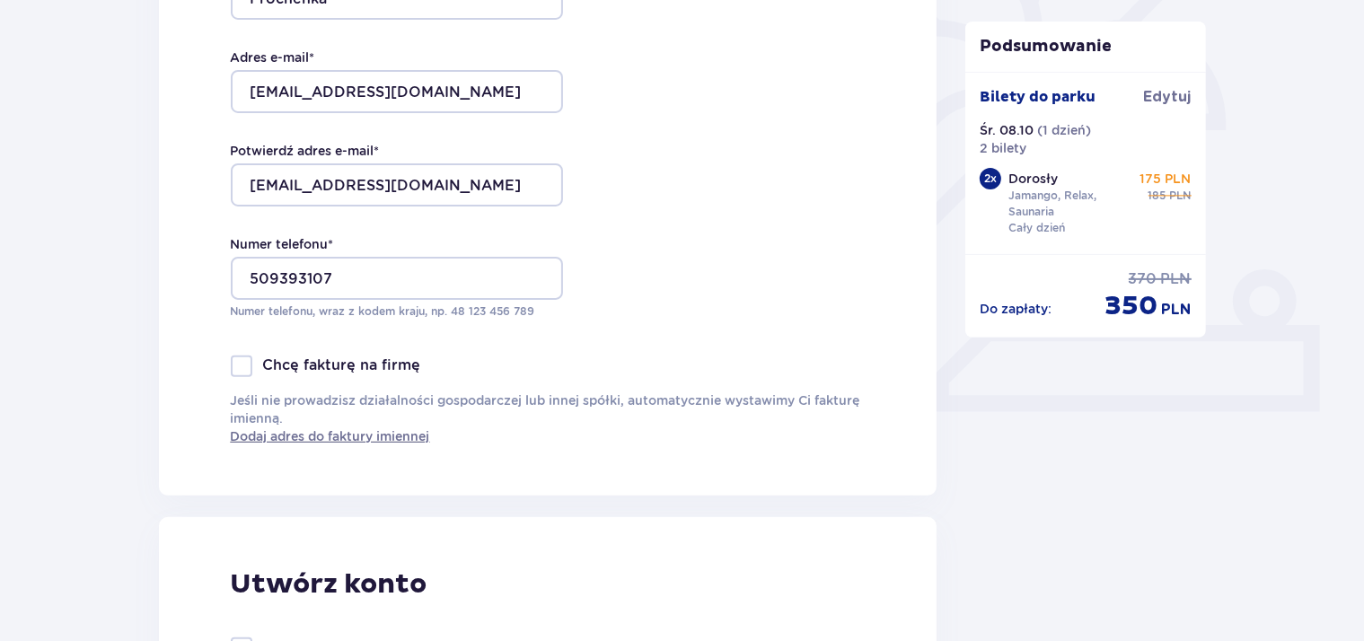
scroll to position [474, 0]
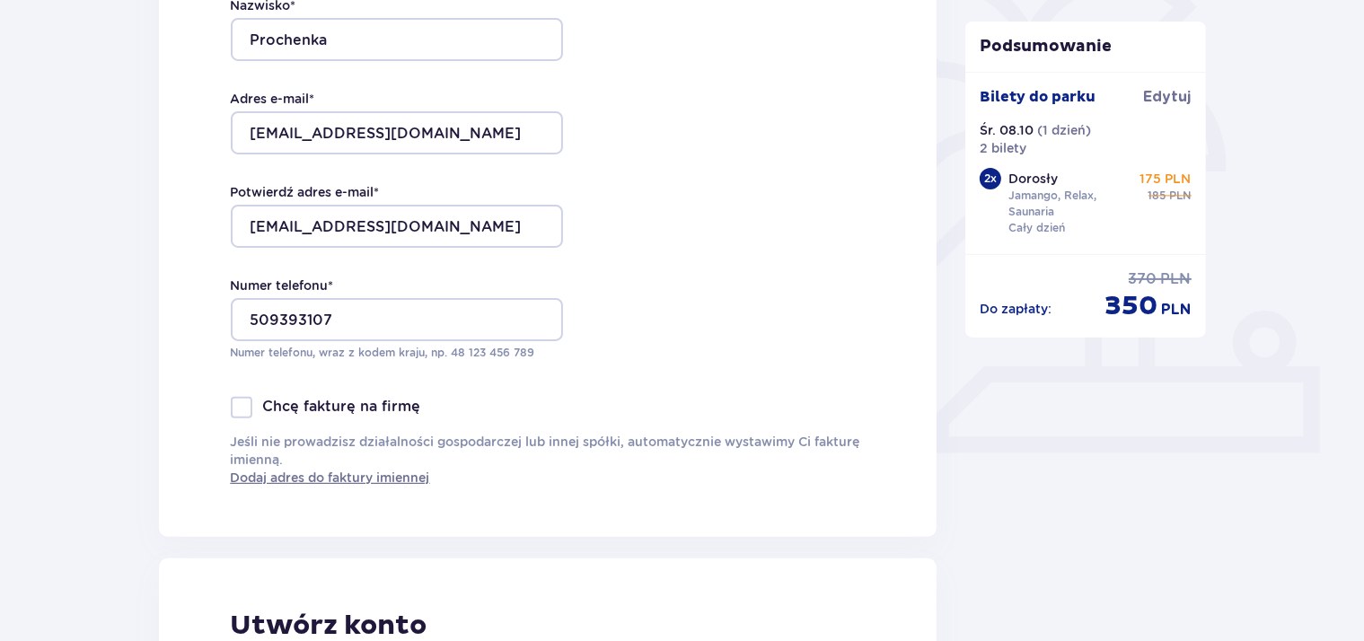
click at [246, 411] on div at bounding box center [242, 408] width 22 height 22
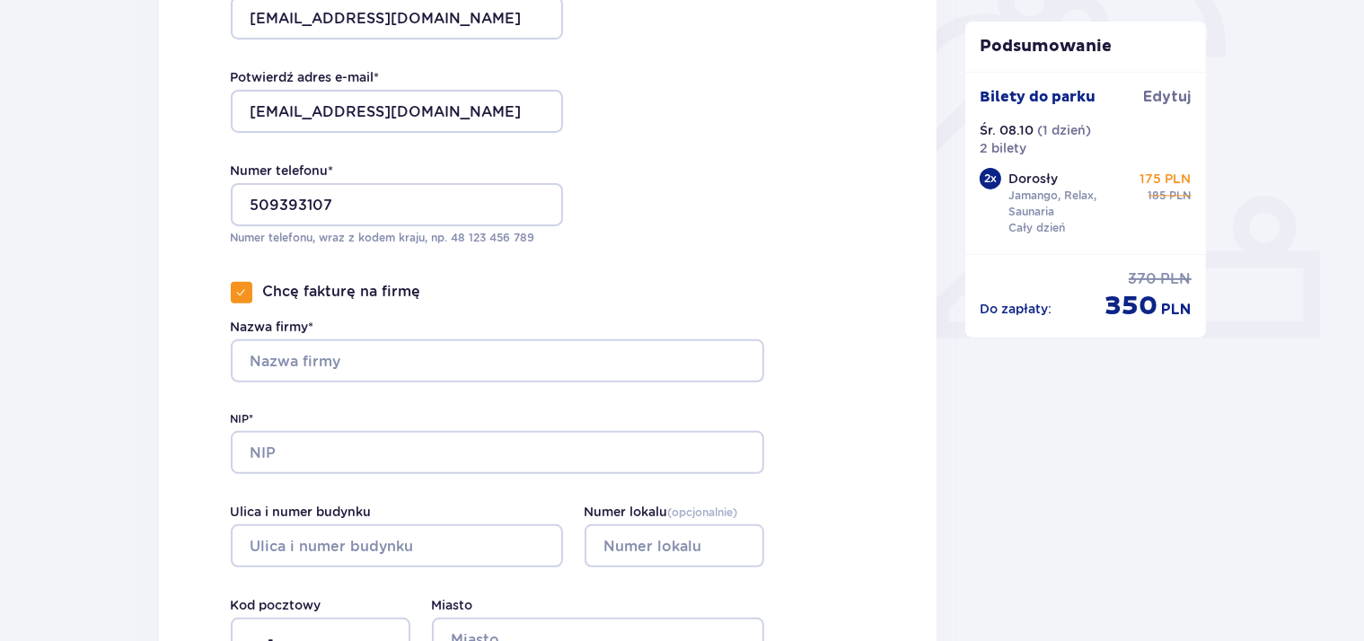
scroll to position [569, 0]
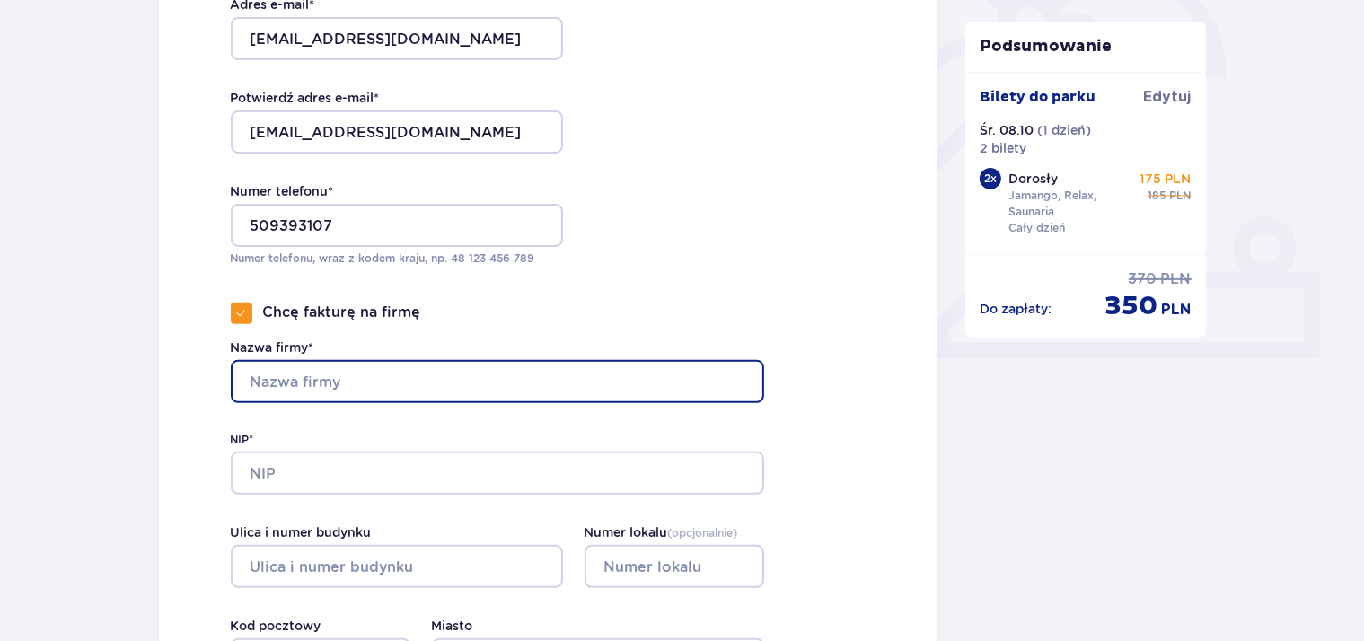
click at [354, 386] on input "Nazwa firmy*" at bounding box center [498, 381] width 534 height 43
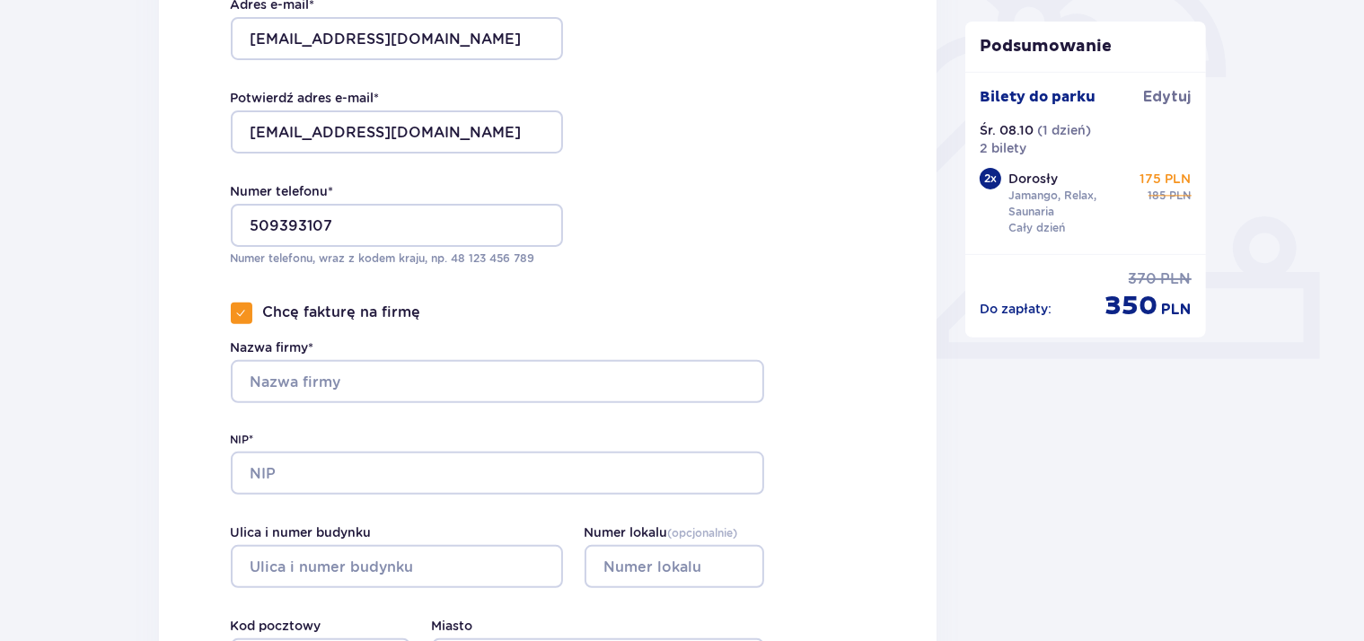
click at [244, 313] on span at bounding box center [241, 313] width 11 height 11
checkbox input "false"
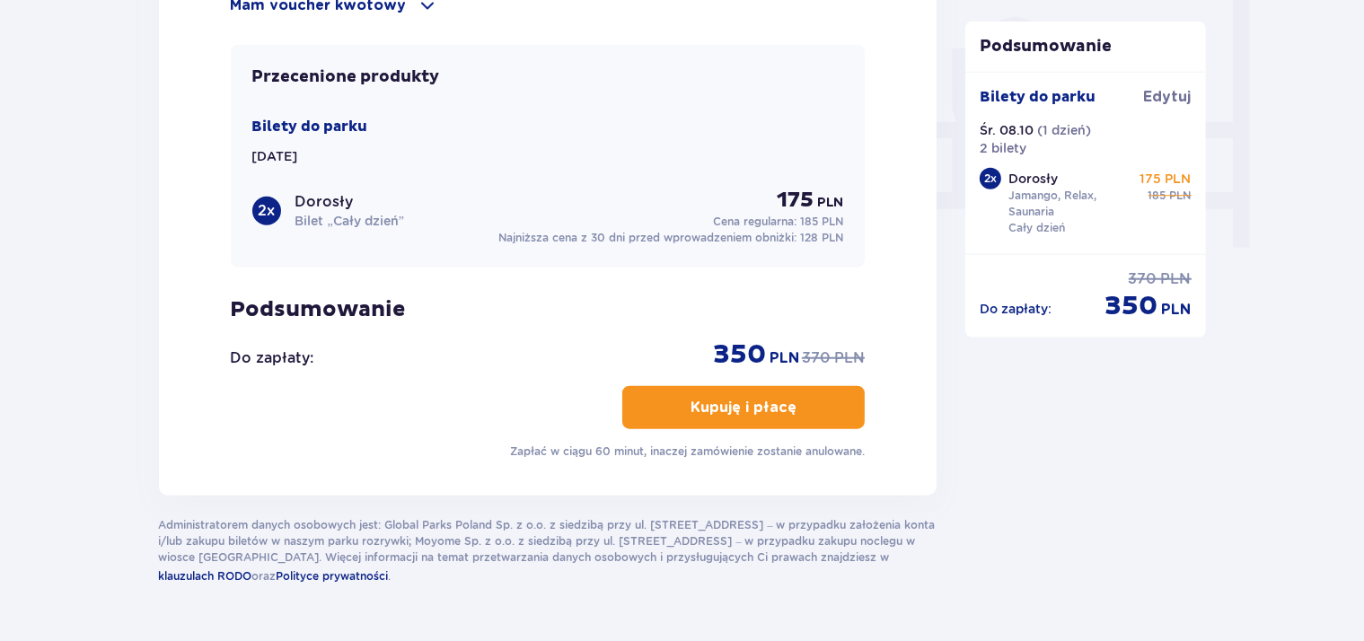
scroll to position [1737, 0]
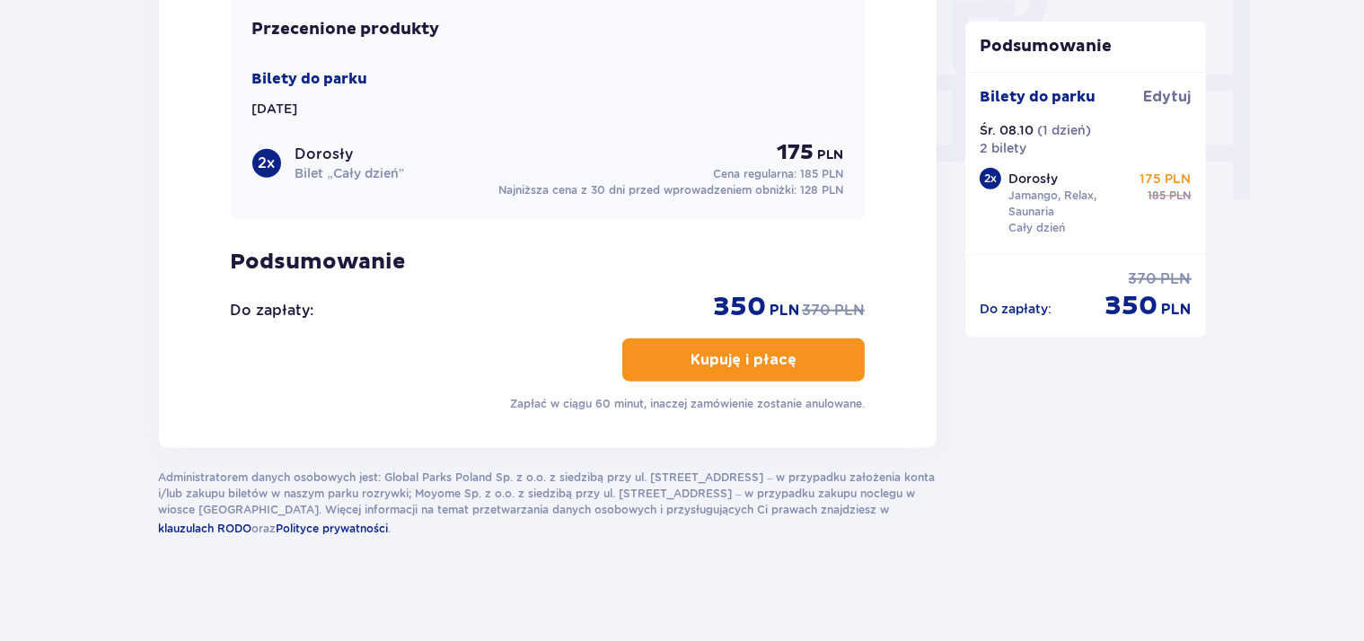
click at [700, 368] on button "Kupuję i płacę" at bounding box center [743, 360] width 243 height 43
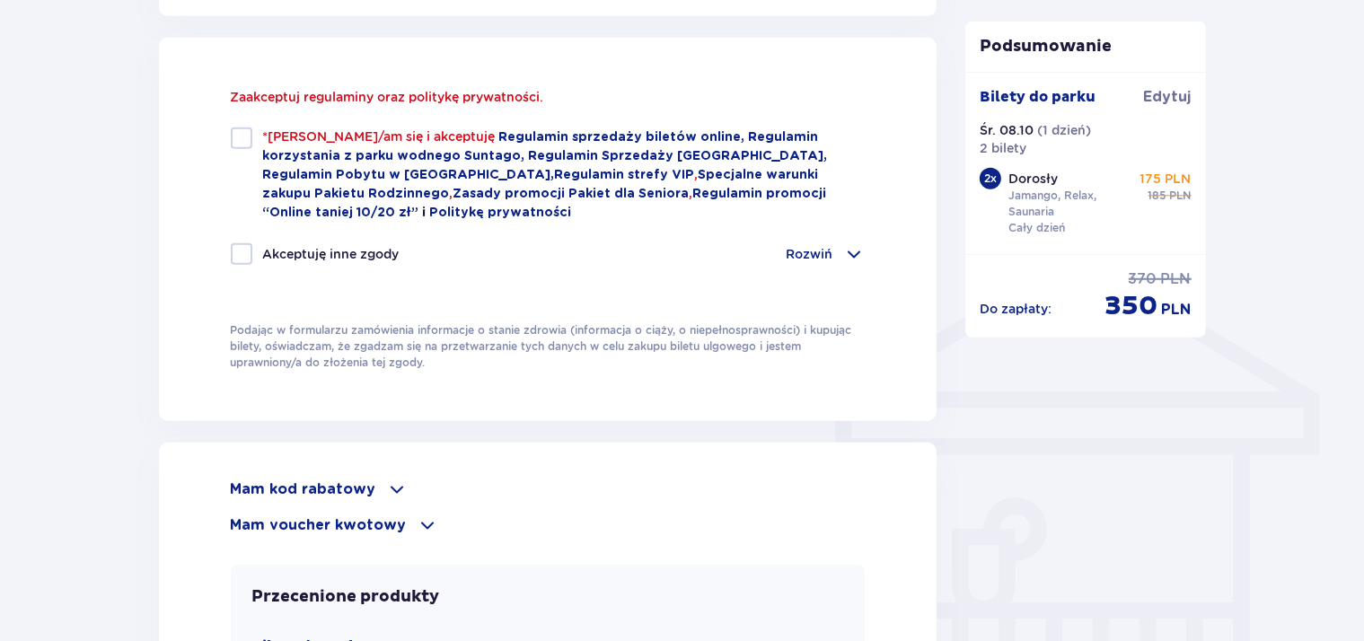
scroll to position [1207, 0]
click at [242, 135] on div at bounding box center [242, 140] width 22 height 22
checkbox input "true"
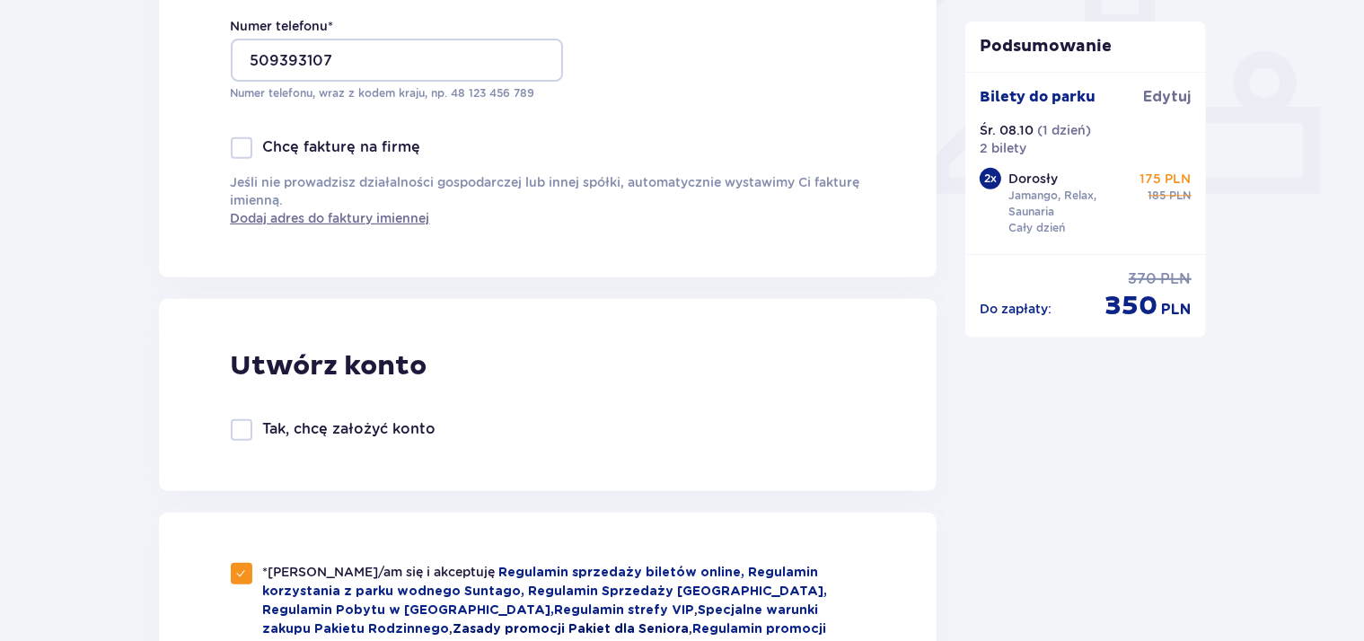
scroll to position [733, 0]
click at [249, 152] on div at bounding box center [242, 149] width 22 height 22
checkbox input "true"
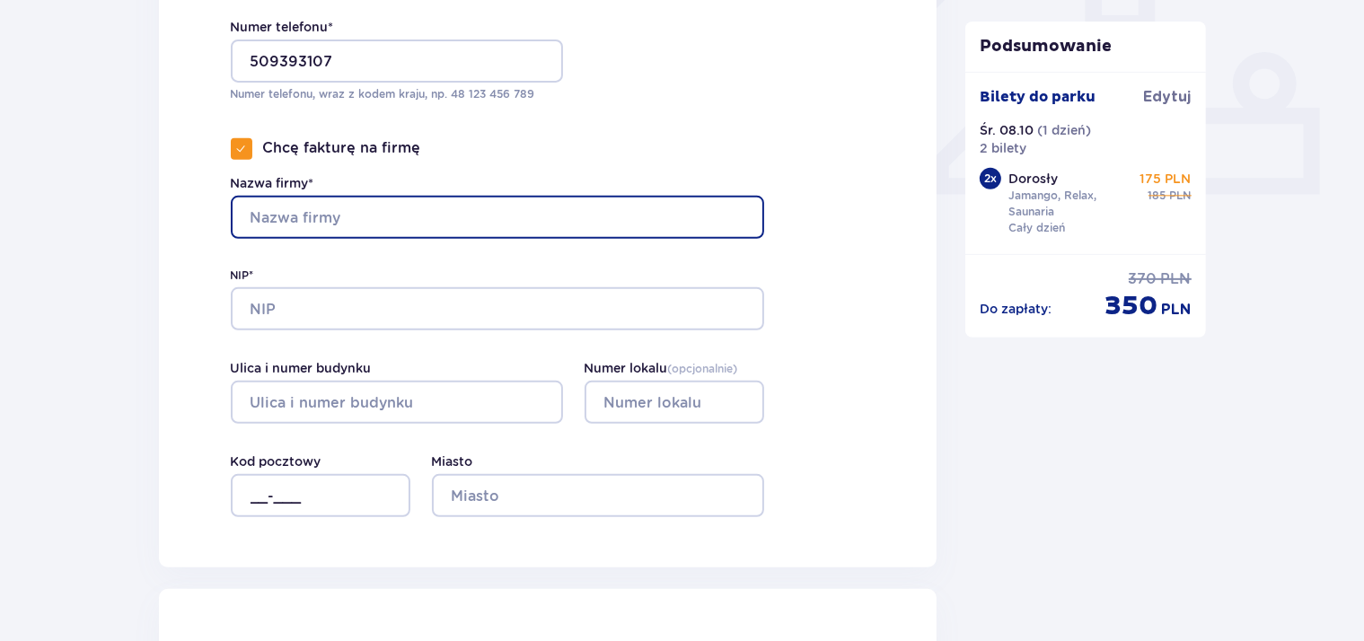
click at [350, 214] on input "Nazwa firmy*" at bounding box center [498, 217] width 534 height 43
type input "C"
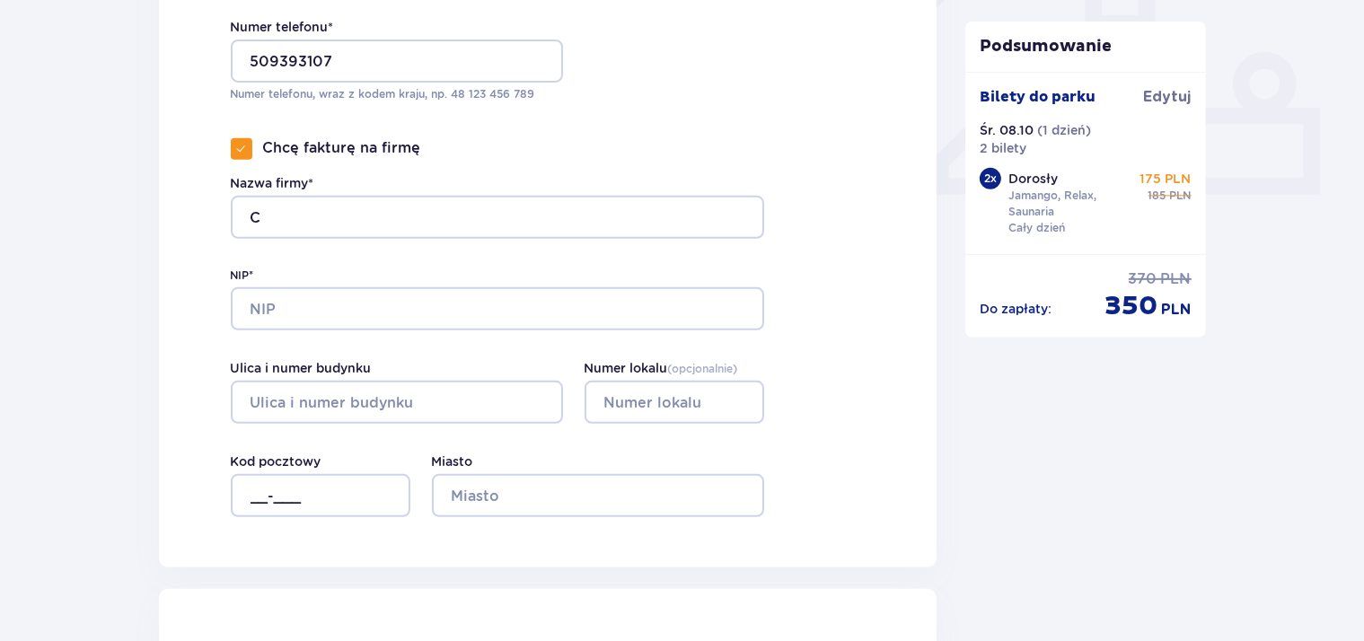
type input "biuro@carbonway.pl"
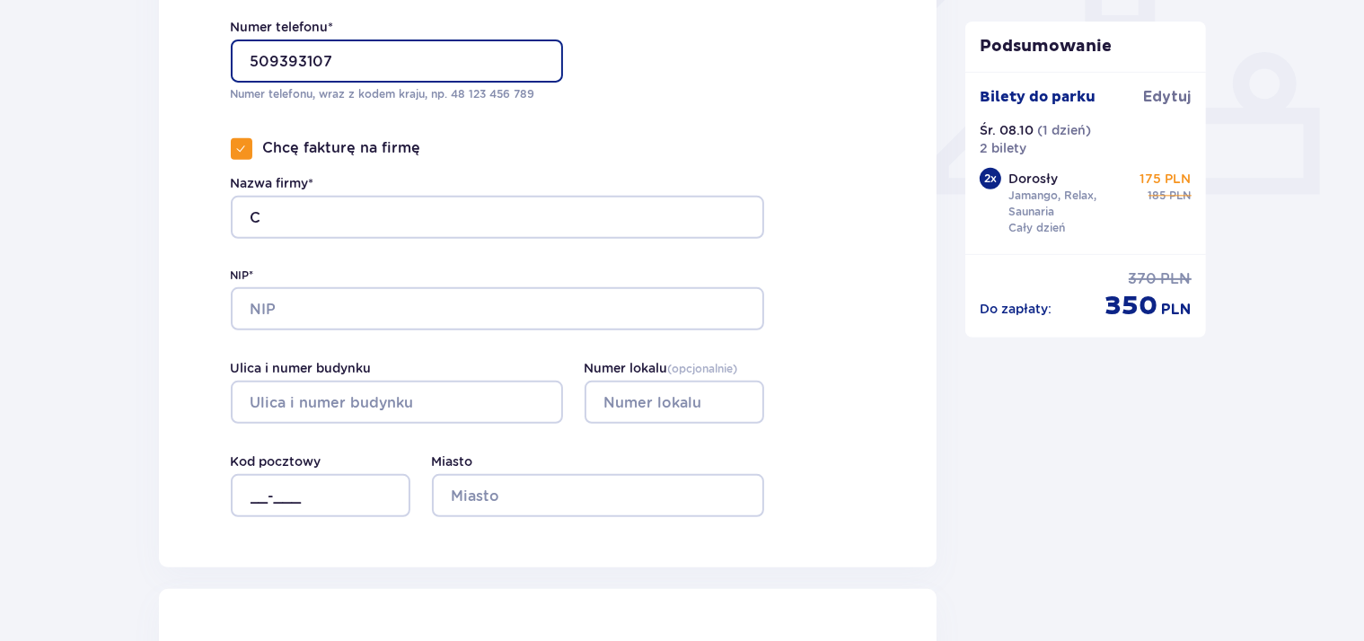
type input "+48534440225"
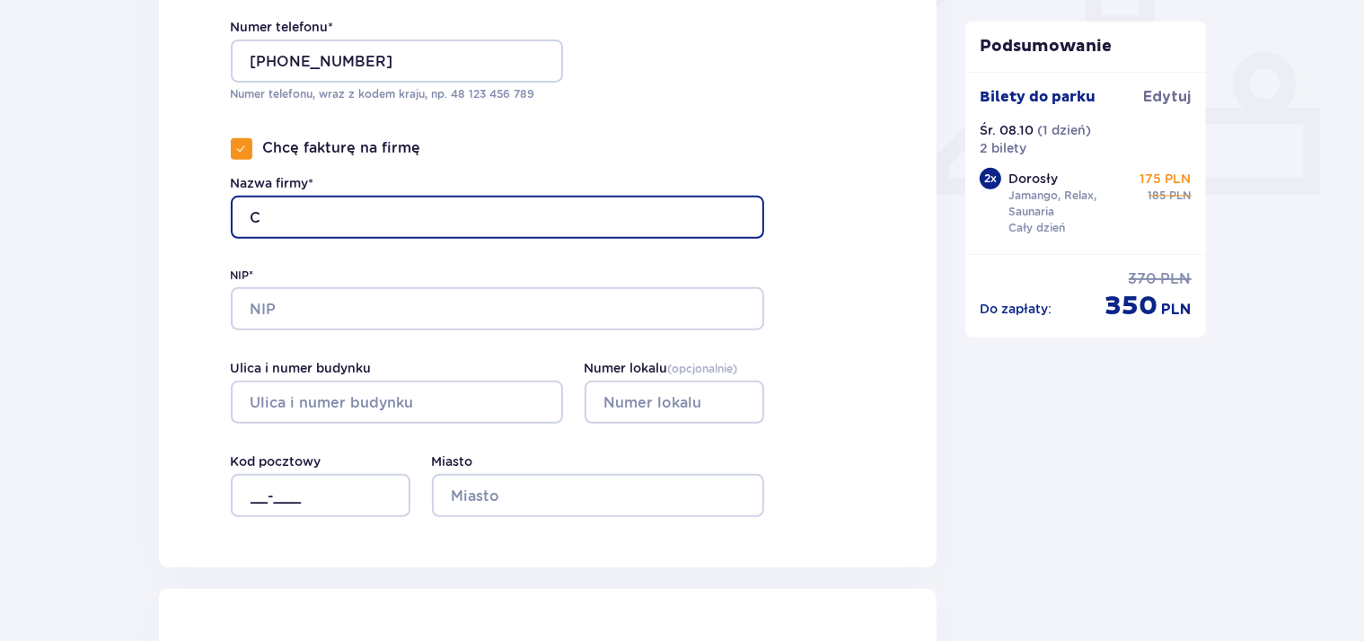
type input "CarbonWay Sebastian Prochenka"
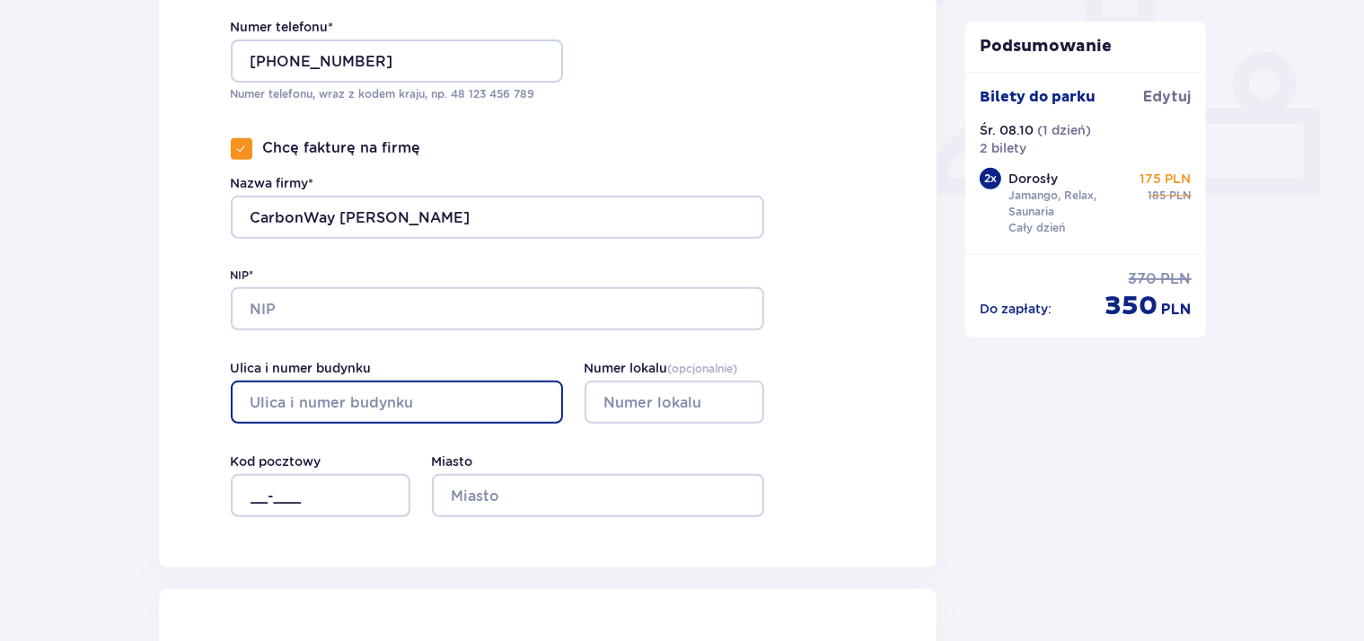
type input "ul. Mińska 65 183"
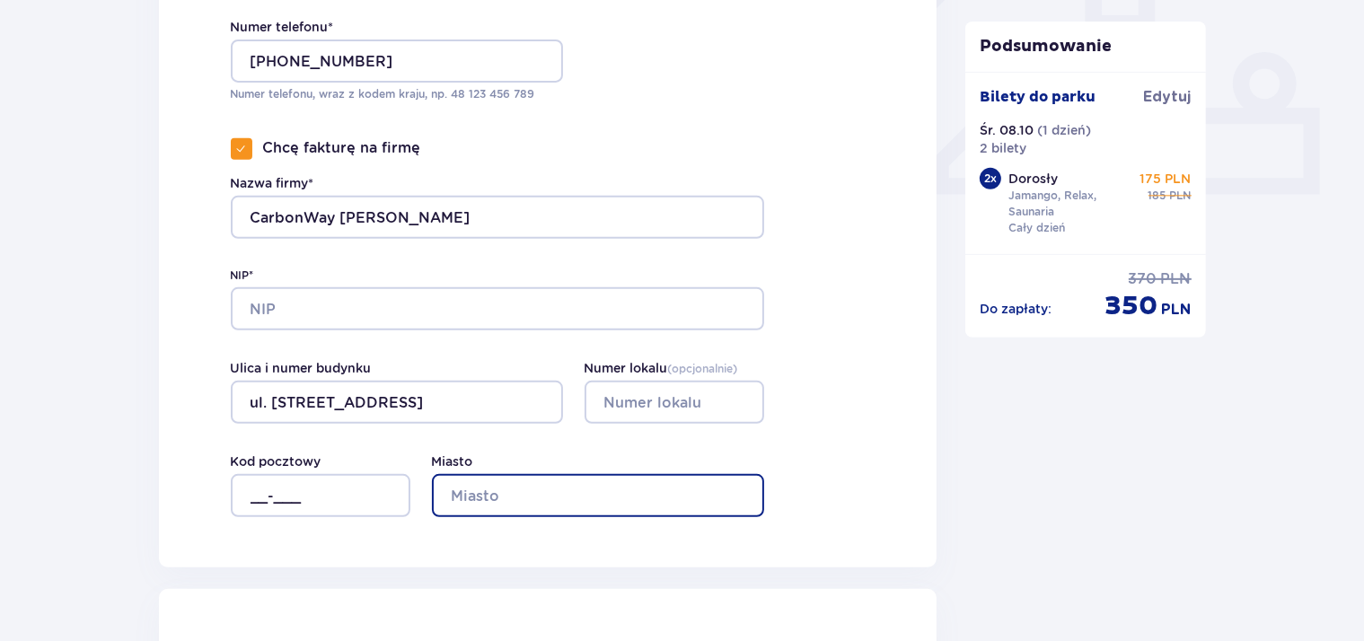
type input "Warszawa"
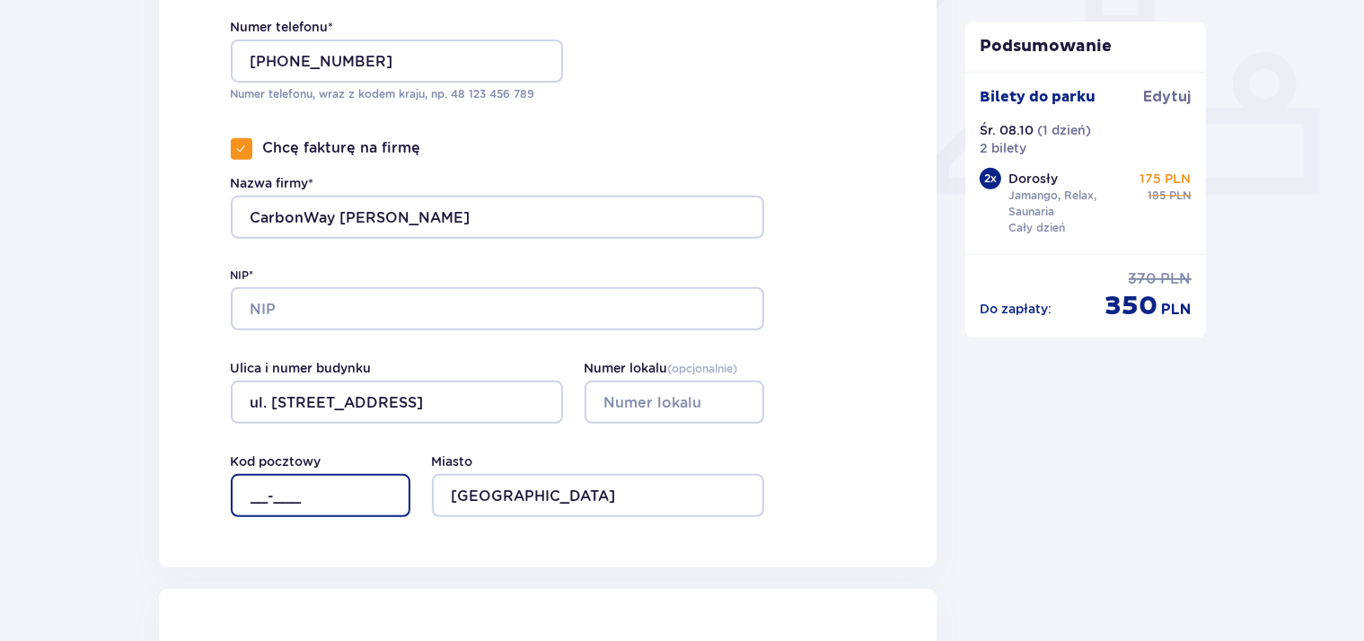
type input "03-828"
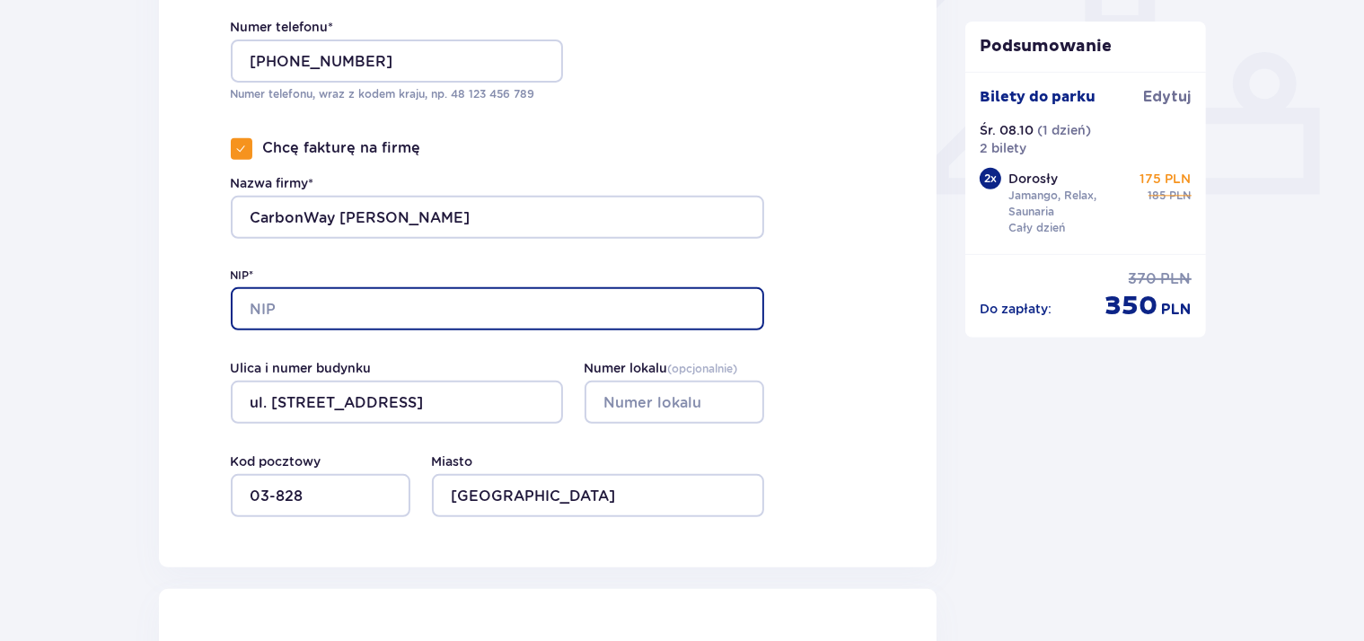
click at [339, 305] on input "NIP*" at bounding box center [498, 308] width 534 height 43
type input "8212358383"
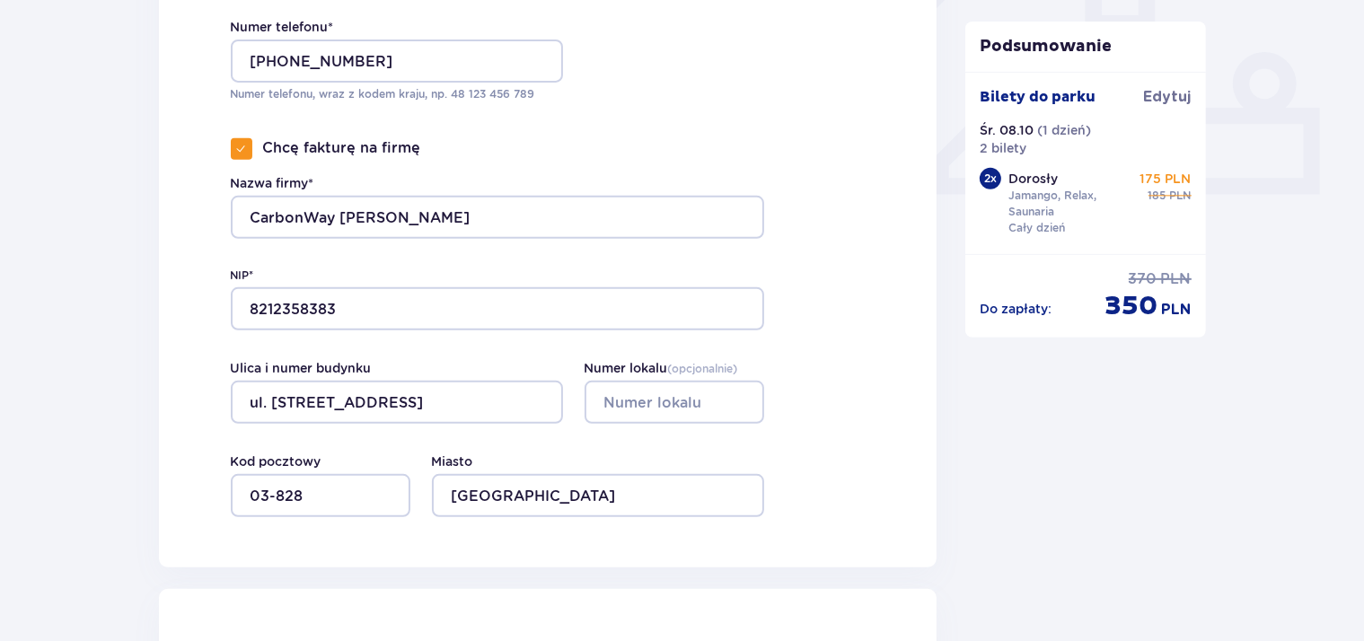
click at [254, 151] on div "Chcę fakturę na firmę" at bounding box center [326, 149] width 190 height 22
checkbox input "false"
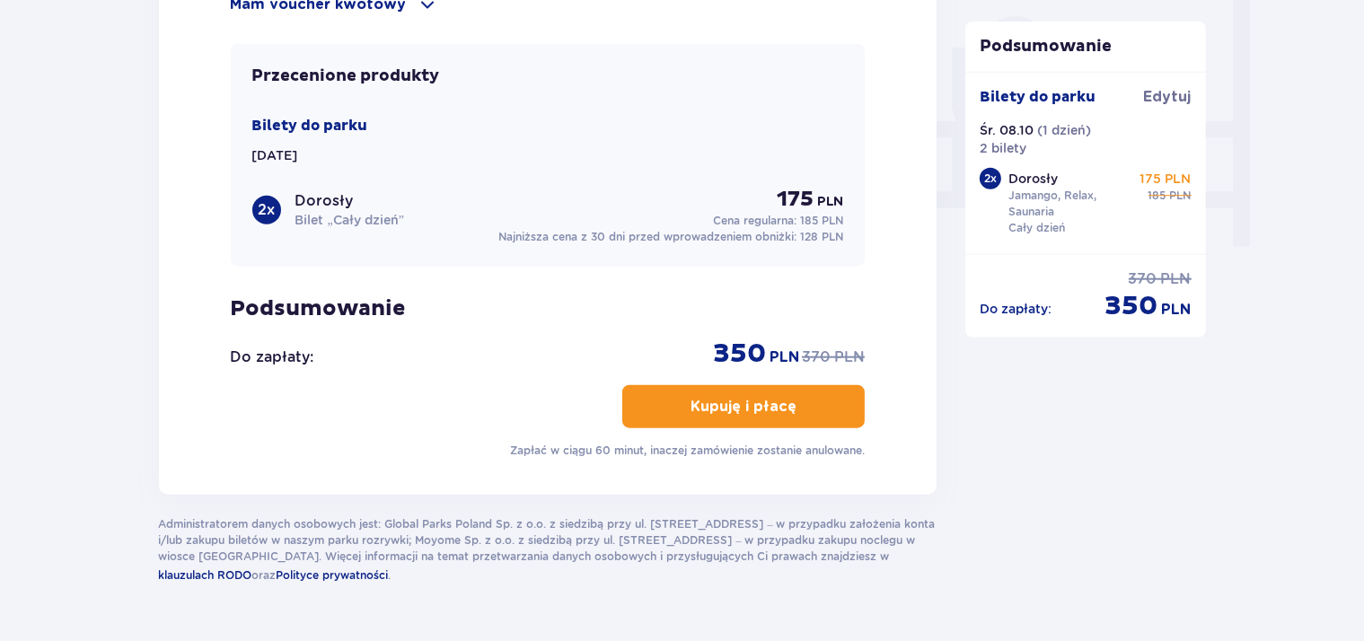
scroll to position [1737, 0]
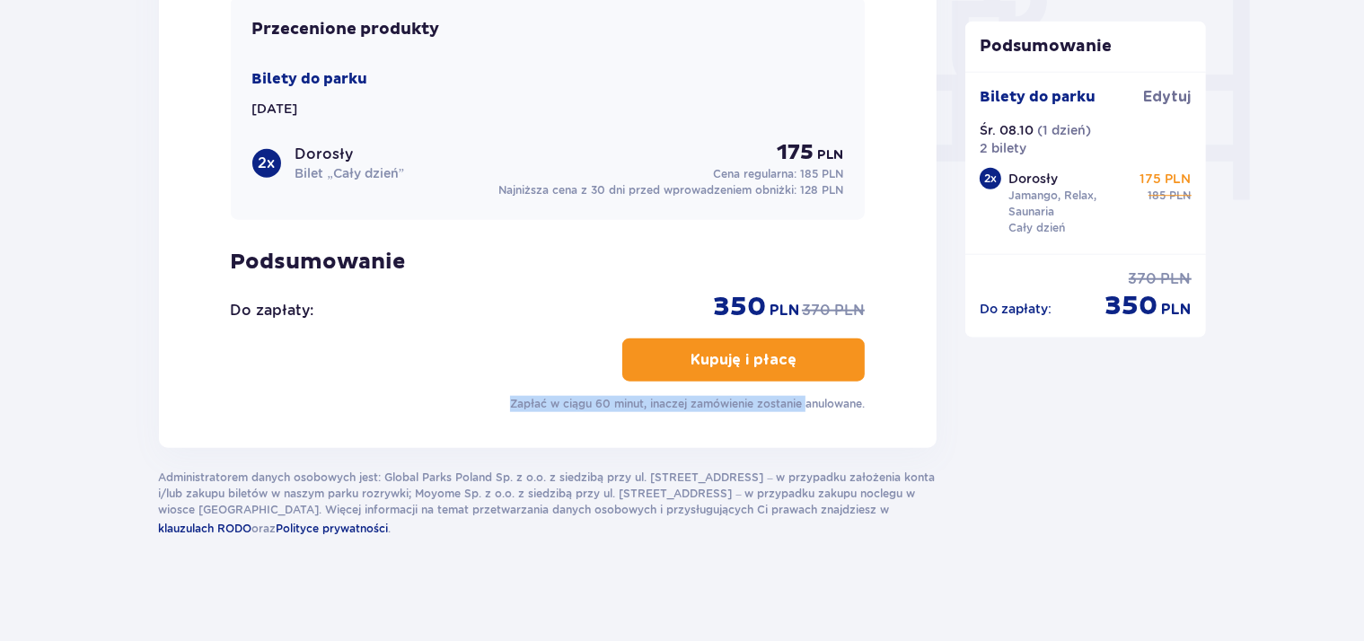
click at [803, 387] on div "Mam kod rabatowy Zastosuj Mam voucher kwotowy Zastosuj Przecenione produkty Bil…" at bounding box center [548, 161] width 635 height 501
click at [796, 365] on span "button" at bounding box center [801, 360] width 22 height 22
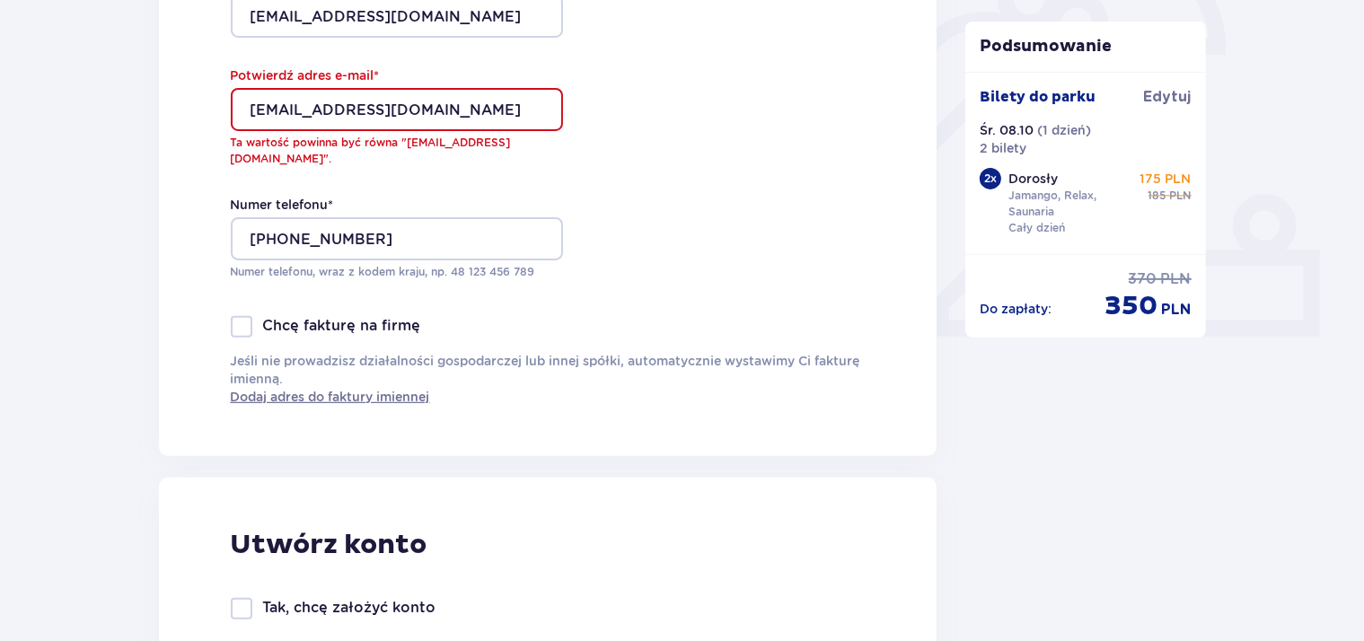
scroll to position [589, 0]
click at [456, 113] on input "[EMAIL_ADDRESS][DOMAIN_NAME]" at bounding box center [397, 111] width 332 height 43
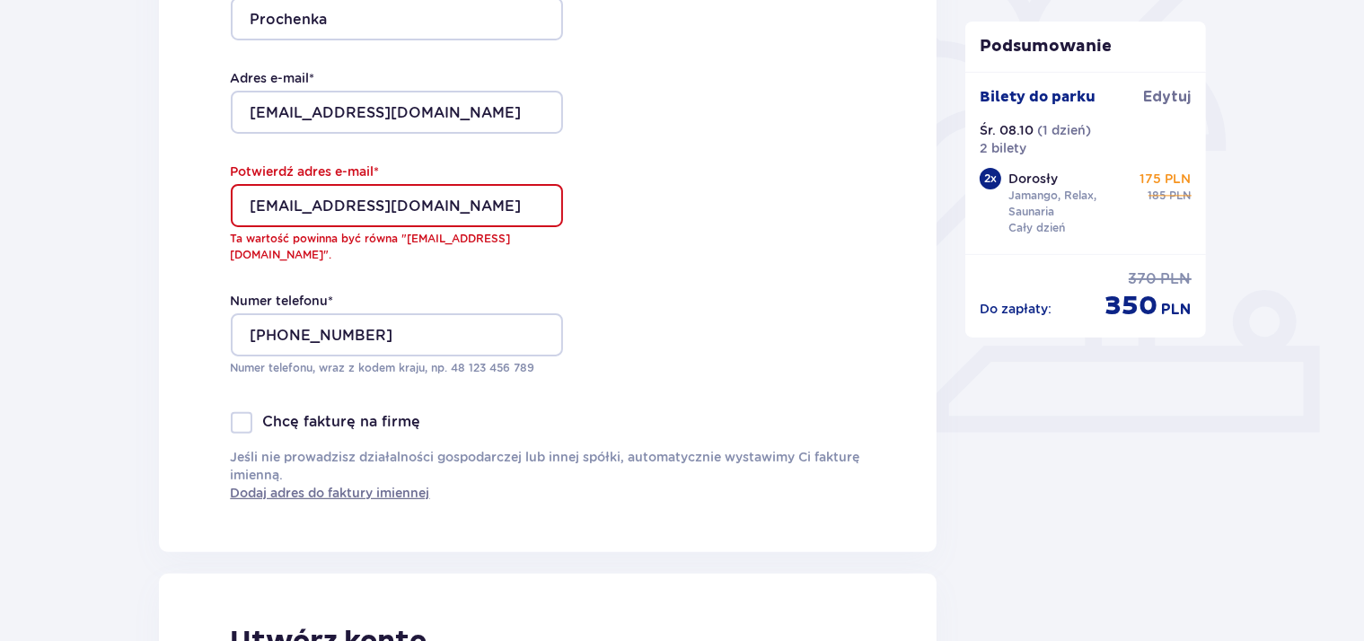
scroll to position [400, 0]
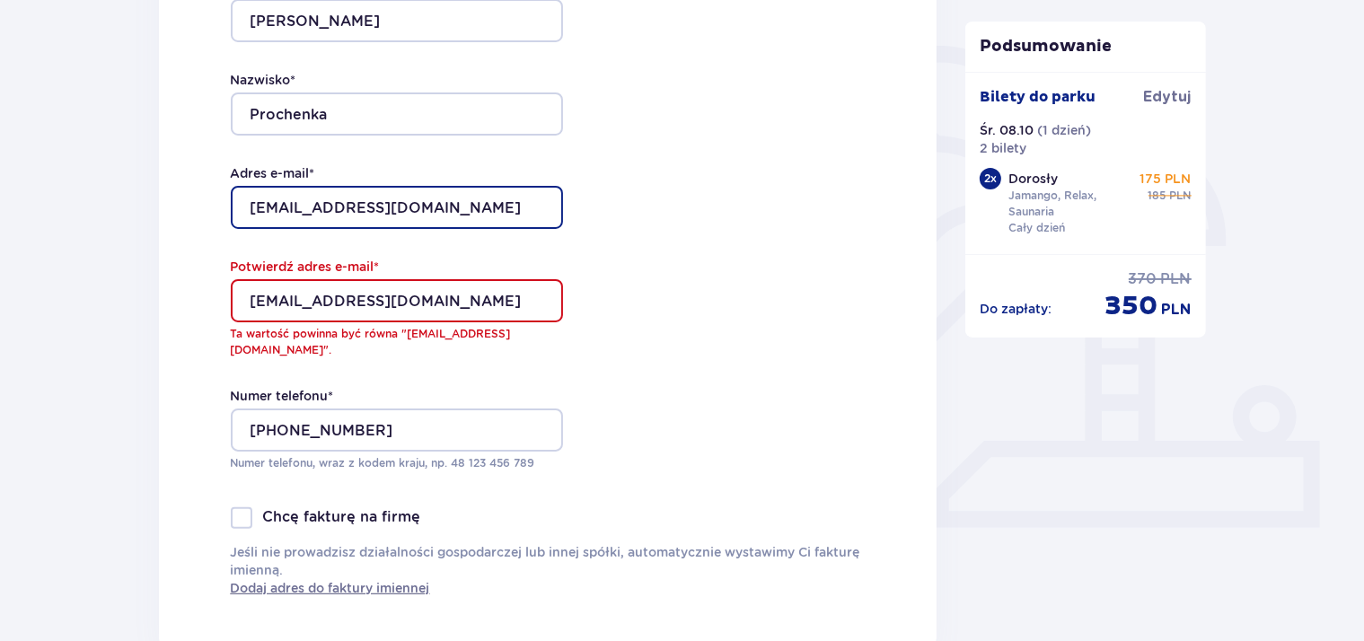
click at [437, 219] on input "biuro@carbonway.pl" at bounding box center [397, 207] width 332 height 43
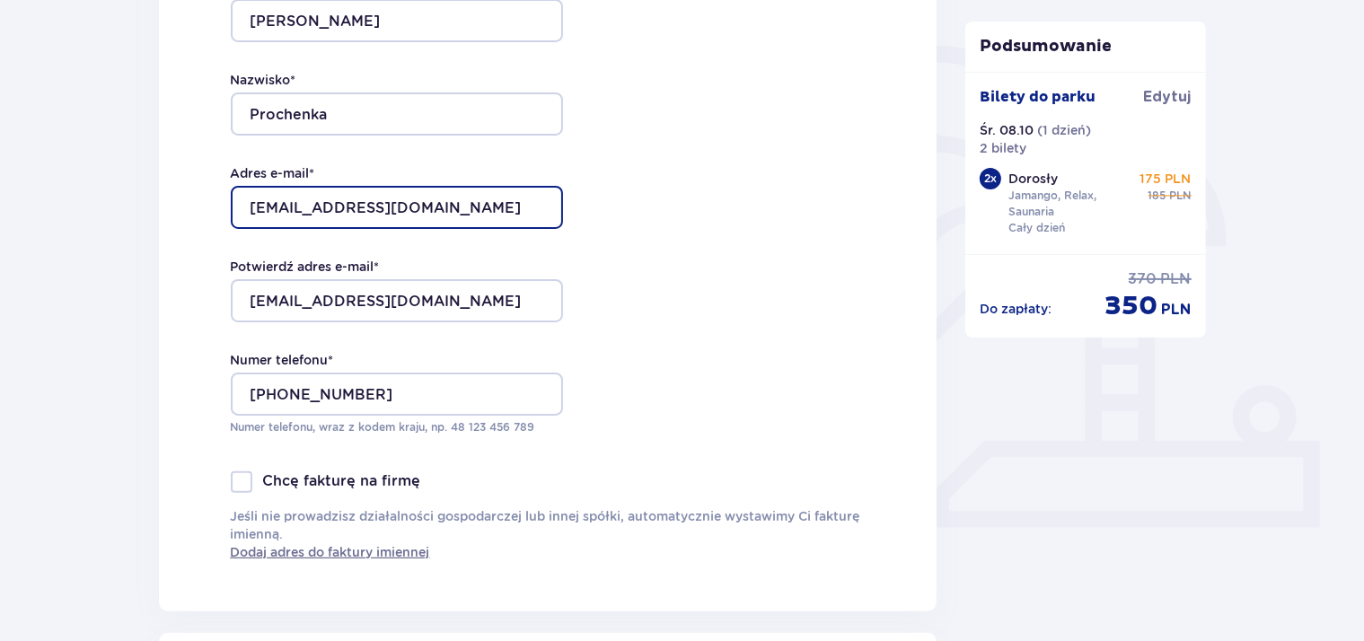
drag, startPoint x: 437, startPoint y: 219, endPoint x: 244, endPoint y: 216, distance: 192.2
click at [244, 216] on input "biuro@carbonway.pl" at bounding box center [397, 207] width 332 height 43
drag, startPoint x: 428, startPoint y: 206, endPoint x: 190, endPoint y: 204, distance: 237.1
click at [231, 204] on input "biuro@carbonway.pl" at bounding box center [397, 207] width 332 height 43
type input "[EMAIL_ADDRESS][DOMAIN_NAME]"
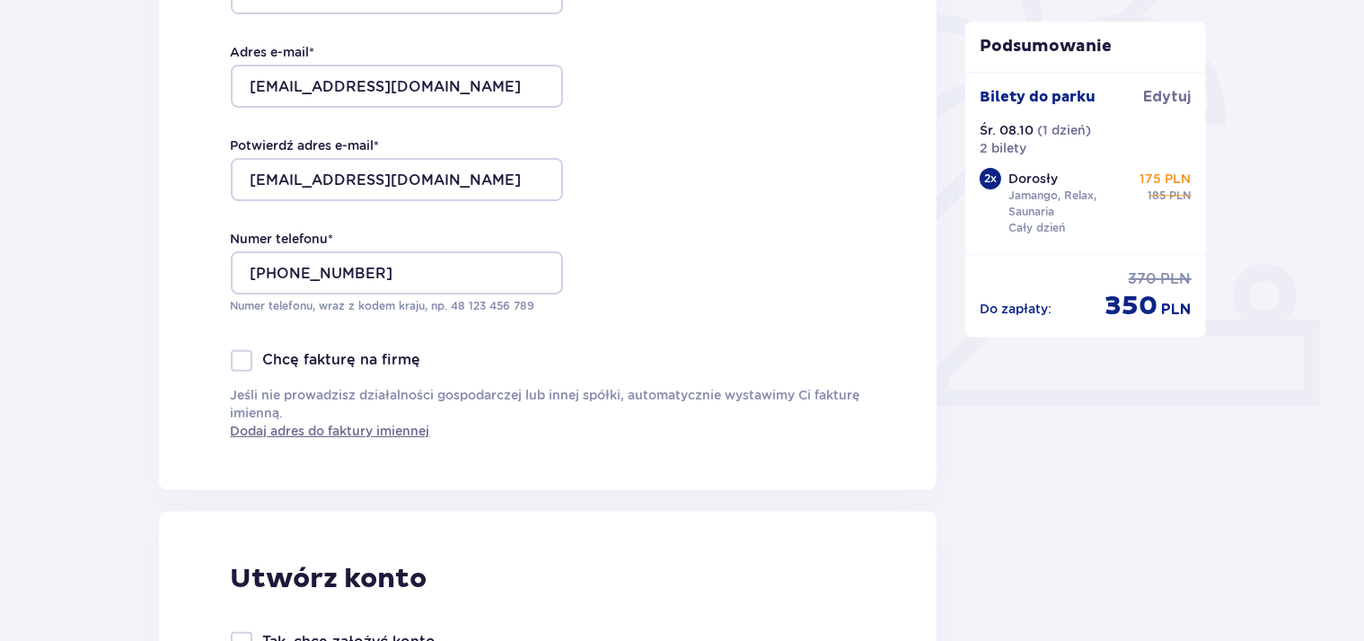
scroll to position [494, 0]
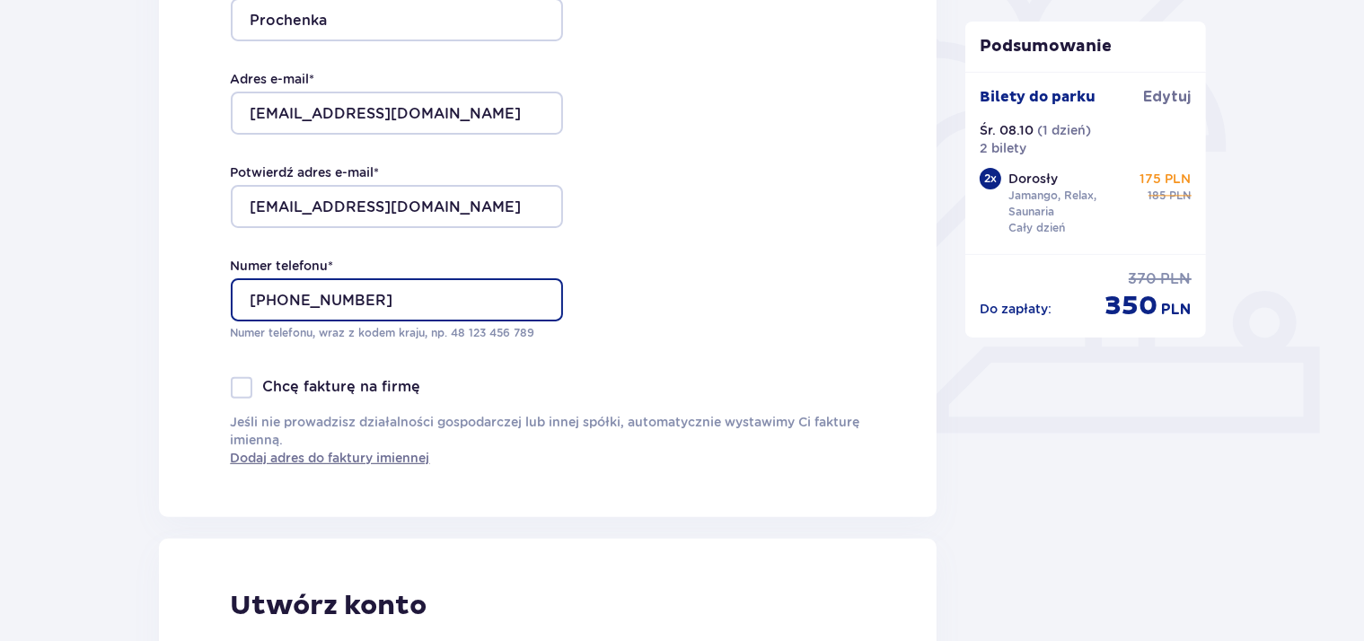
click at [403, 301] on input "+48534440225" at bounding box center [397, 299] width 332 height 43
drag, startPoint x: 360, startPoint y: 302, endPoint x: 83, endPoint y: 304, distance: 277.6
click at [231, 304] on input "+48534440225" at bounding box center [397, 299] width 332 height 43
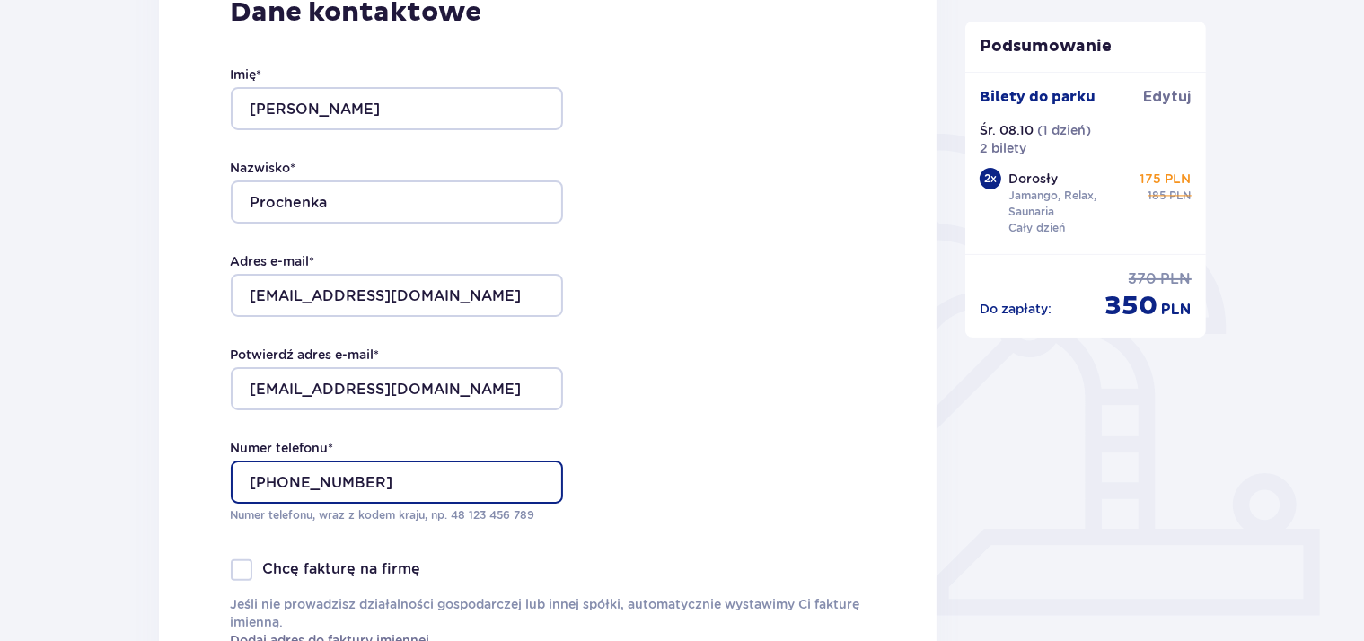
scroll to position [304, 0]
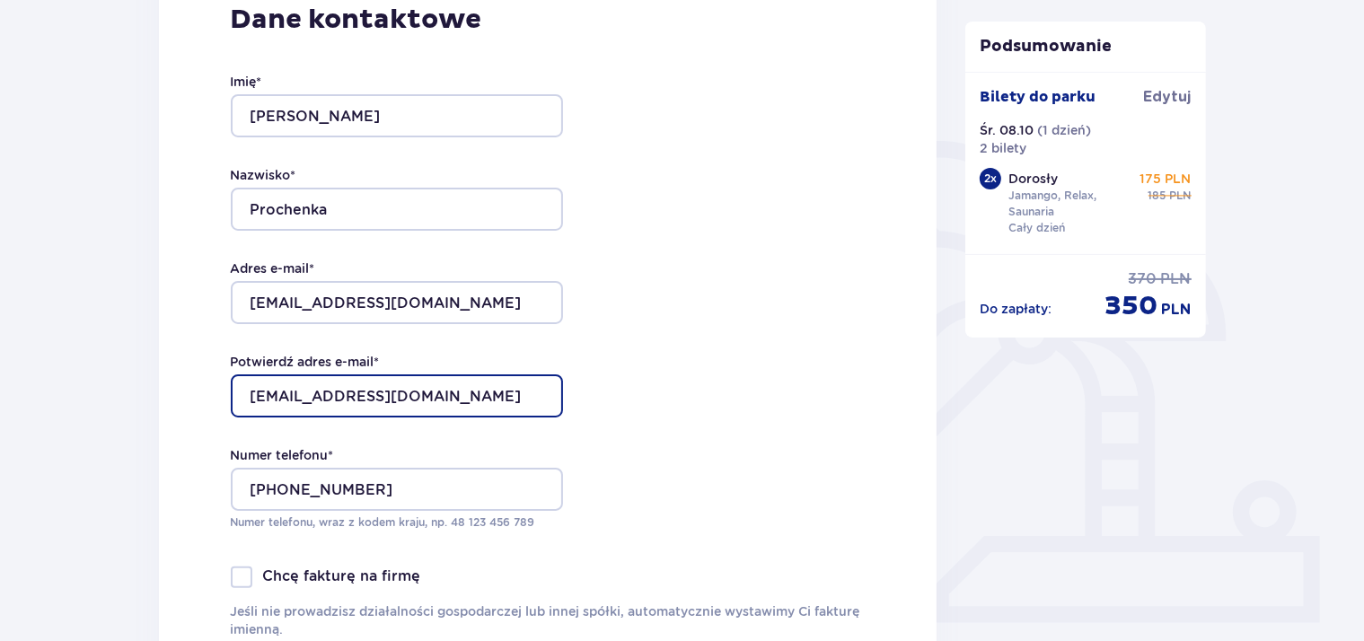
click at [453, 394] on input "[EMAIL_ADDRESS][DOMAIN_NAME]" at bounding box center [397, 396] width 332 height 43
drag, startPoint x: 453, startPoint y: 394, endPoint x: 180, endPoint y: 390, distance: 273.1
click at [231, 390] on input "[EMAIL_ADDRESS][DOMAIN_NAME]" at bounding box center [397, 396] width 332 height 43
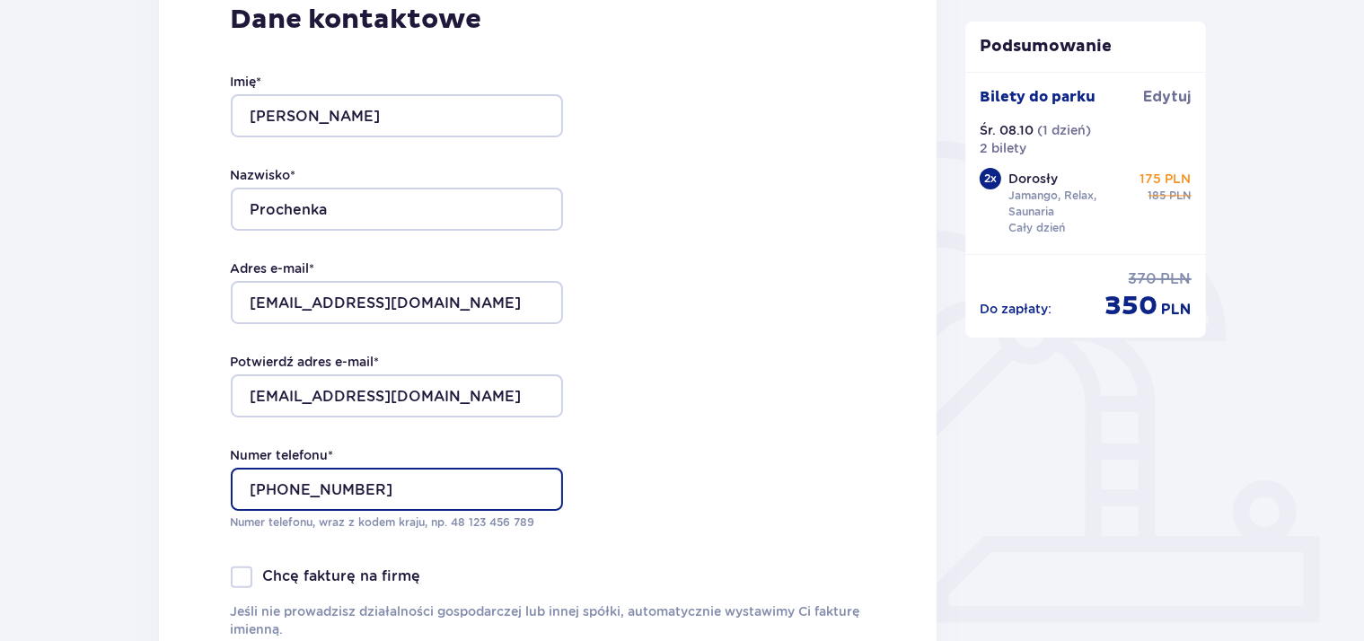
click at [384, 490] on input "+48534440225" at bounding box center [397, 489] width 332 height 43
type input "+"
type input "509393107"
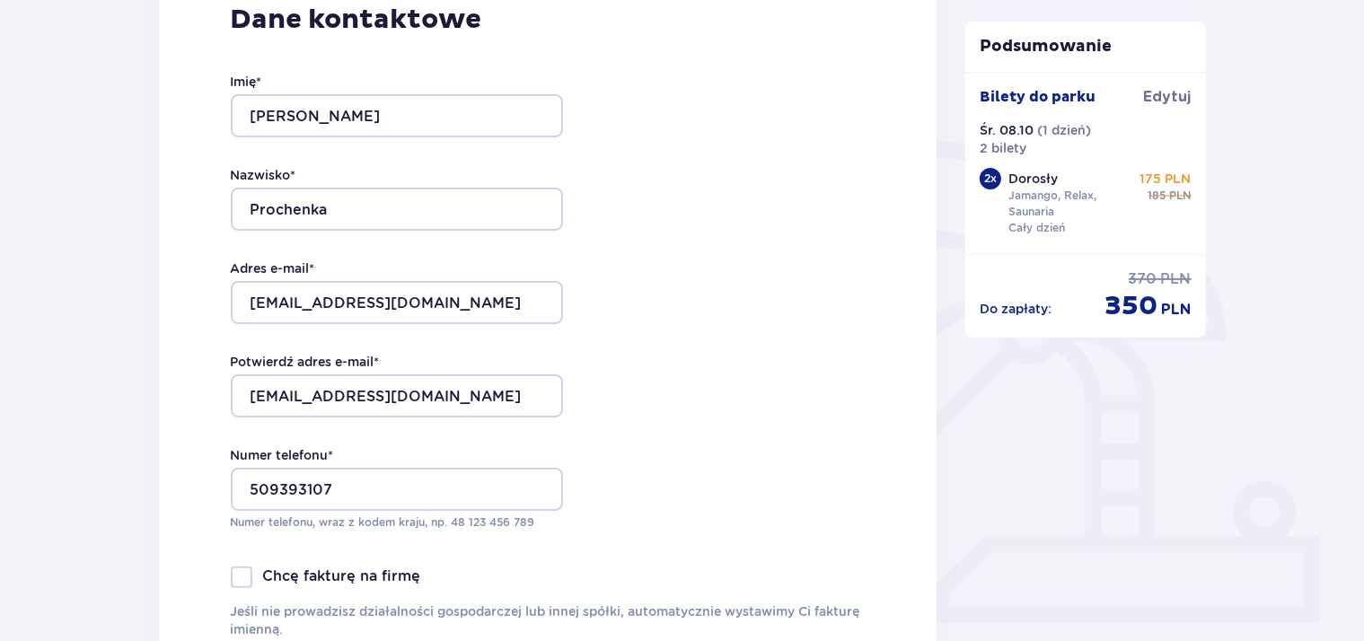
click at [205, 432] on div "Dane kontaktowe Imię * Sebastian Nazwisko * Prochenka Adres e-mail * sprochenka…" at bounding box center [548, 329] width 779 height 755
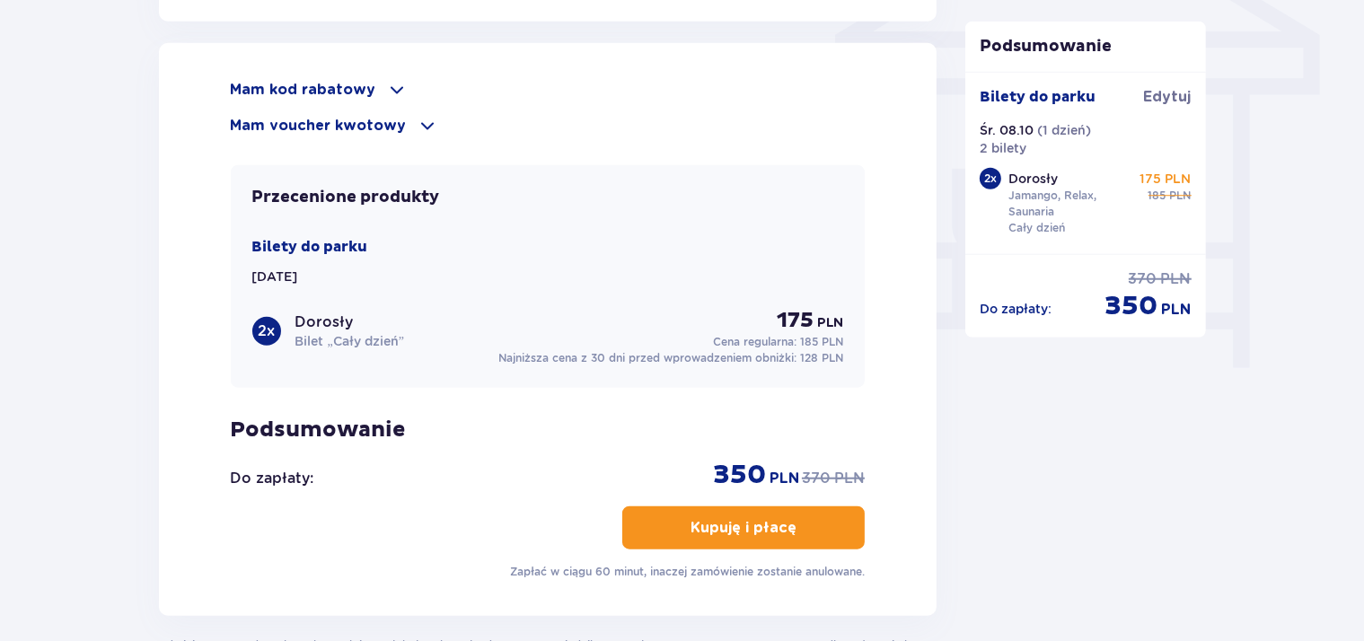
scroll to position [1737, 0]
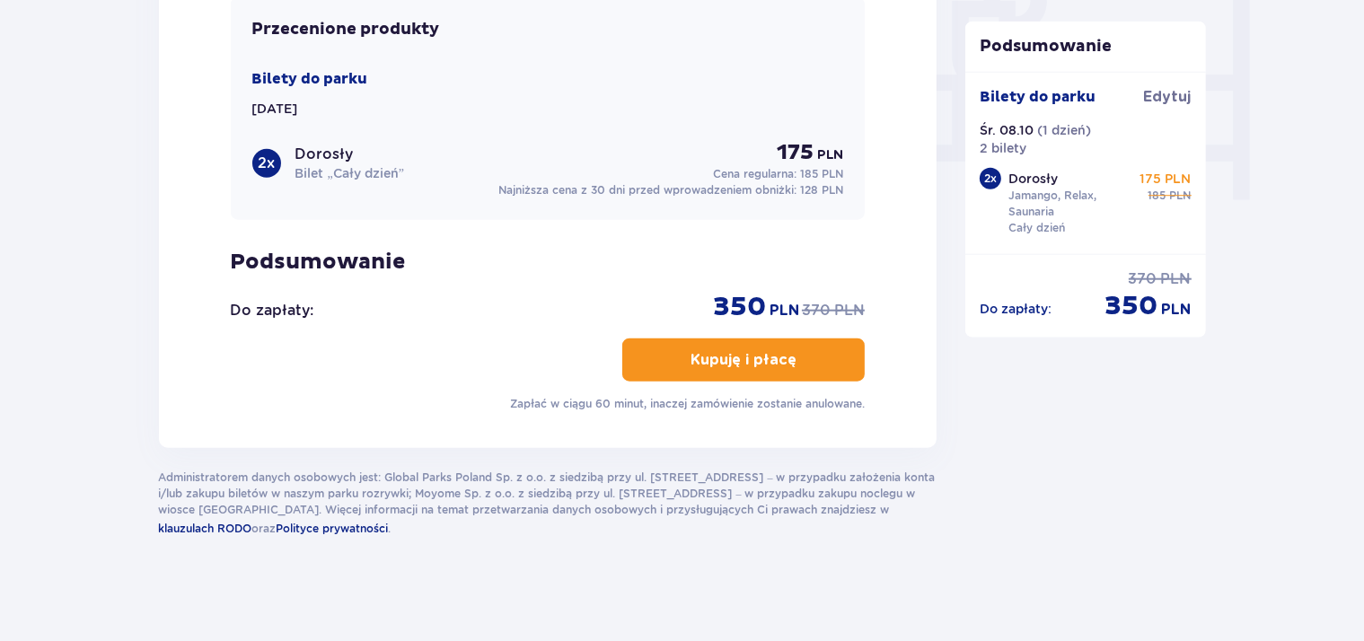
click at [759, 353] on p "Kupuję i płacę" at bounding box center [744, 360] width 106 height 20
